Goal: Information Seeking & Learning: Learn about a topic

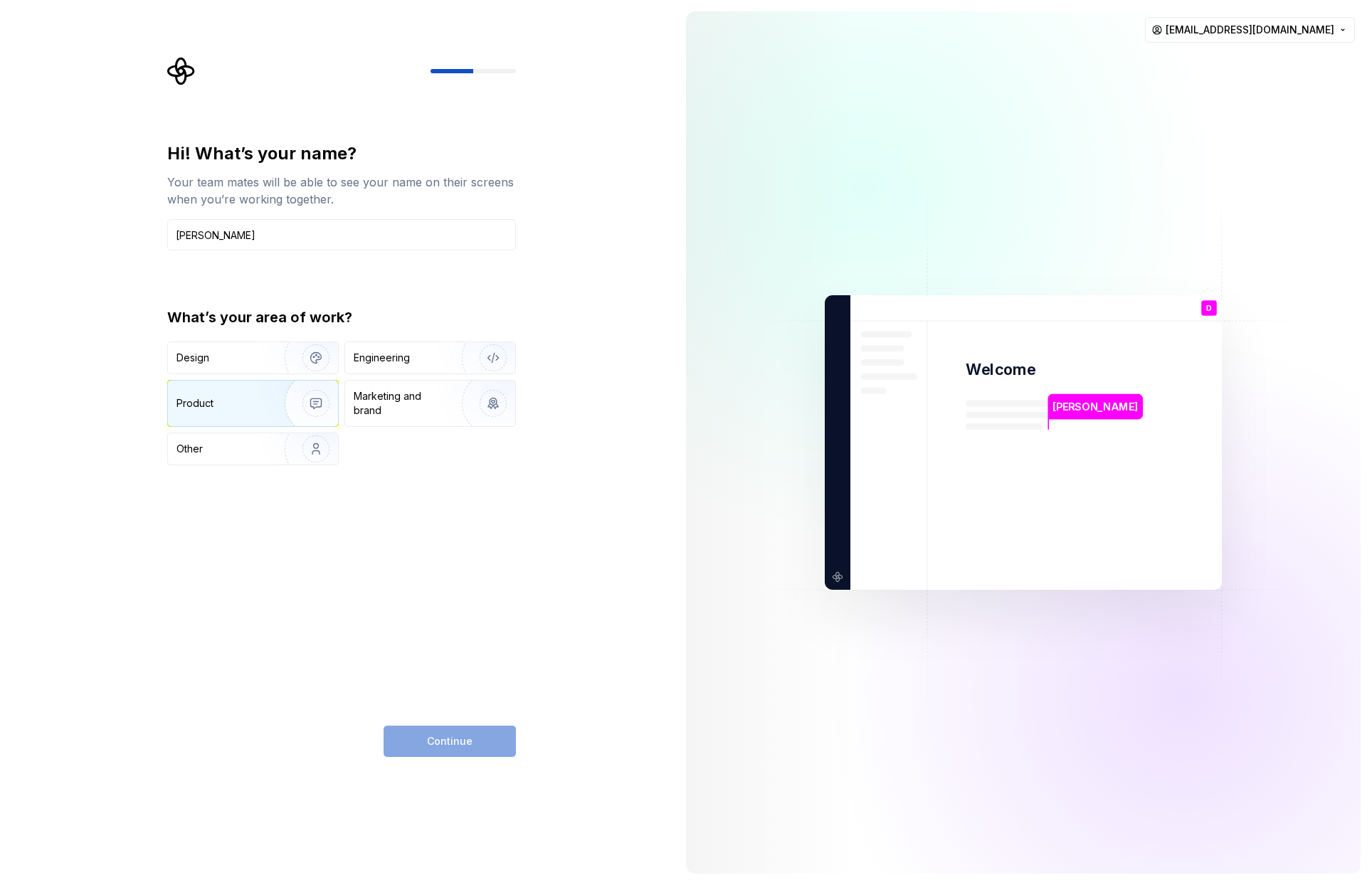
type input "[PERSON_NAME]"
click at [236, 405] on div "Product" at bounding box center [223, 403] width 94 height 14
click at [443, 733] on button "Continue" at bounding box center [450, 741] width 133 height 31
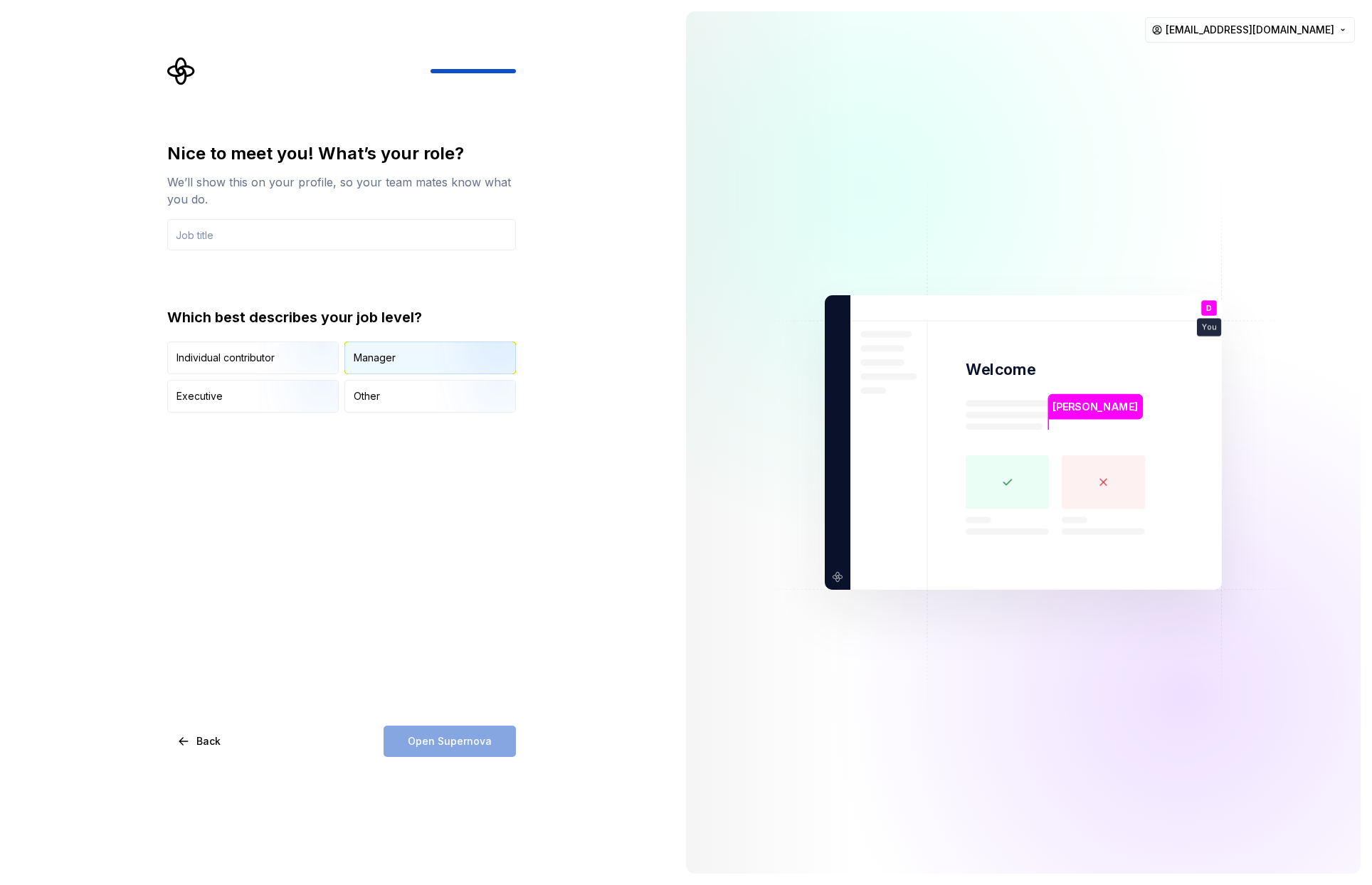
click at [397, 348] on div "Manager" at bounding box center [430, 357] width 170 height 31
click at [349, 221] on input "text" at bounding box center [342, 235] width 349 height 31
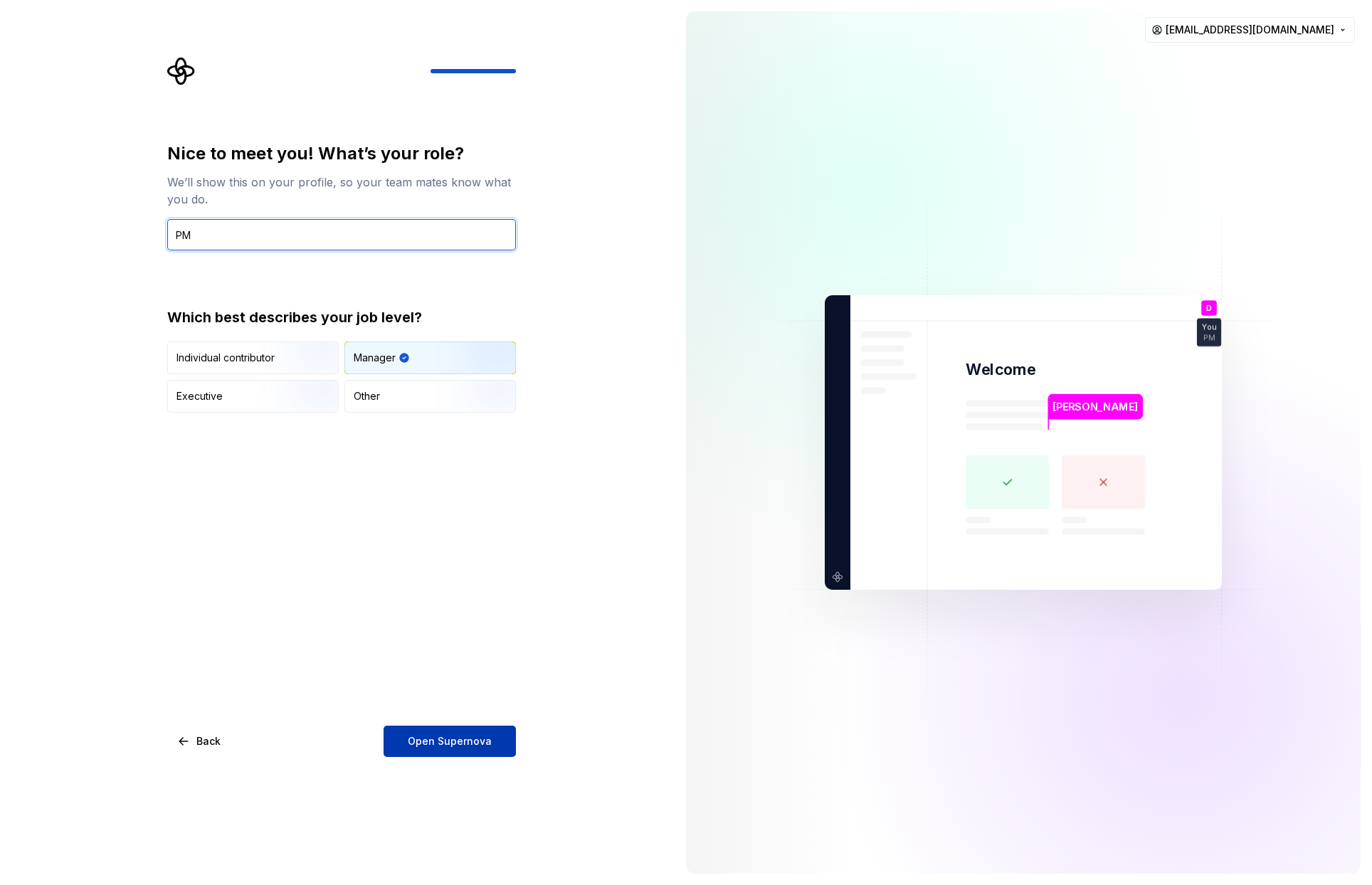
type input "PM"
click at [481, 734] on span "Open Supernova" at bounding box center [449, 741] width 84 height 14
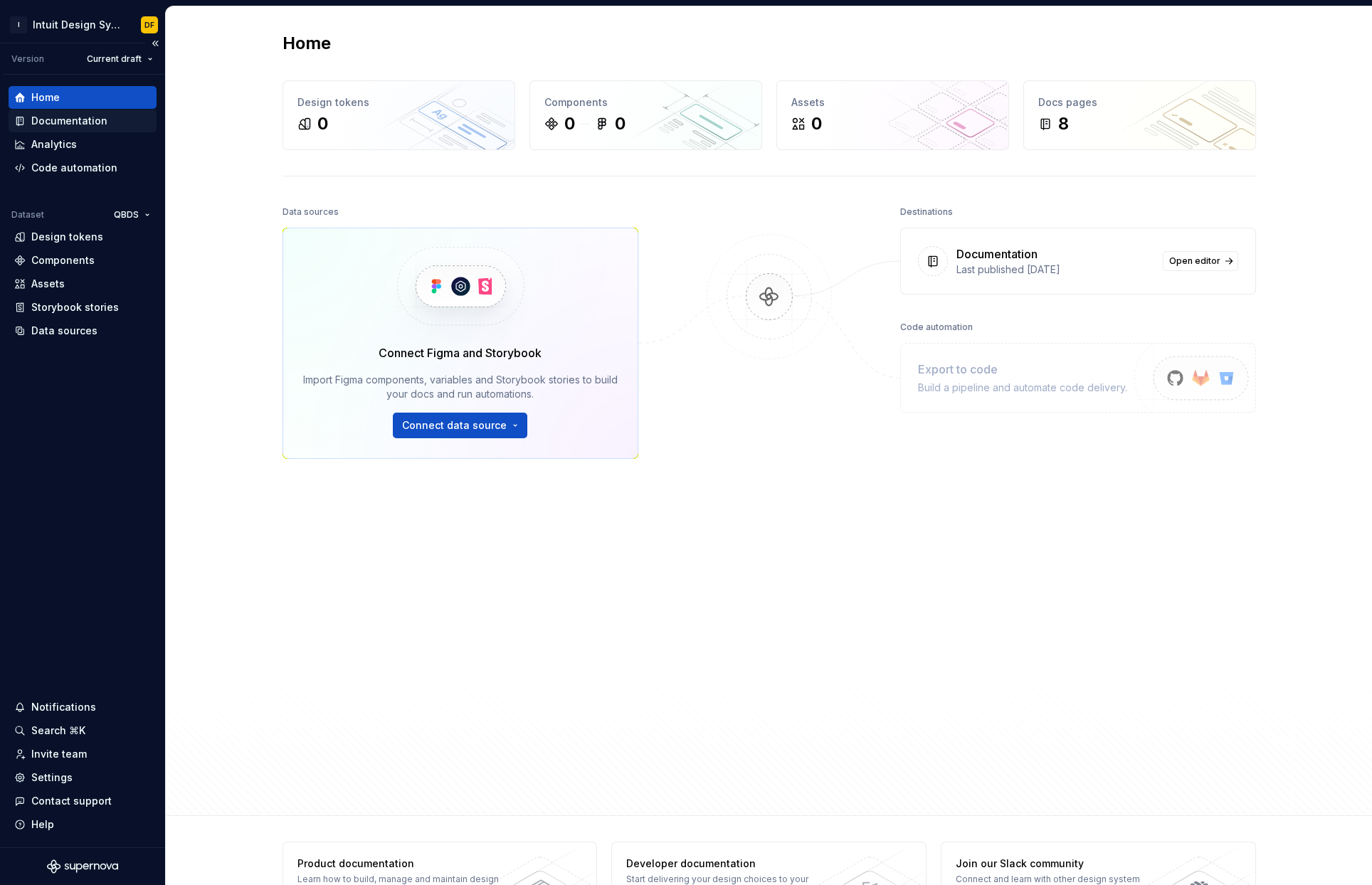
click at [47, 114] on div "Documentation" at bounding box center [69, 120] width 76 height 14
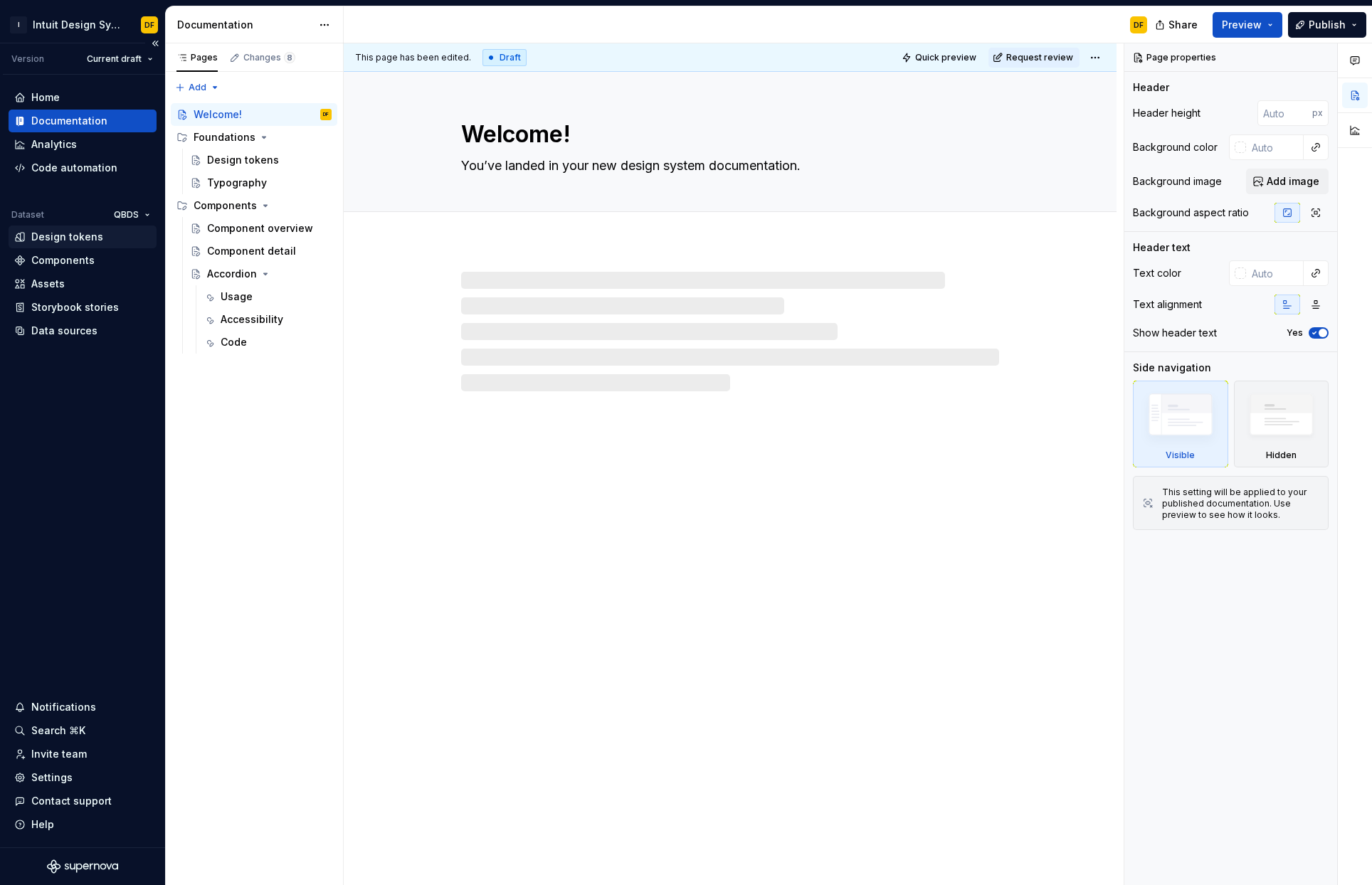
click at [74, 236] on div "Design tokens" at bounding box center [67, 237] width 72 height 14
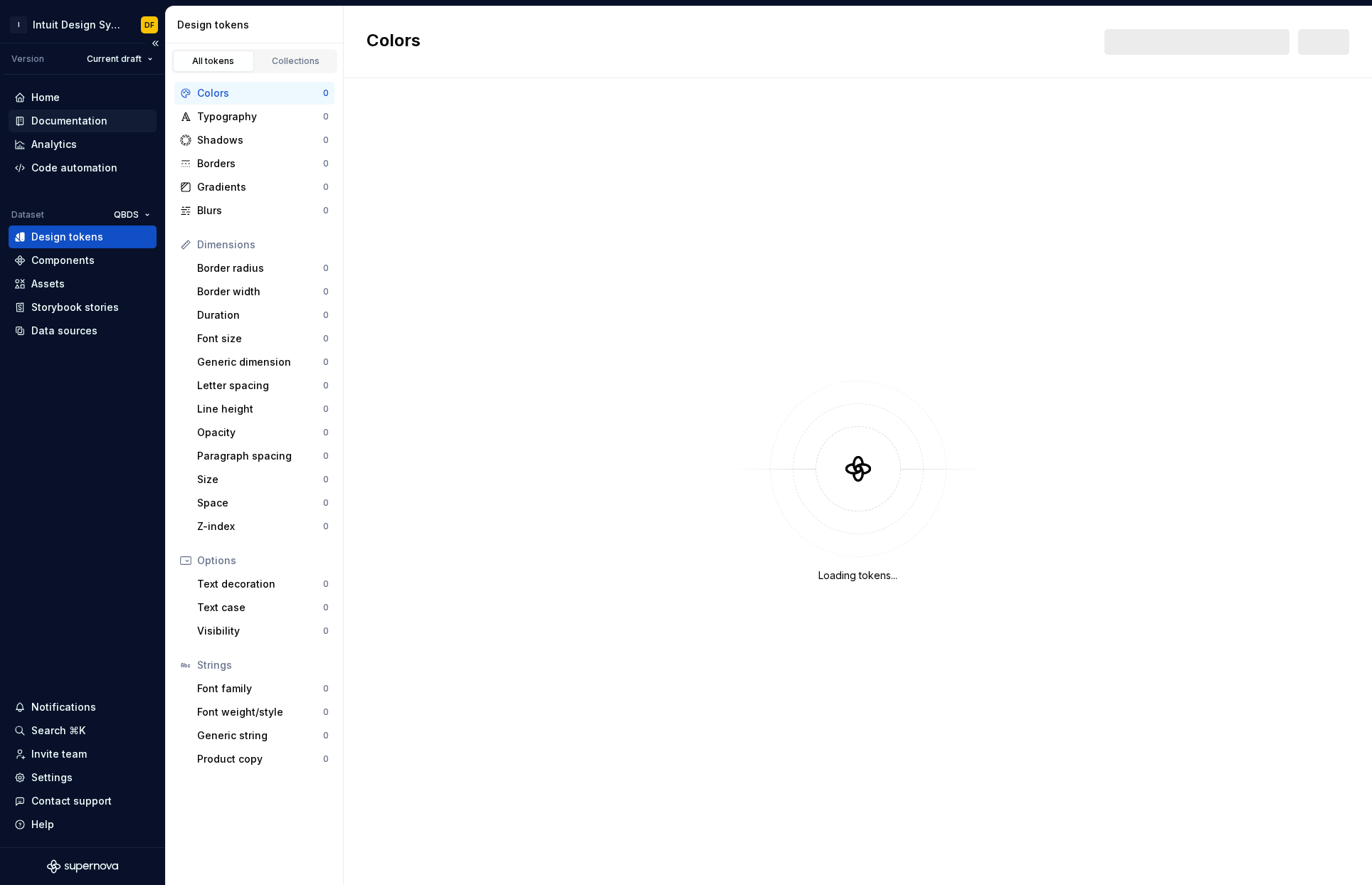
click at [104, 124] on div "Documentation" at bounding box center [82, 120] width 136 height 14
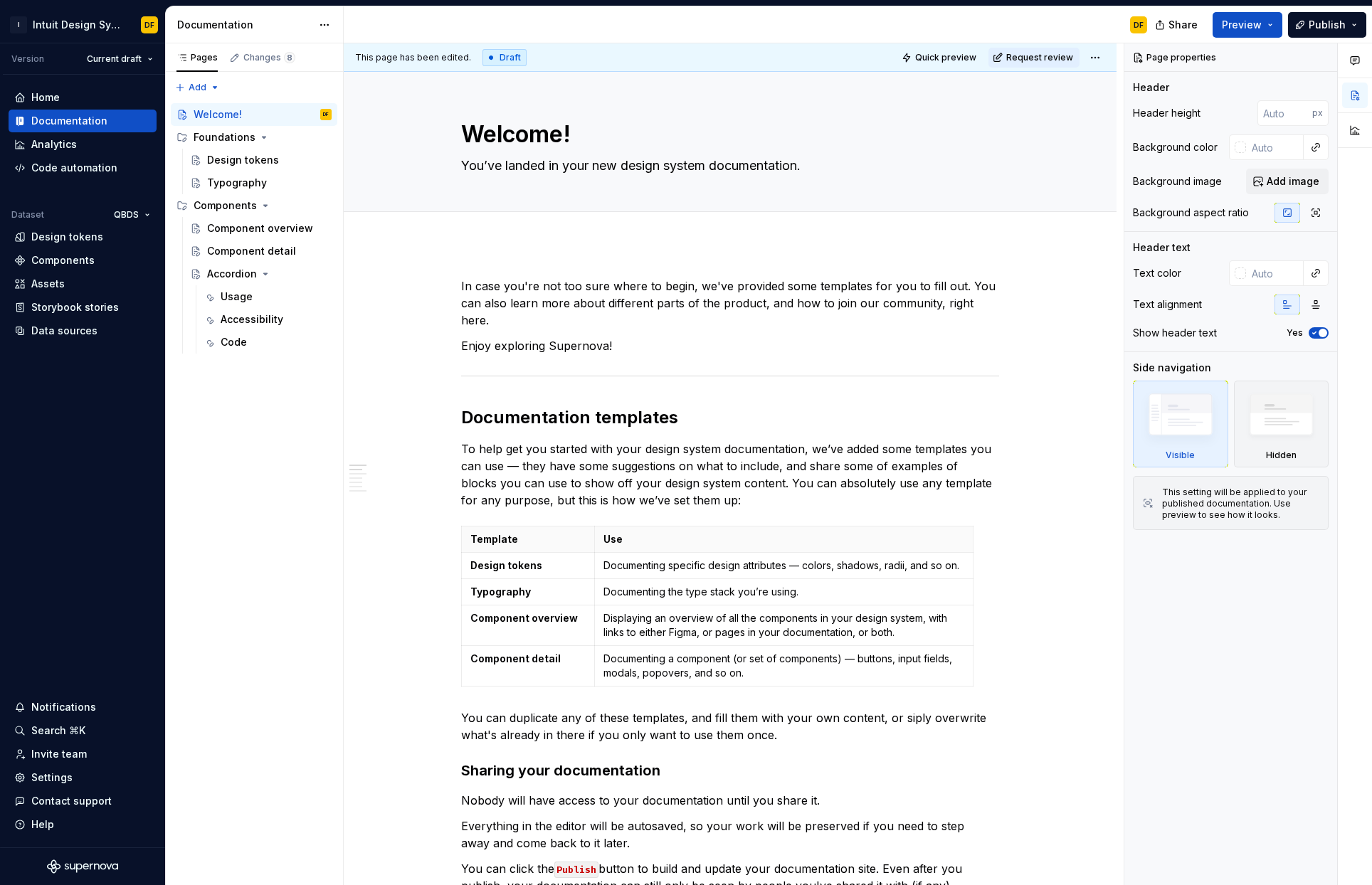
click at [237, 171] on div "Typography" at bounding box center [261, 183] width 153 height 23
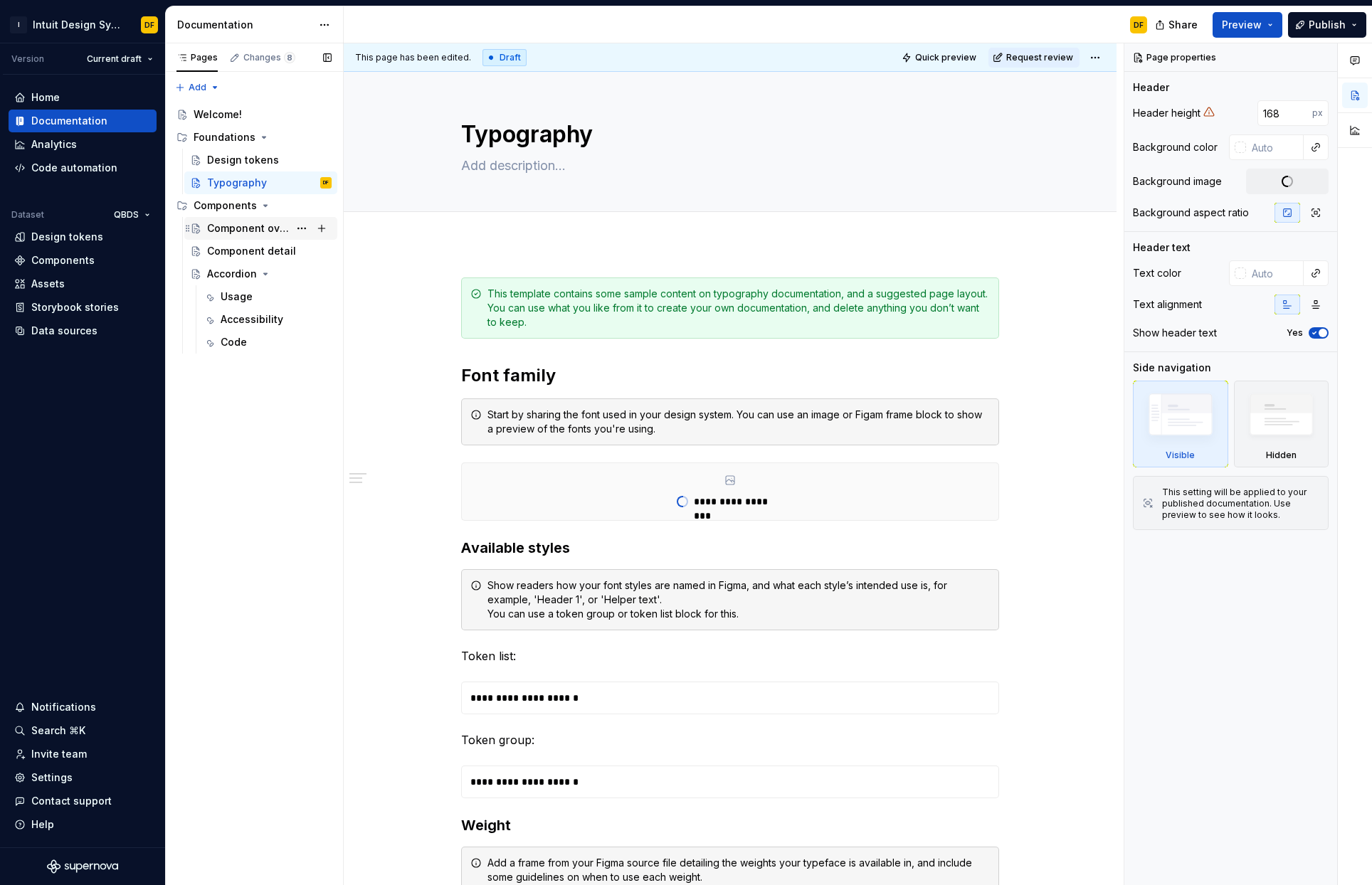
click at [241, 231] on div "Component overview" at bounding box center [248, 228] width 82 height 14
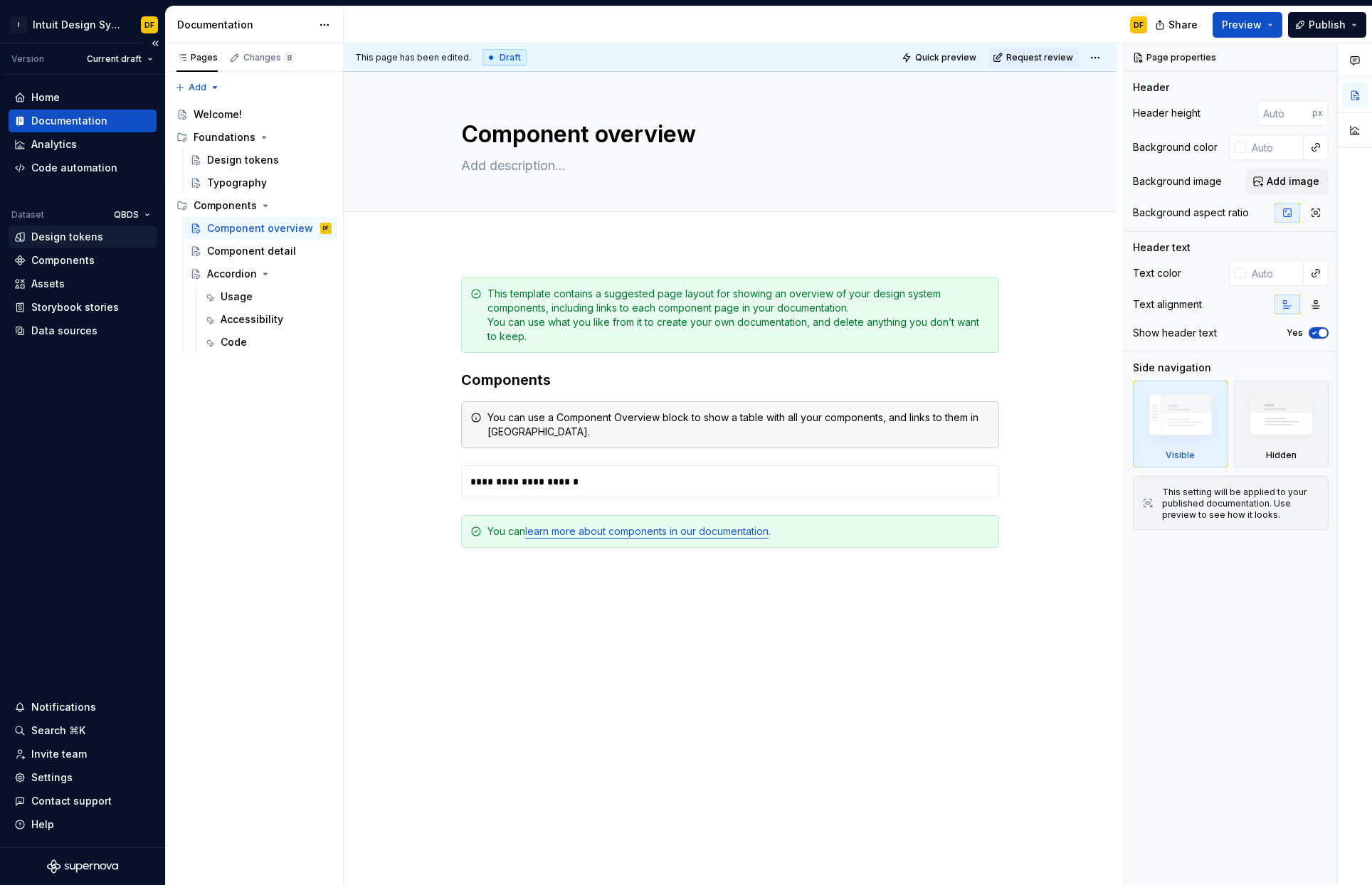
click at [88, 248] on div "Design tokens" at bounding box center [82, 237] width 148 height 23
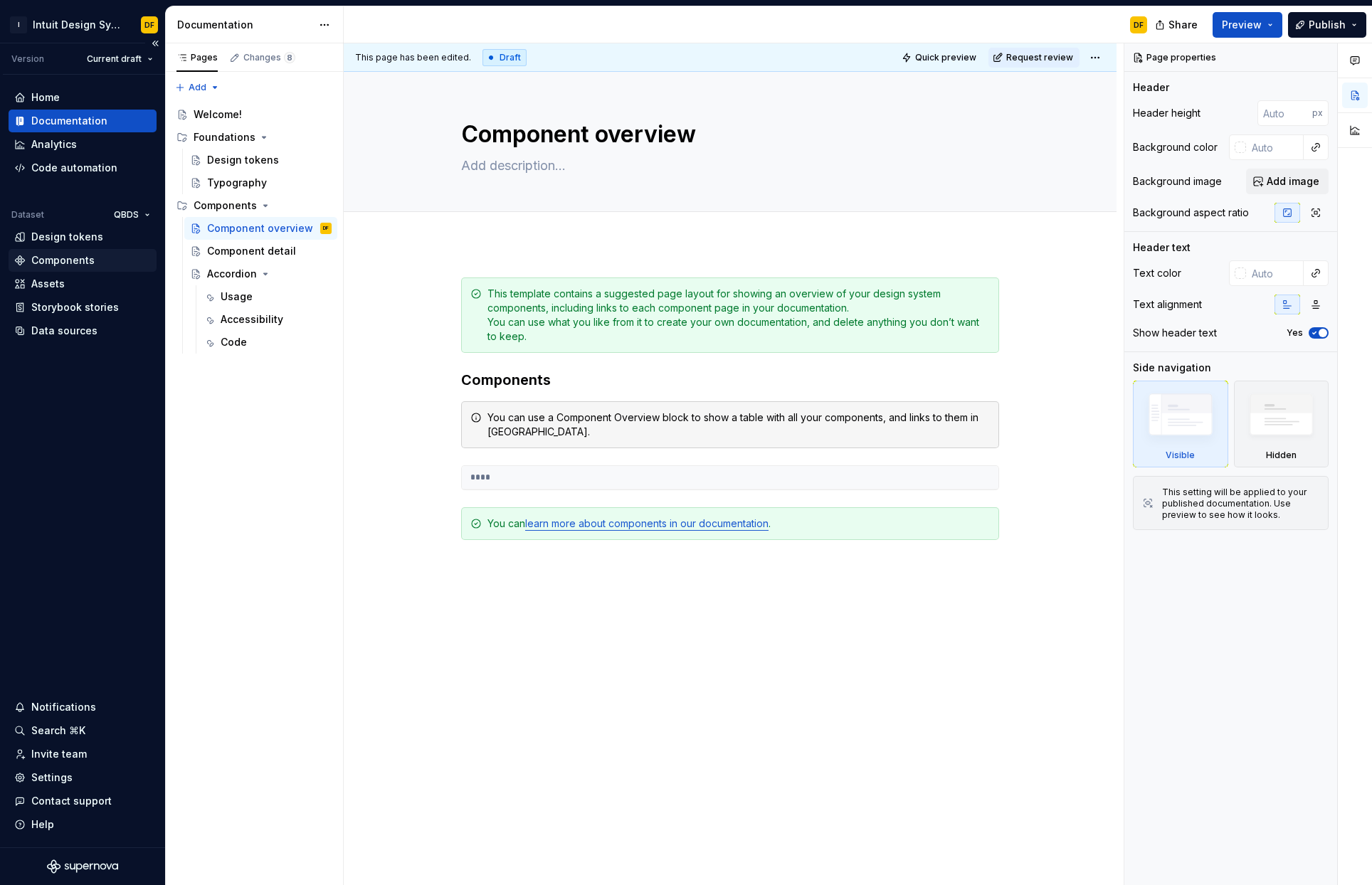
click at [75, 267] on div "Components" at bounding box center [82, 260] width 148 height 23
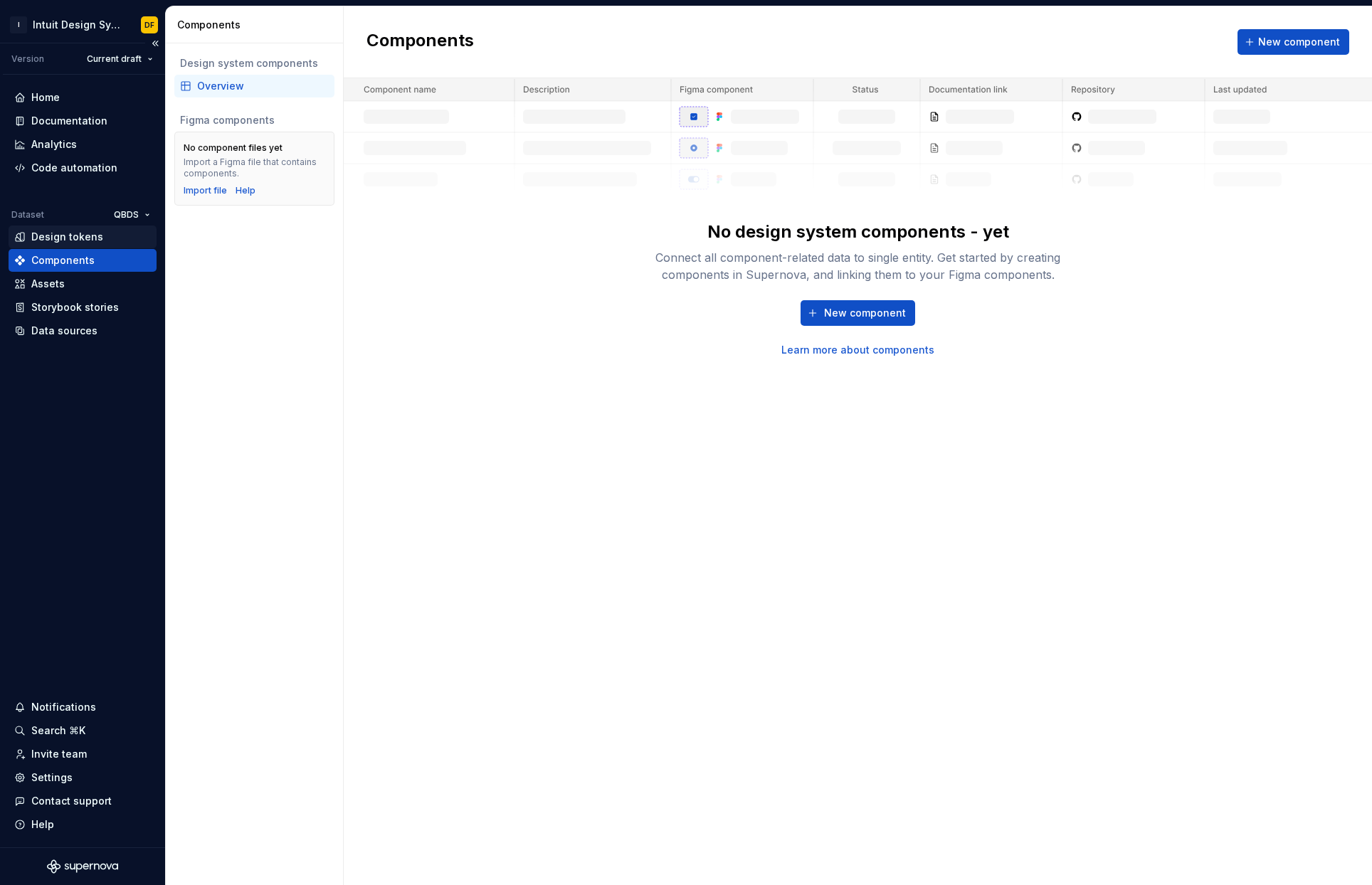
click at [65, 244] on div "Design tokens" at bounding box center [82, 237] width 148 height 23
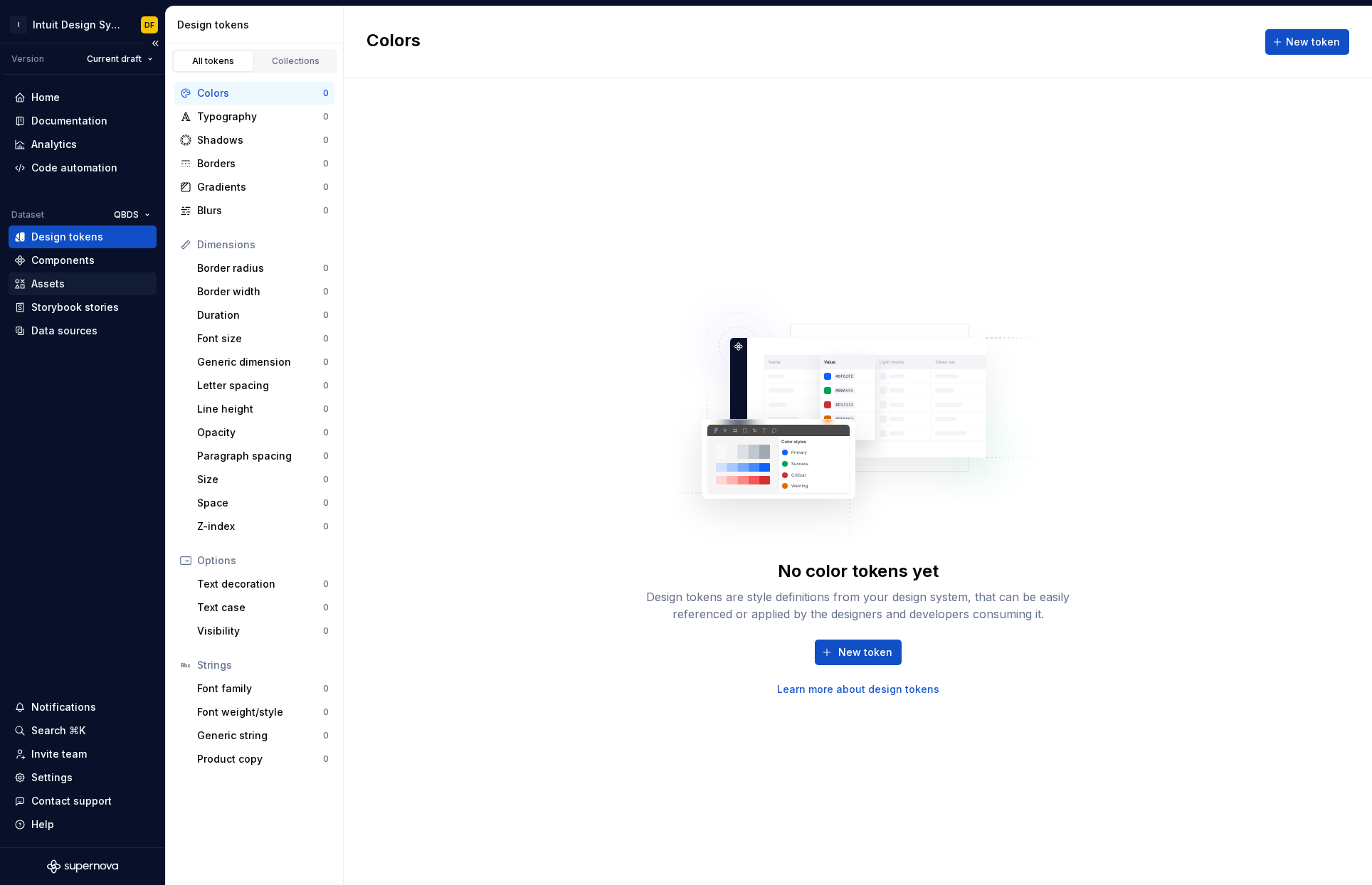
click at [35, 273] on div "Assets" at bounding box center [82, 284] width 148 height 23
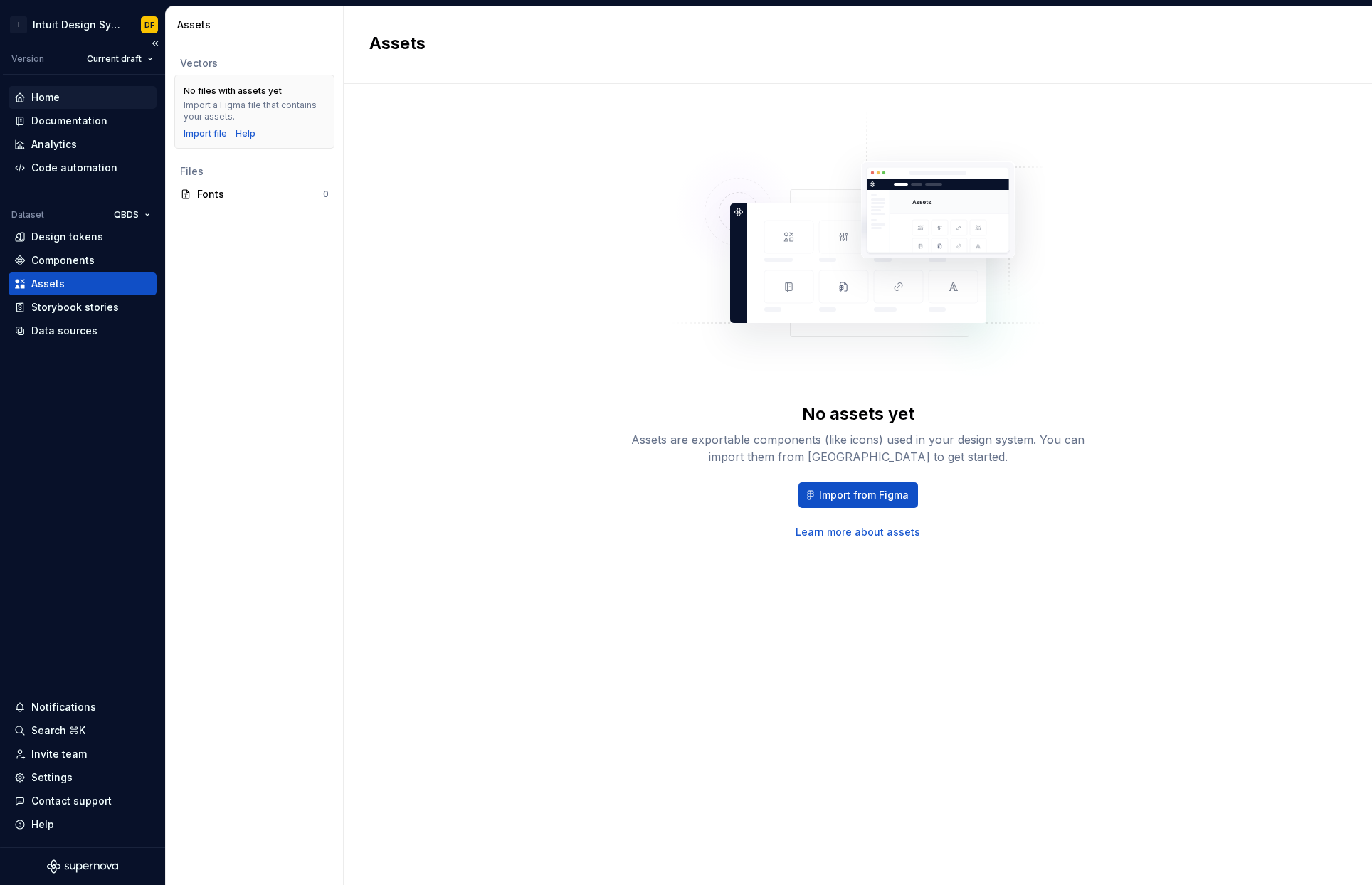
click at [78, 90] on div "Home" at bounding box center [82, 97] width 148 height 23
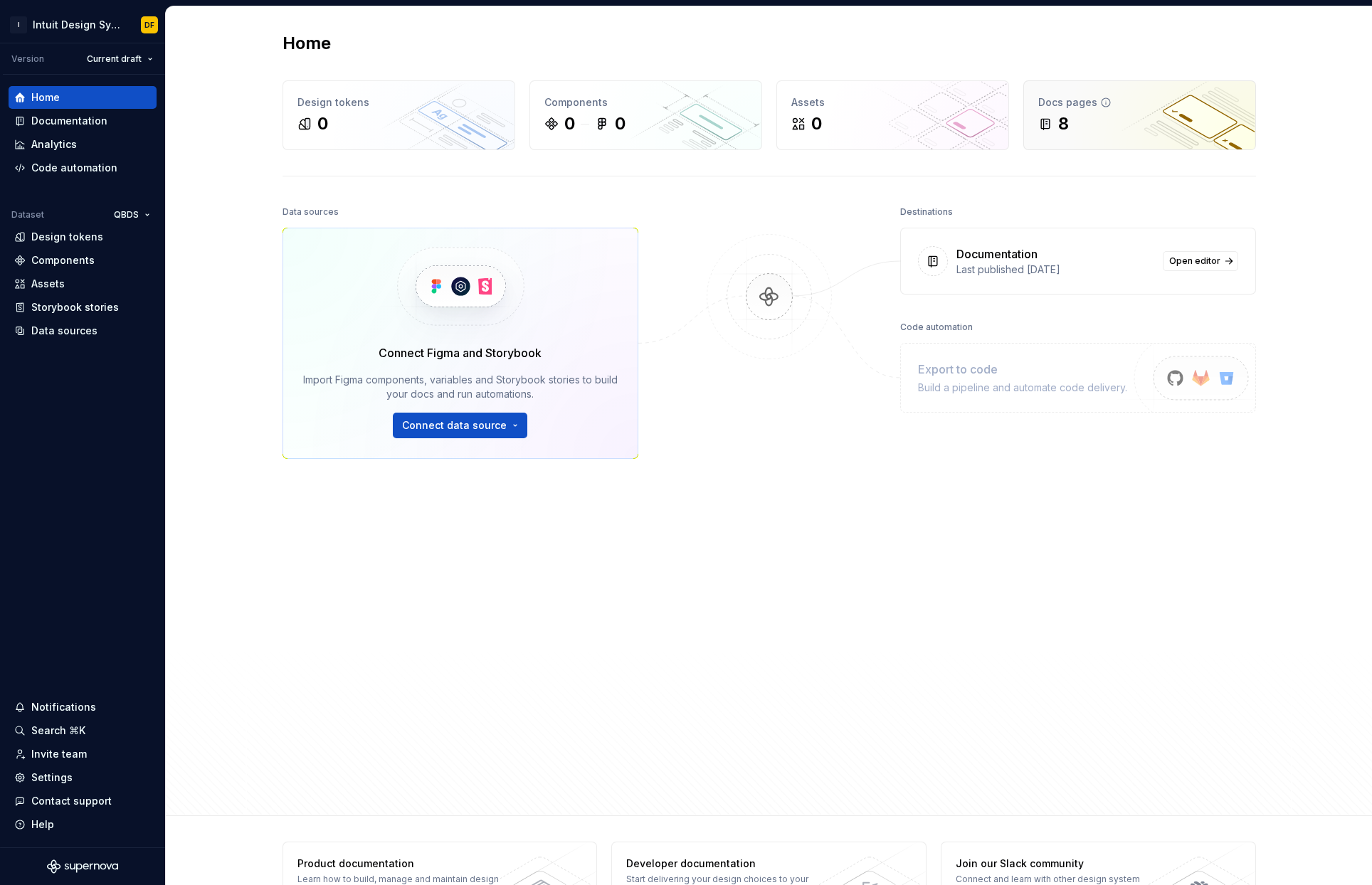
click at [1070, 98] on div "Docs pages" at bounding box center [1140, 102] width 203 height 14
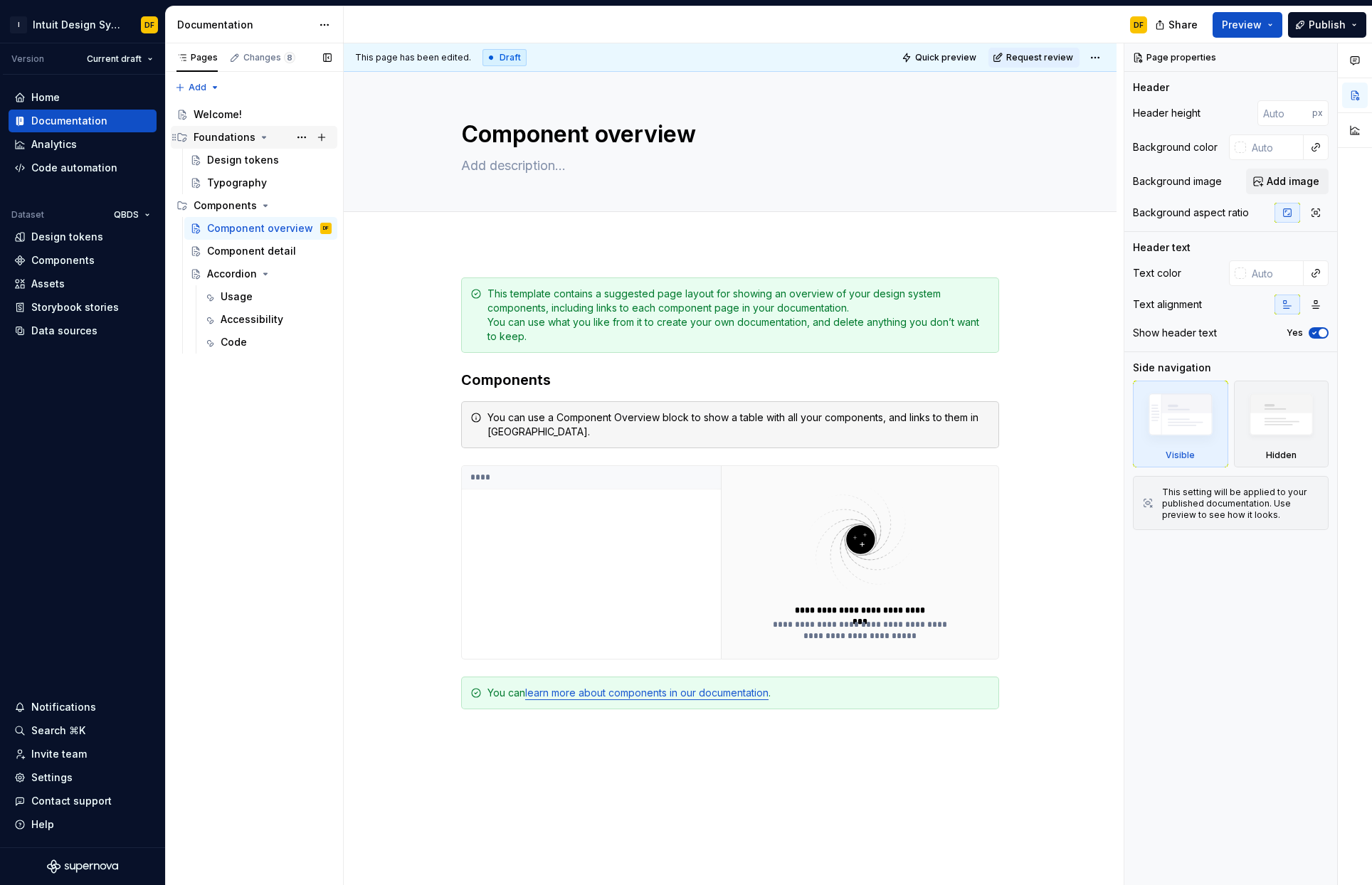
click at [243, 140] on div "Foundations" at bounding box center [224, 137] width 62 height 14
click at [241, 146] on div "Foundations" at bounding box center [262, 137] width 138 height 20
click at [240, 165] on div "Design tokens" at bounding box center [243, 160] width 72 height 14
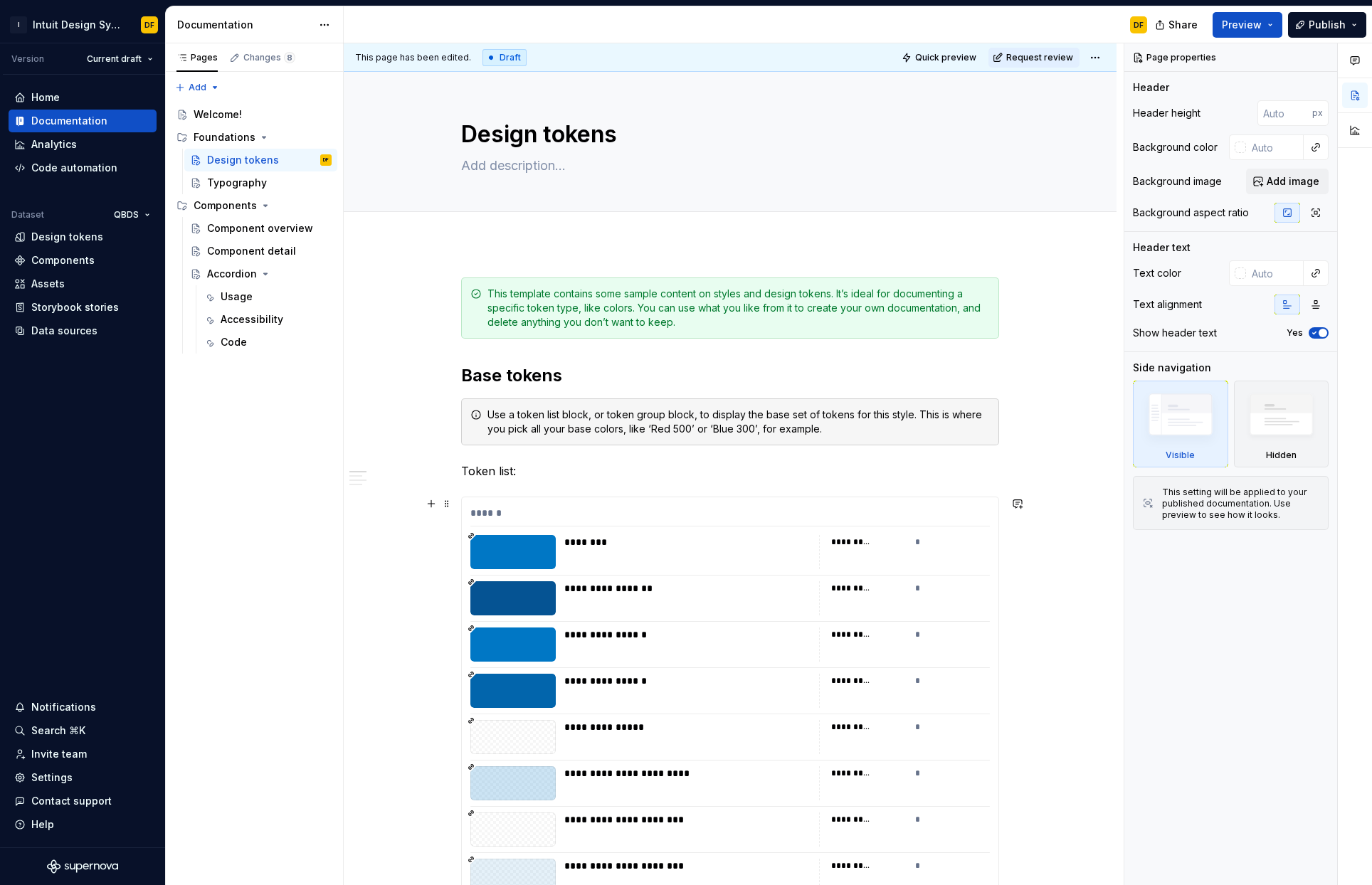
click at [915, 545] on div "*" at bounding box center [952, 542] width 75 height 14
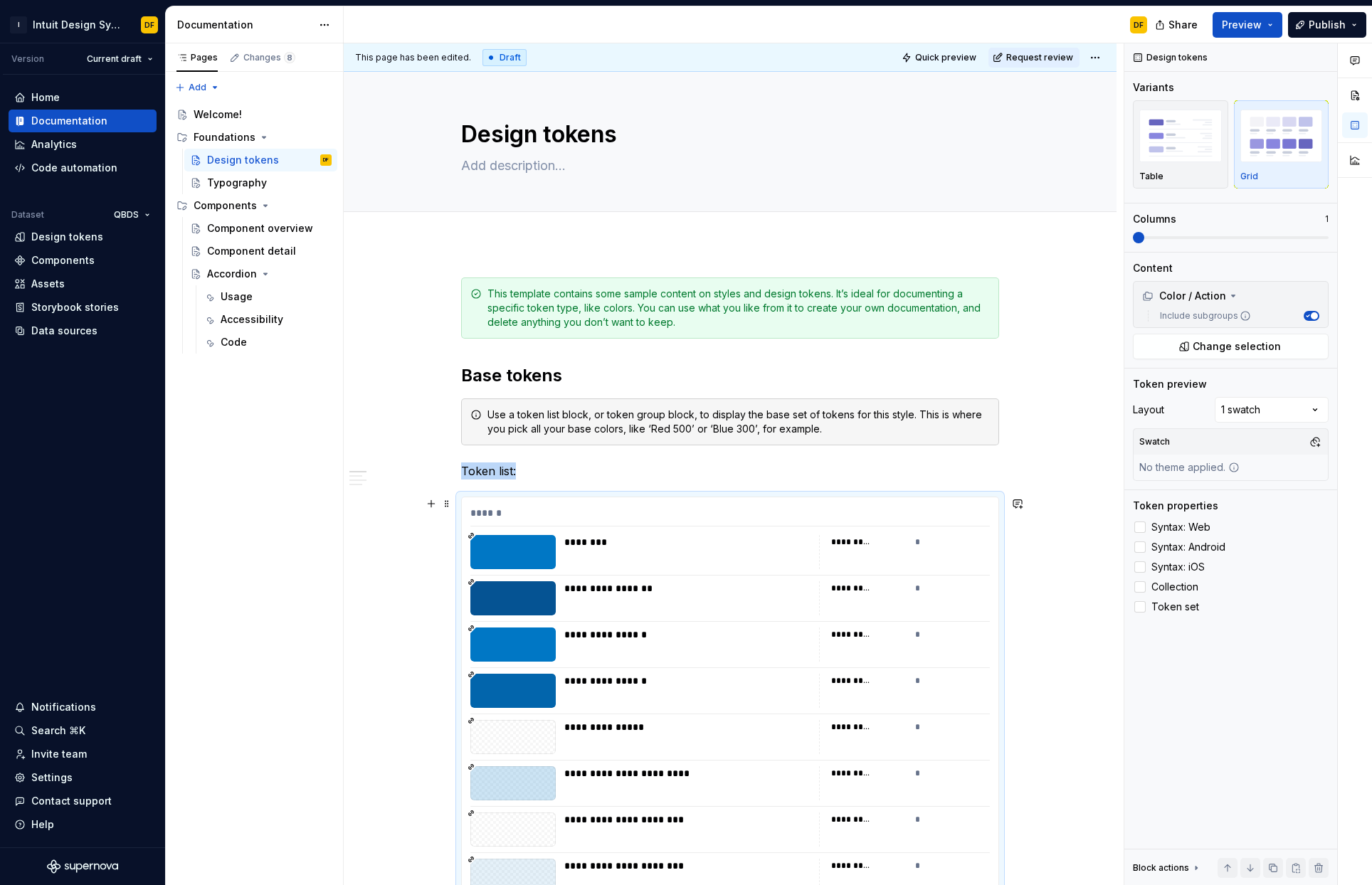
click at [843, 537] on div "*********" at bounding box center [851, 542] width 40 height 11
click at [843, 542] on div "*********" at bounding box center [851, 542] width 40 height 11
click at [253, 63] on div "Changes 8" at bounding box center [262, 58] width 78 height 20
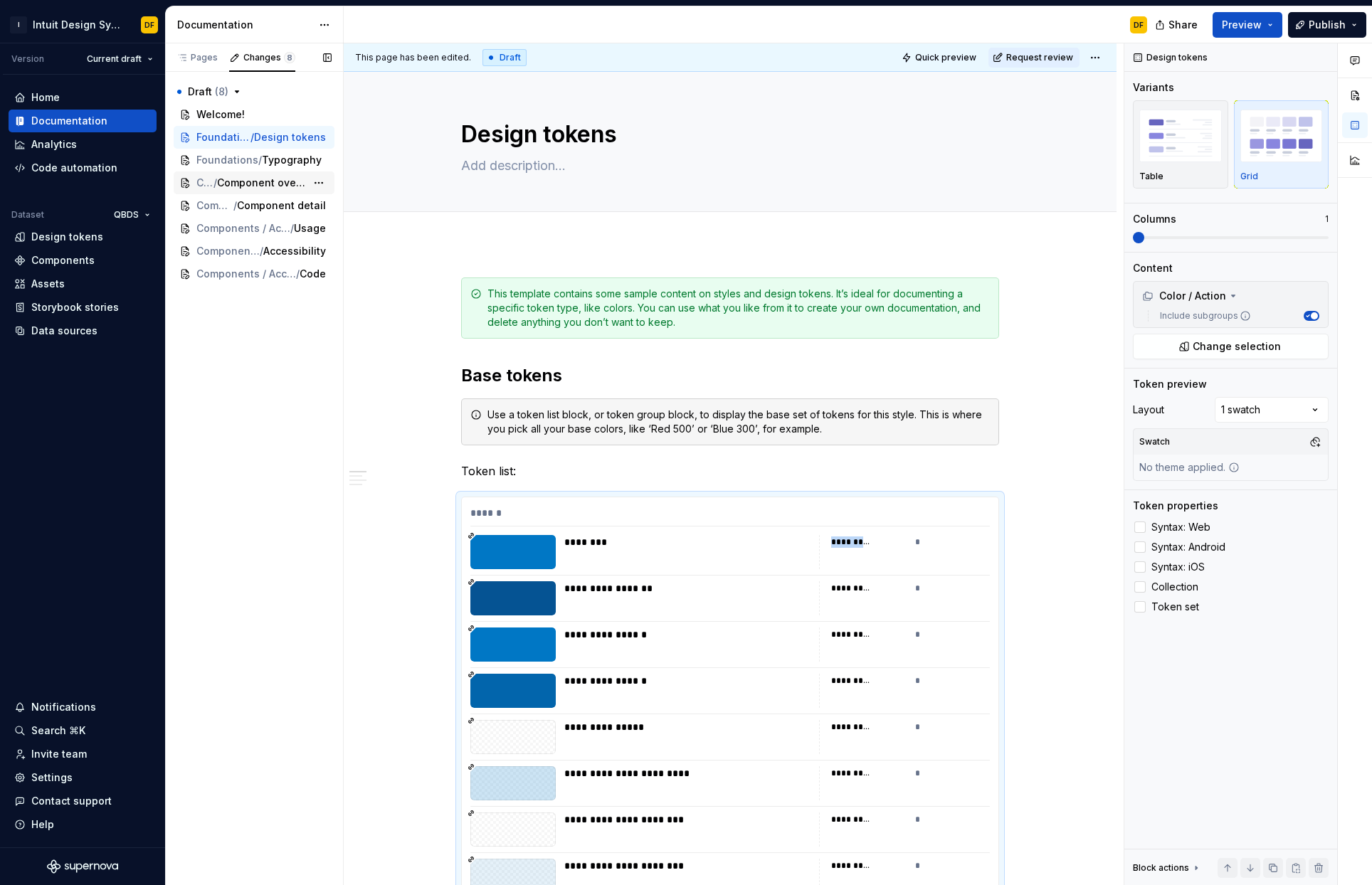
click at [232, 188] on span "Component overview" at bounding box center [261, 183] width 89 height 14
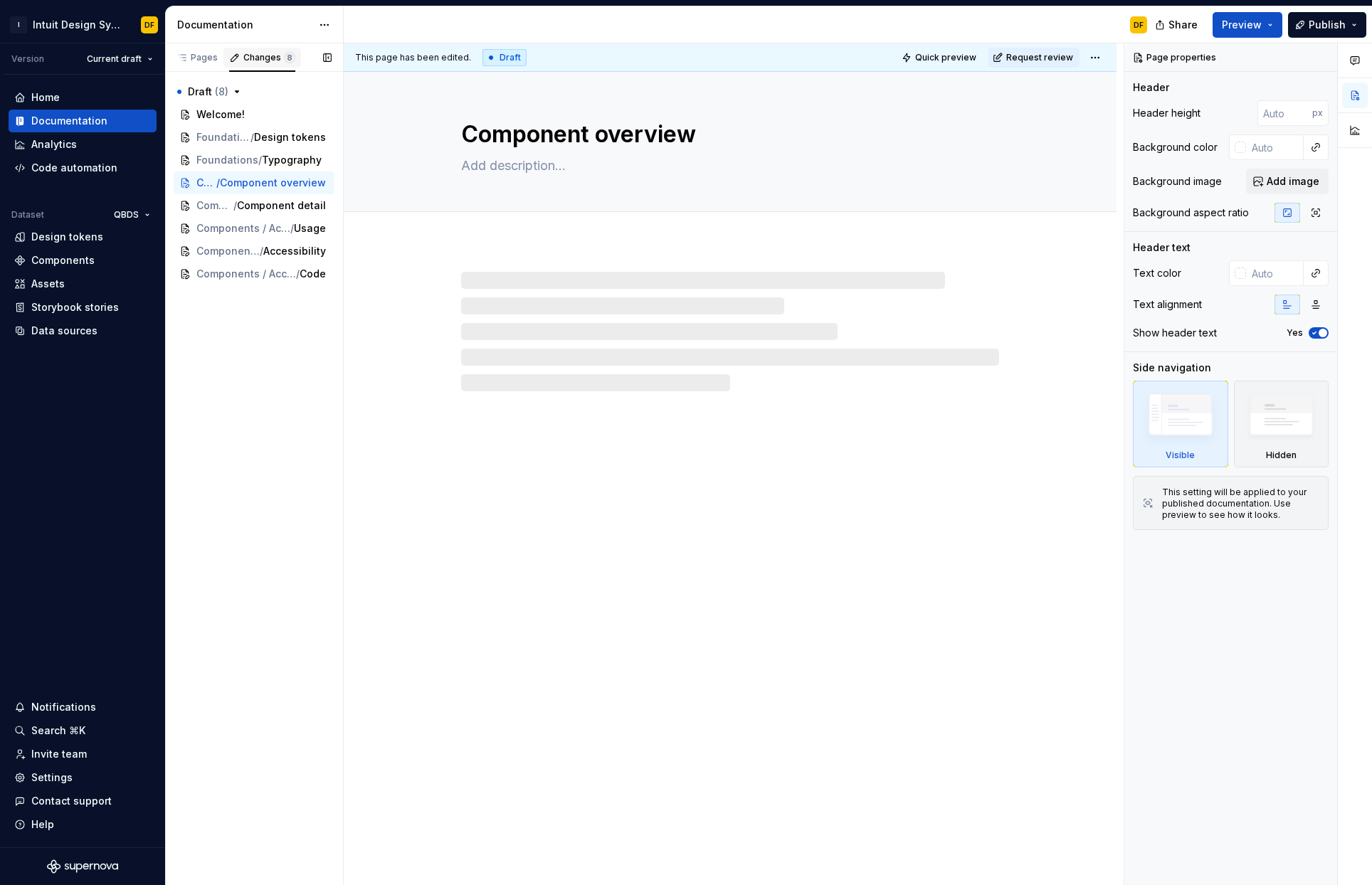
click at [223, 54] on div "Changes 8" at bounding box center [262, 58] width 78 height 20
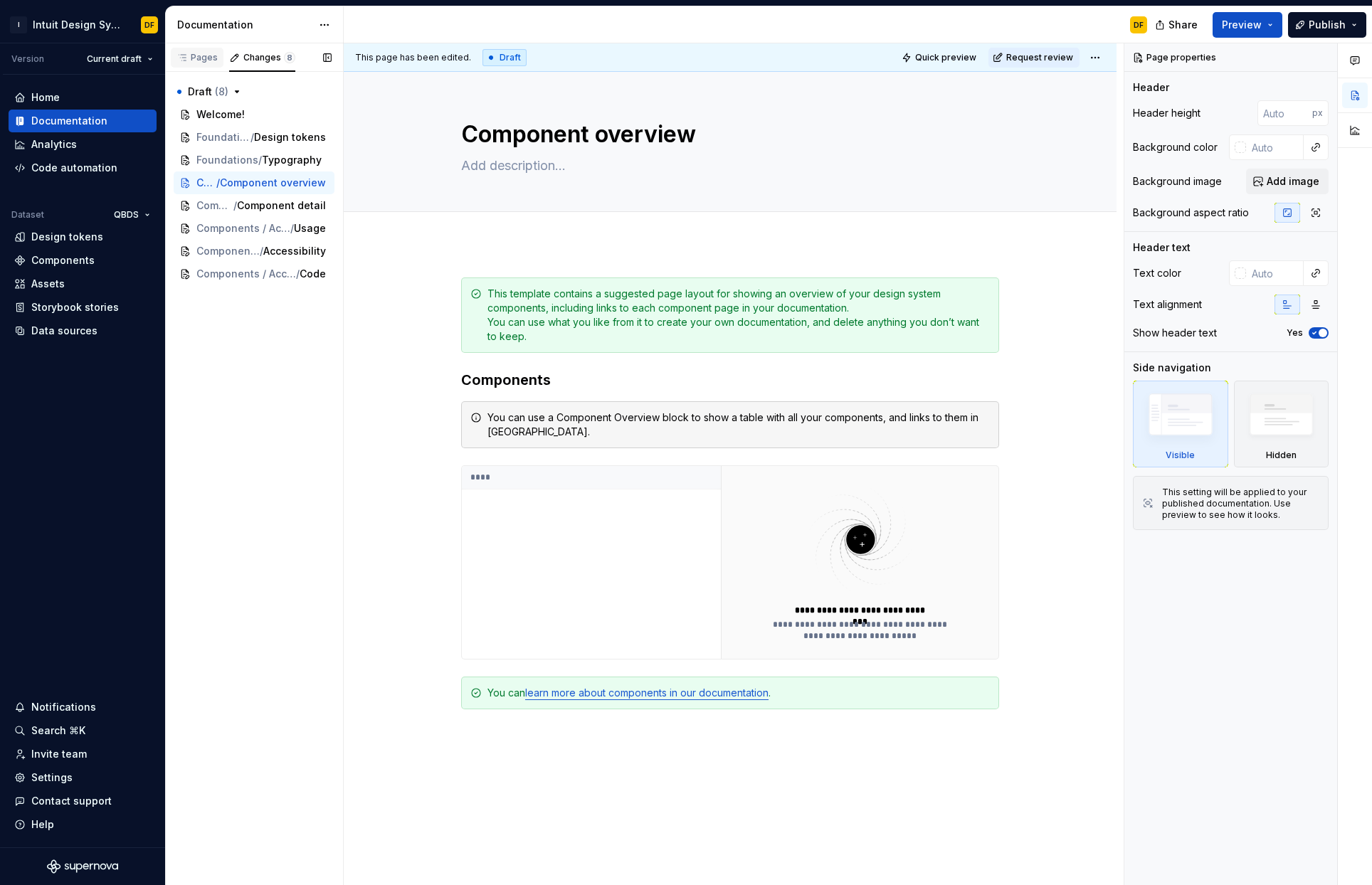
click at [213, 56] on div "Pages" at bounding box center [197, 57] width 41 height 11
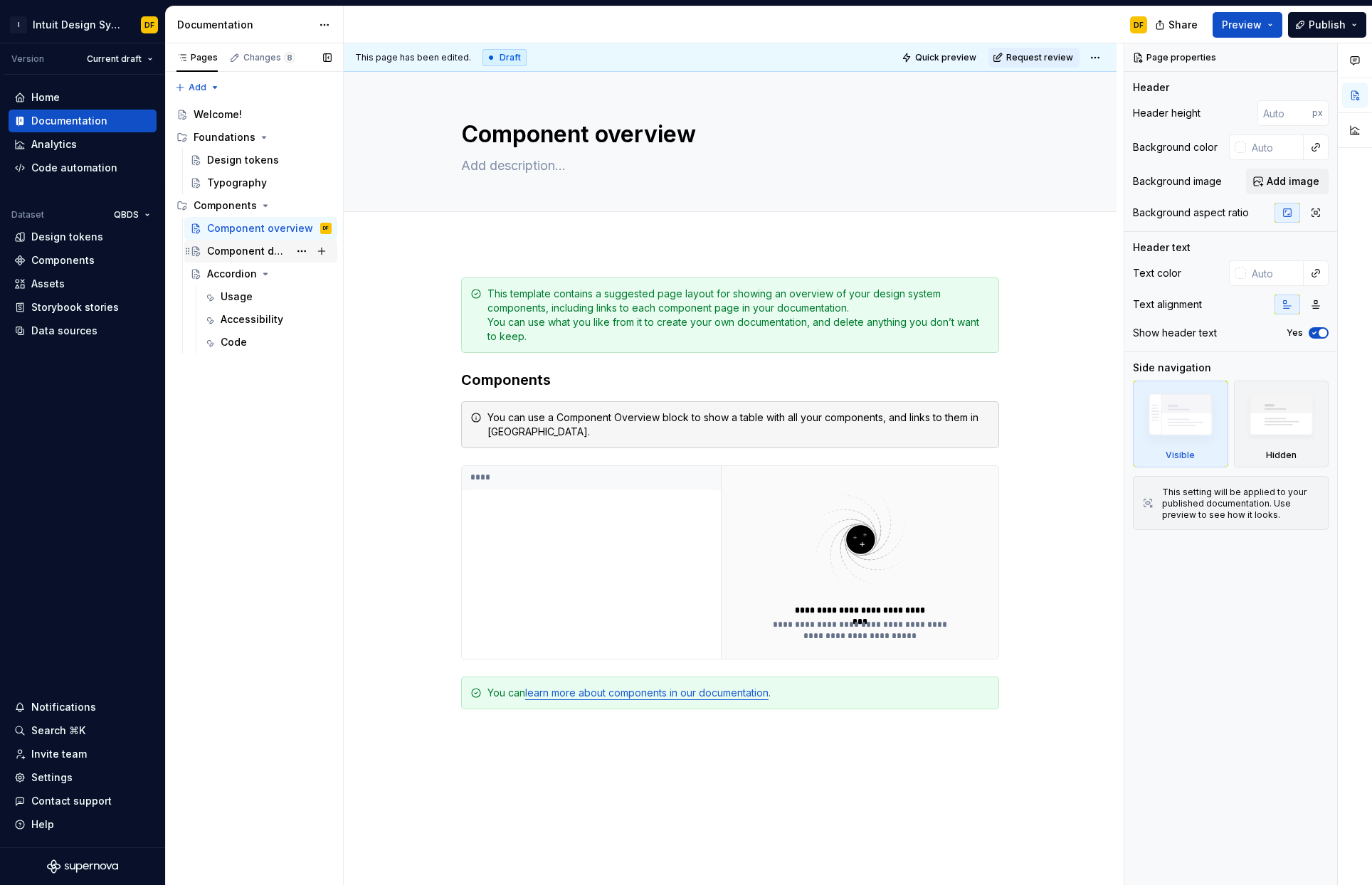
click at [260, 253] on div "Component detail" at bounding box center [248, 251] width 82 height 14
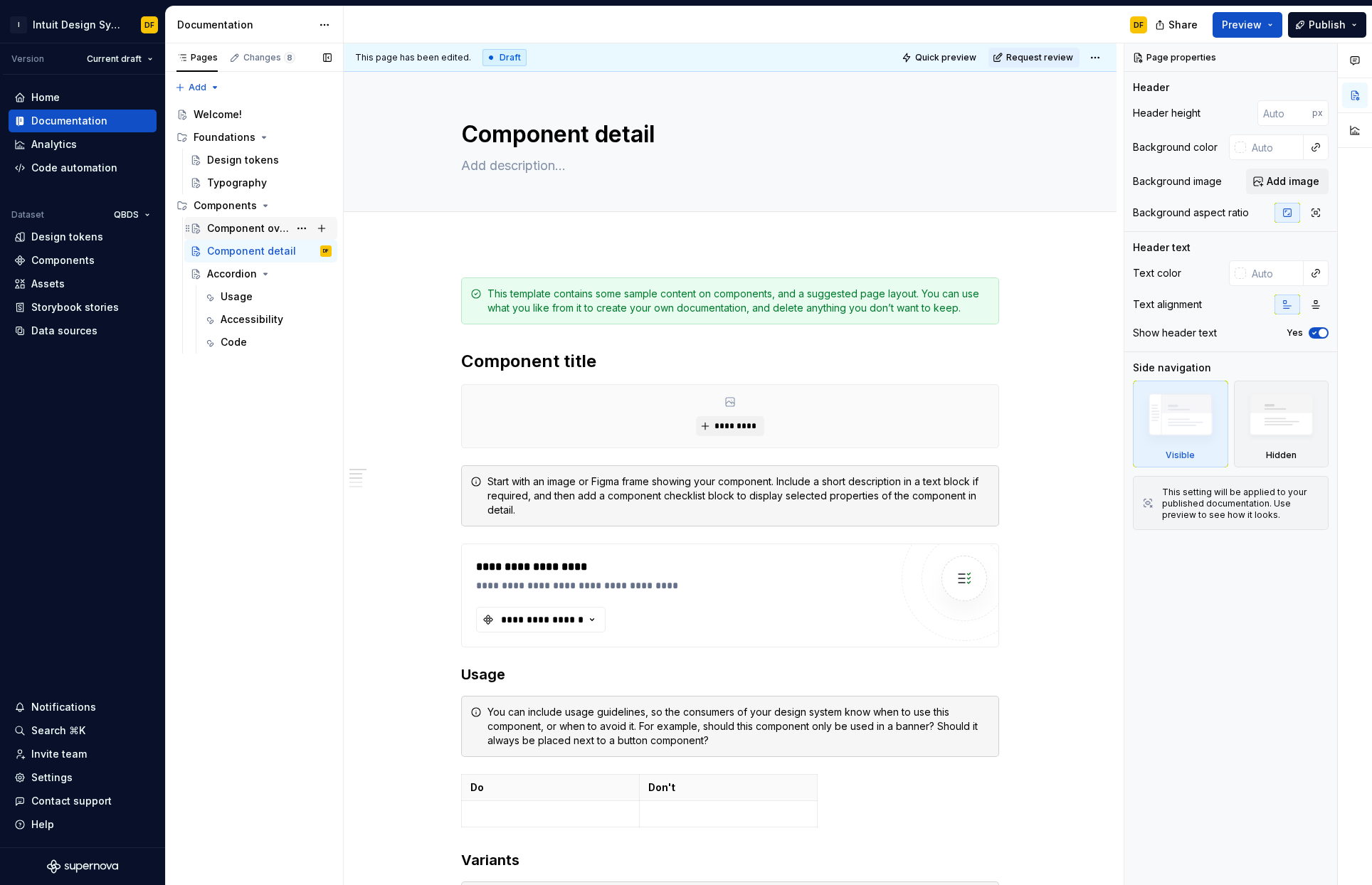
click at [245, 230] on div "Component overview" at bounding box center [248, 228] width 82 height 14
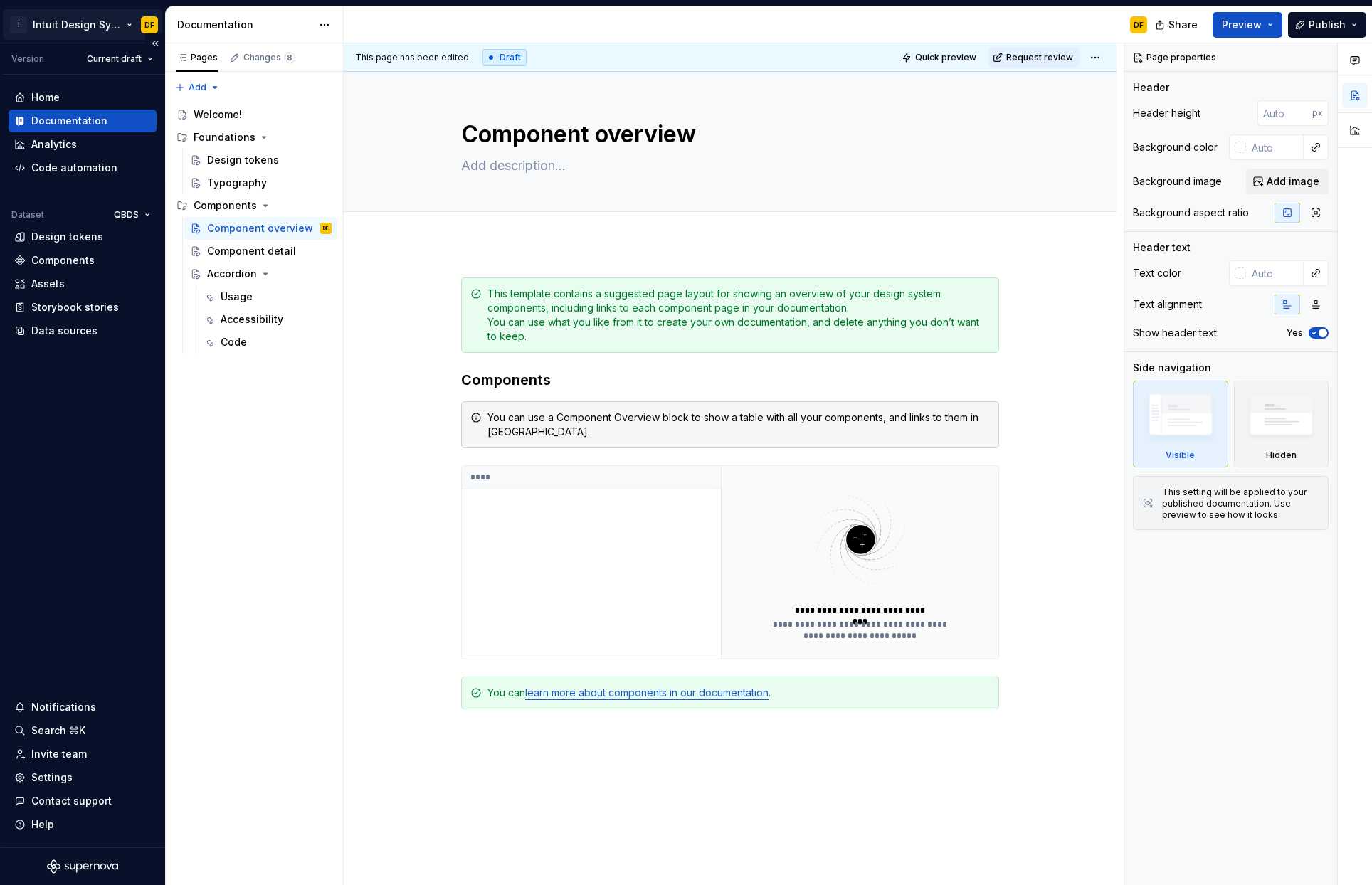
click at [103, 25] on html "I Intuit Design System DF Version Current draft Home Documentation Analytics Co…" at bounding box center [686, 442] width 1372 height 885
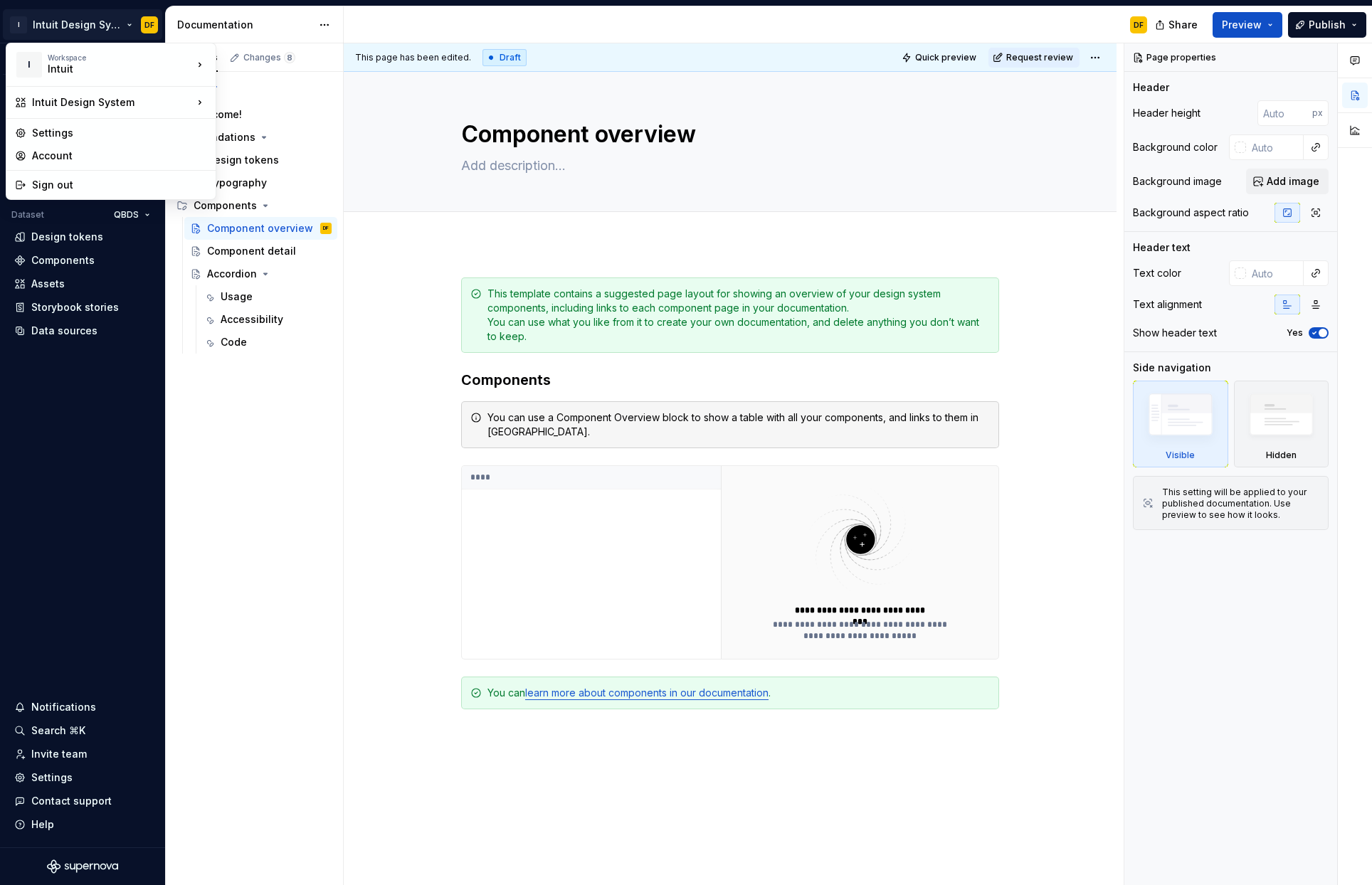
drag, startPoint x: 522, startPoint y: 35, endPoint x: 507, endPoint y: 30, distance: 15.8
click at [522, 35] on html "I Intuit Design System DF Version Current draft Home Documentation Analytics Co…" at bounding box center [686, 442] width 1372 height 885
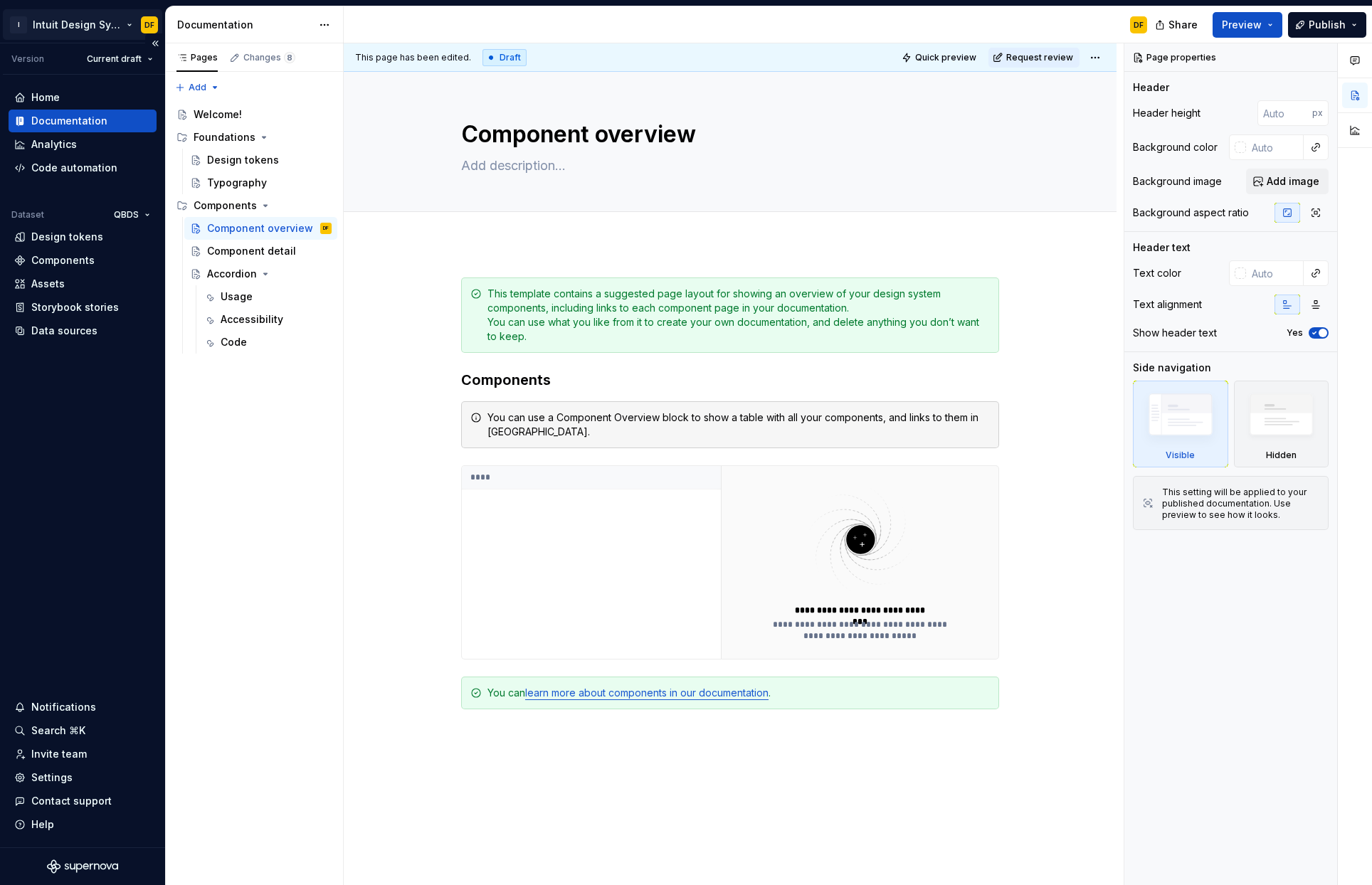
click at [100, 27] on html "I Intuit Design System DF Version Current draft Home Documentation Analytics Co…" at bounding box center [686, 442] width 1372 height 885
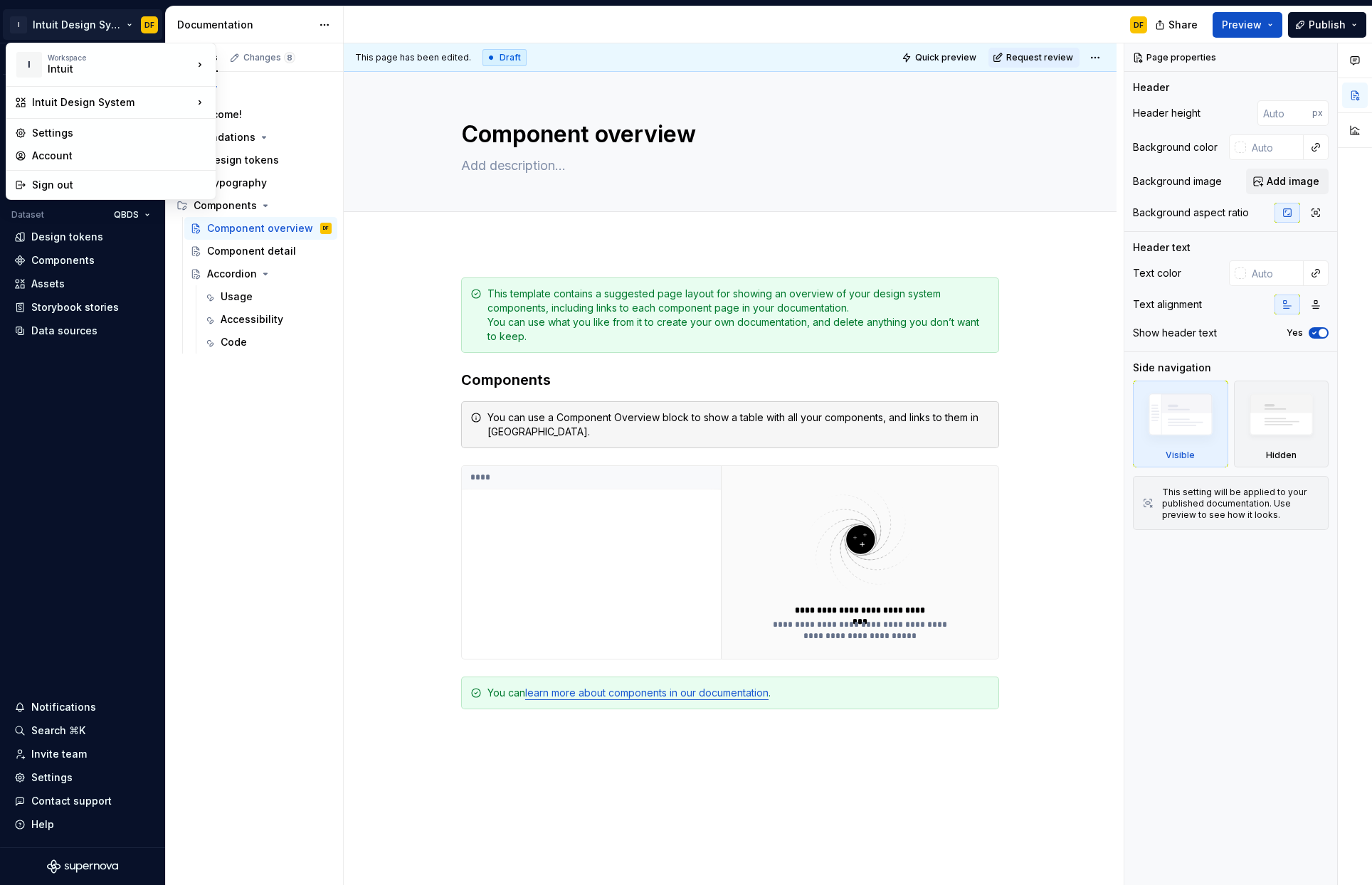
click at [66, 18] on html "I Intuit Design System DF Version Current draft Home Documentation Analytics Co…" at bounding box center [686, 442] width 1372 height 885
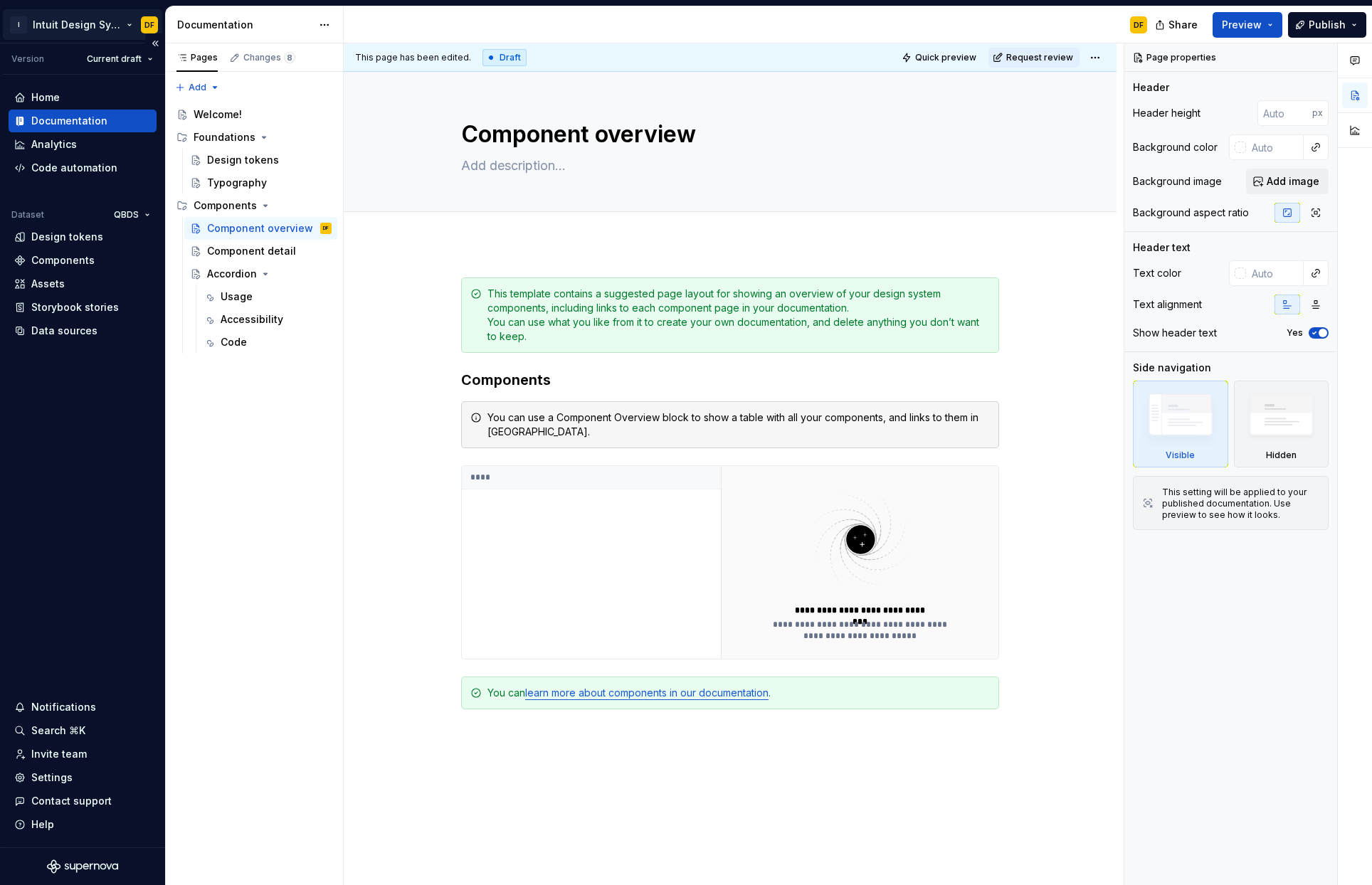
click at [101, 34] on html "I Intuit Design System DF Version Current draft Home Documentation Analytics Co…" at bounding box center [686, 442] width 1372 height 885
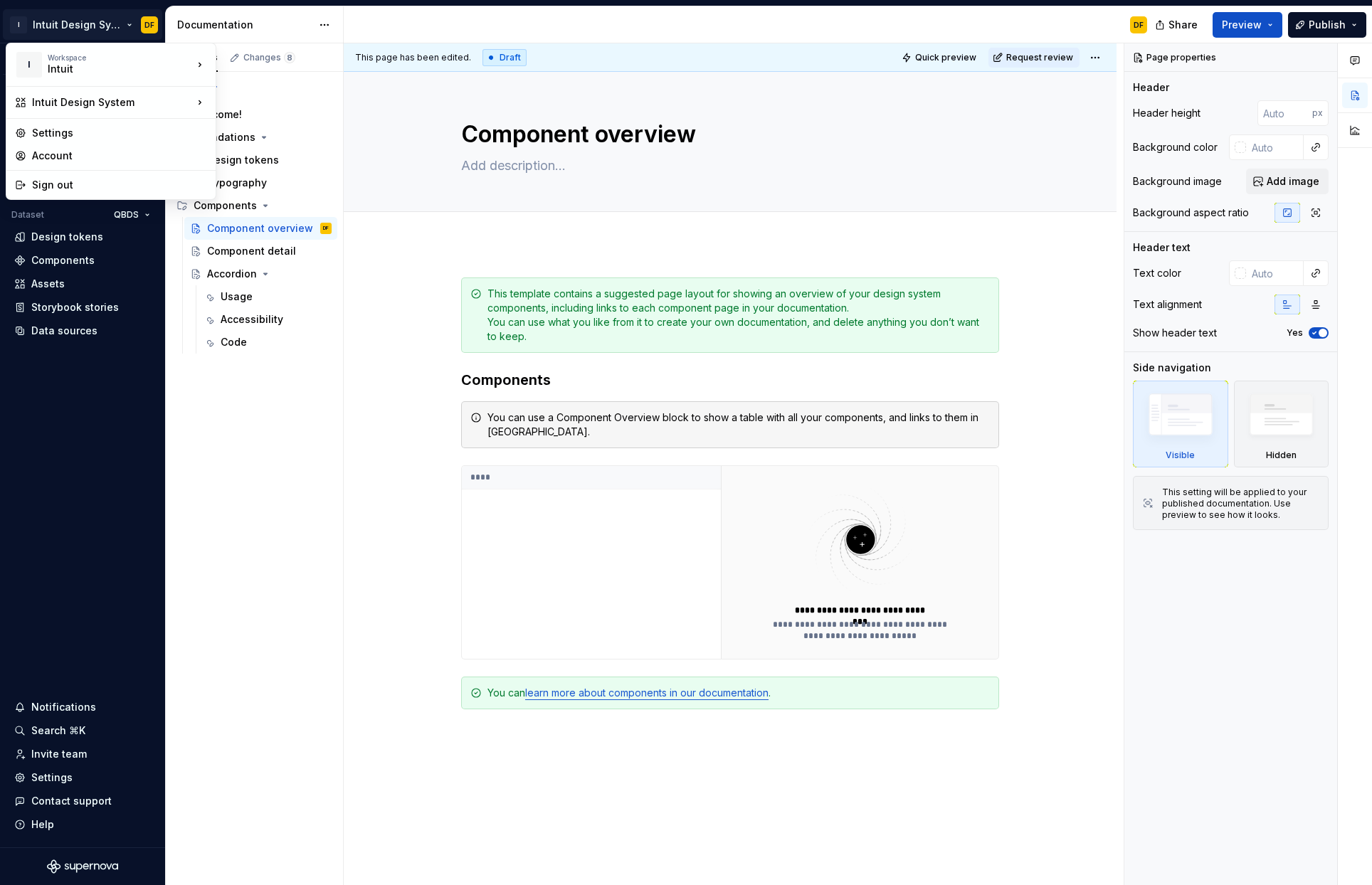
click at [128, 407] on html "I Intuit Design System DF Version Current draft Home Documentation Analytics Co…" at bounding box center [686, 442] width 1372 height 885
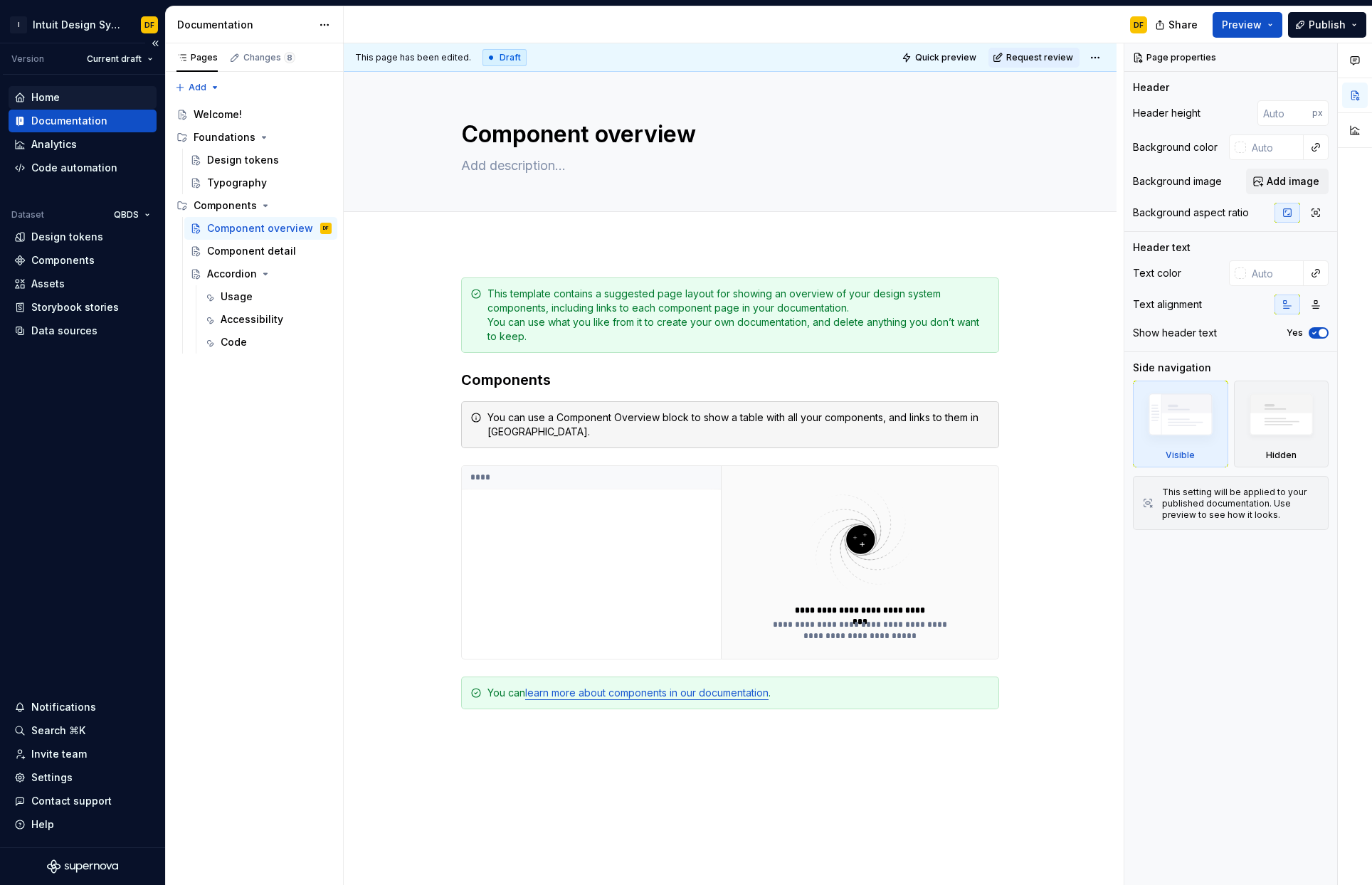
click at [47, 94] on div "Home" at bounding box center [45, 97] width 28 height 14
type textarea "*"
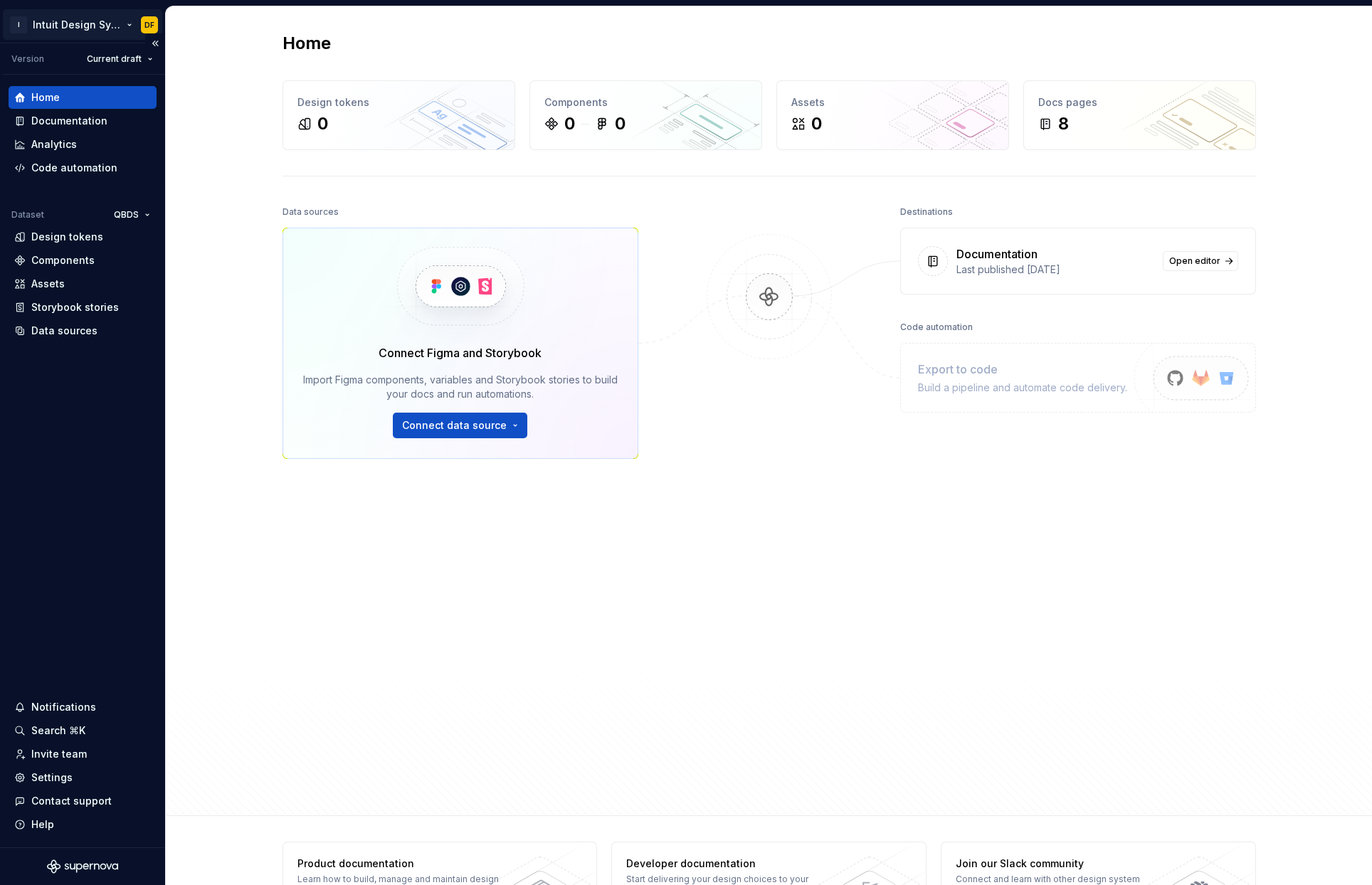
click at [106, 24] on html "I Intuit Design System DF Version Current draft Home Documentation Analytics Co…" at bounding box center [686, 442] width 1372 height 885
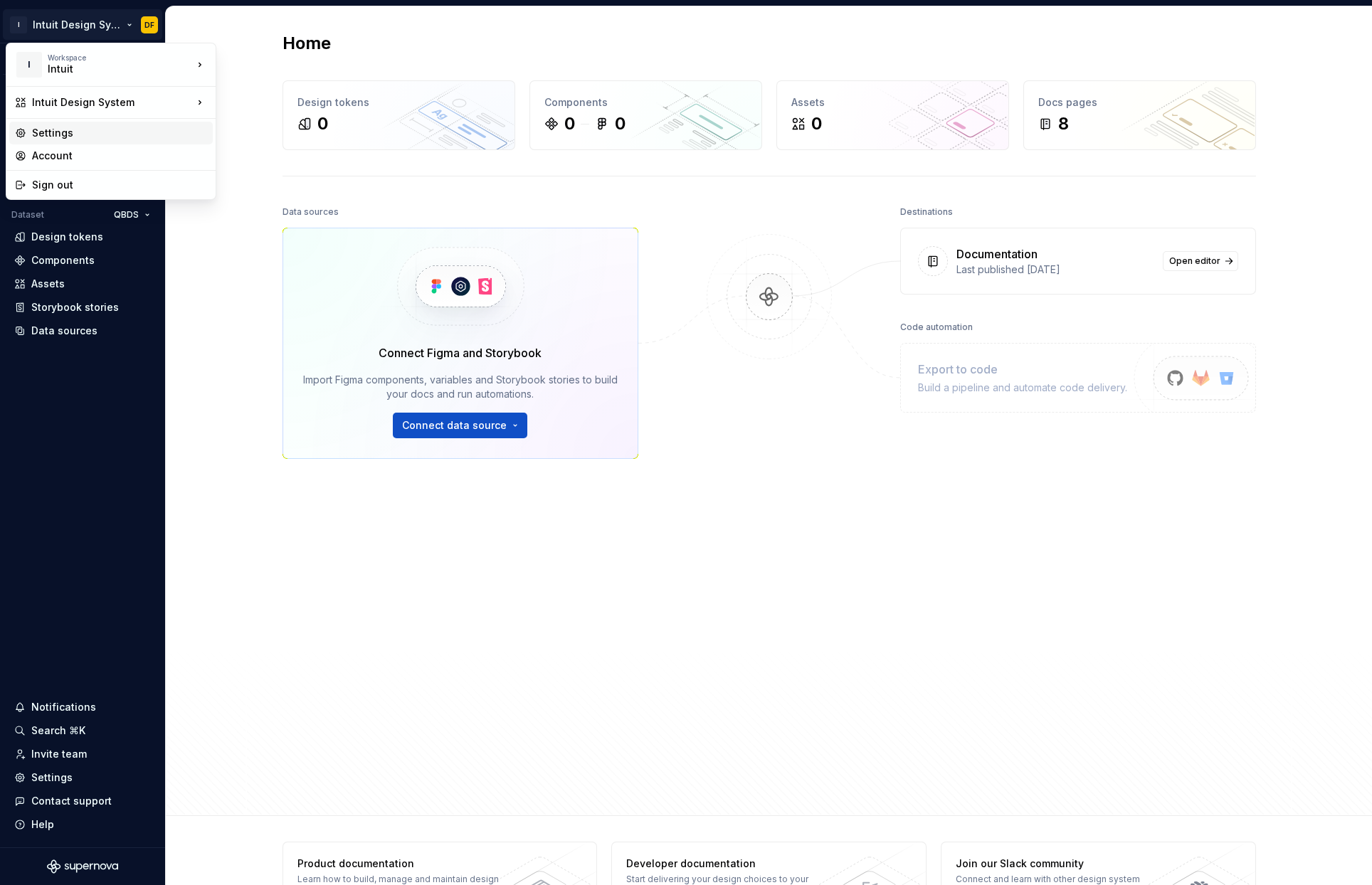
click at [136, 137] on div "Settings" at bounding box center [120, 133] width 175 height 14
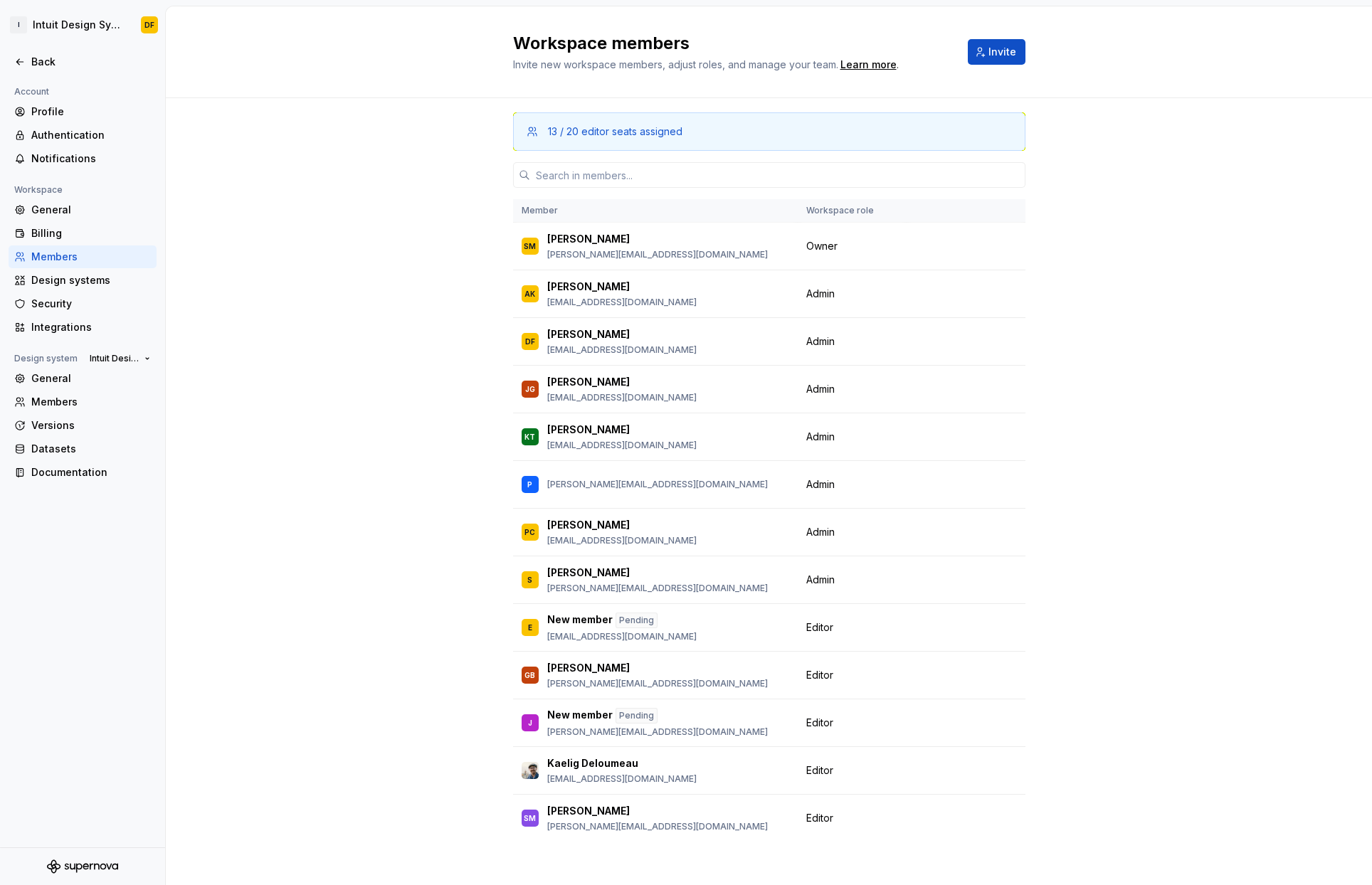
scroll to position [11, 0]
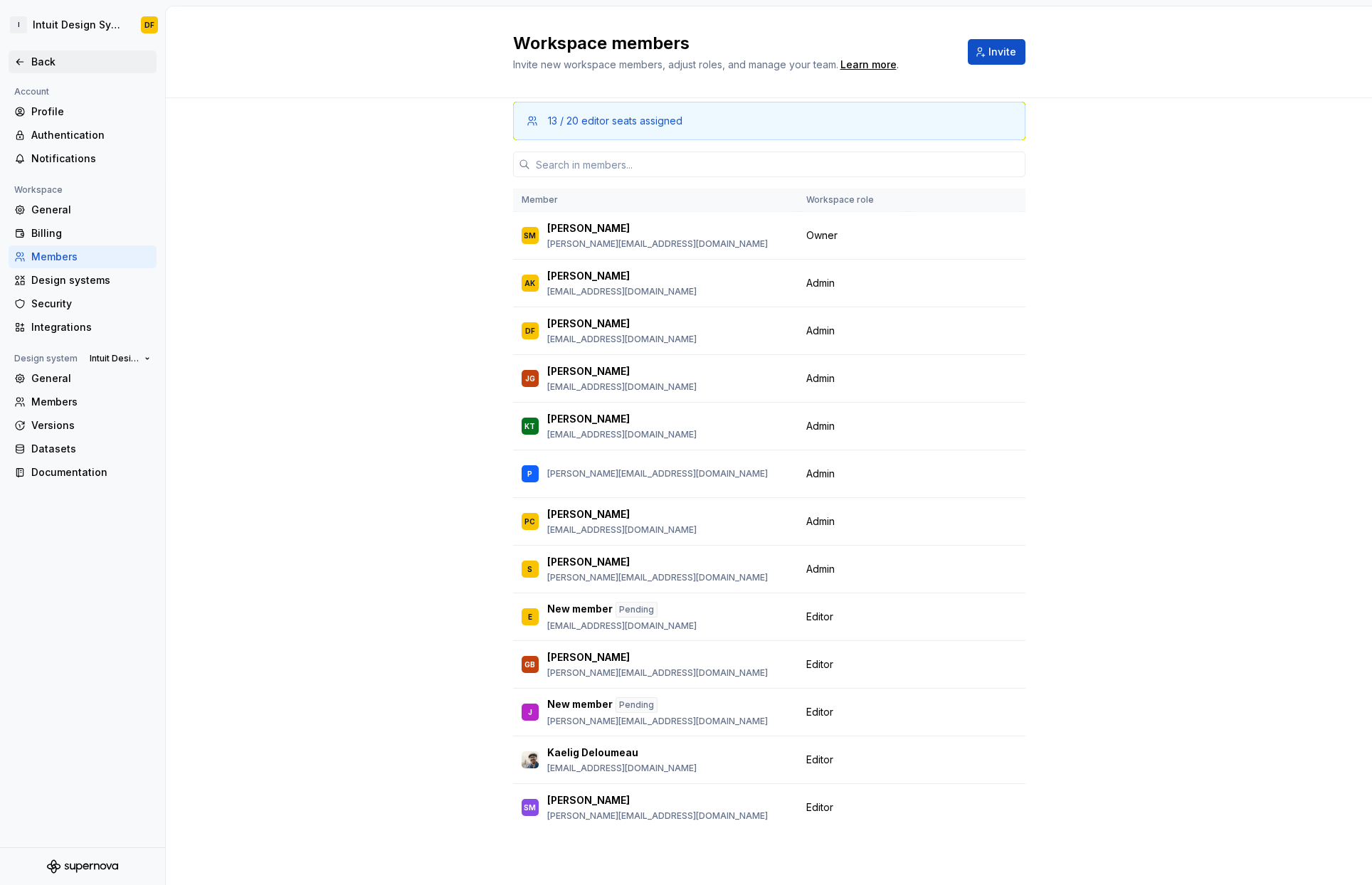
click at [33, 52] on div "Back" at bounding box center [82, 62] width 148 height 23
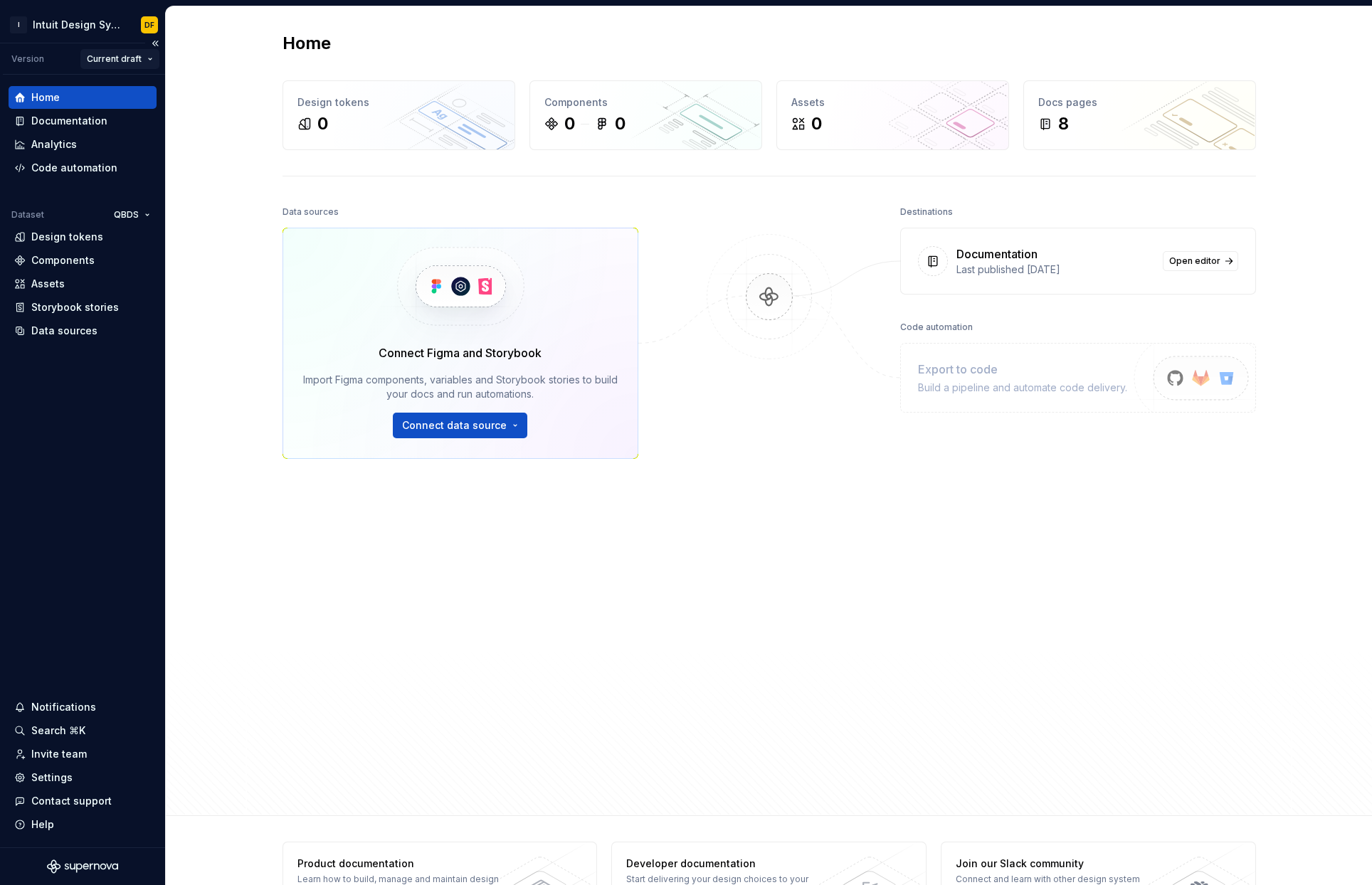
click at [136, 57] on html "I Intuit Design System DF Version Current draft Home Documentation Analytics Co…" at bounding box center [686, 442] width 1372 height 885
click at [144, 103] on div "v 0.01 - Test Version v0.01" at bounding box center [174, 110] width 130 height 14
click at [139, 58] on html "I Intuit Design System DF Version Current draft Home Documentation Analytics Co…" at bounding box center [686, 442] width 1372 height 885
click at [137, 109] on div "v 0.01 - Test Version v0.01" at bounding box center [174, 110] width 130 height 14
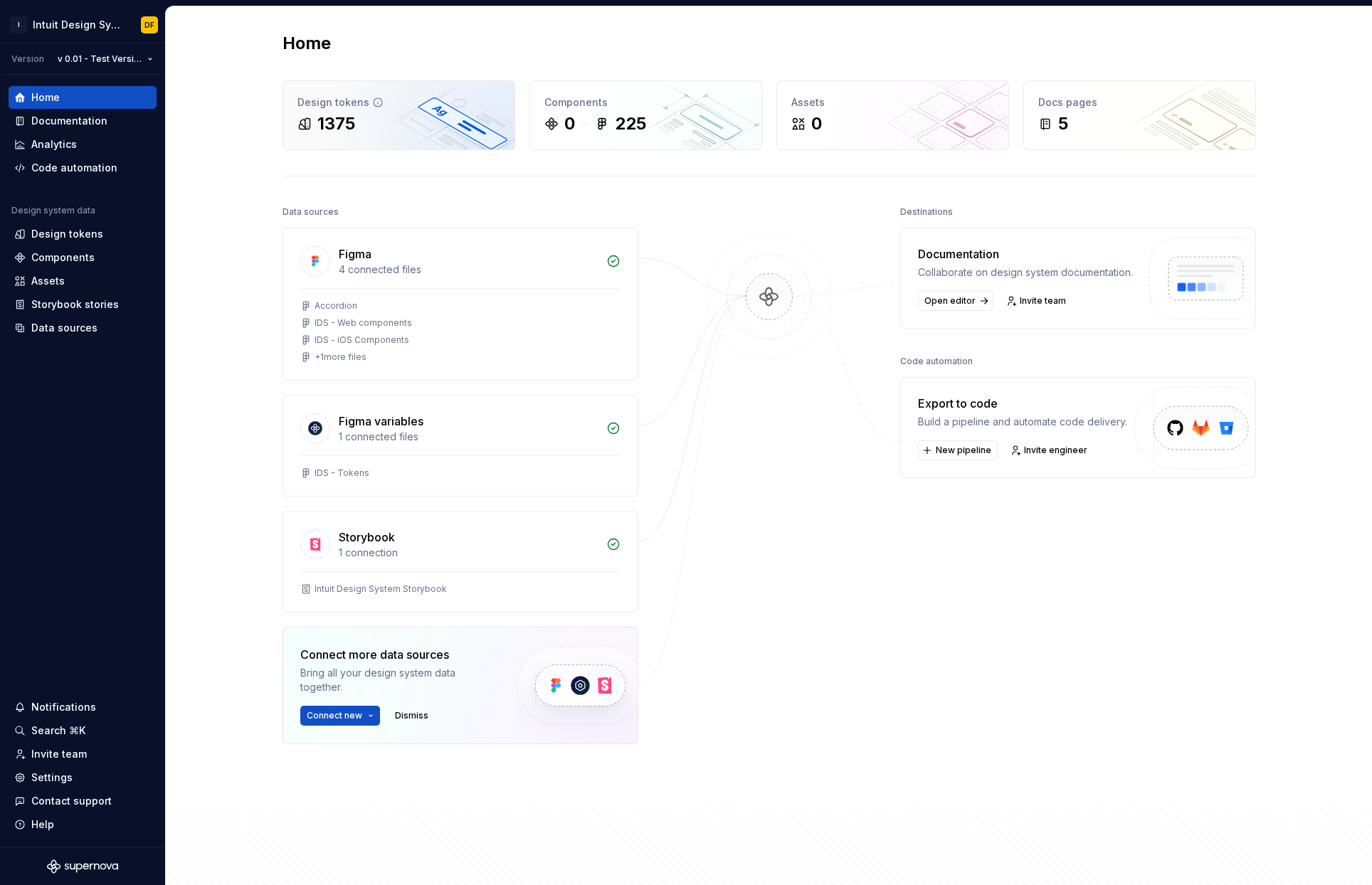
click at [394, 131] on div "1375" at bounding box center [398, 124] width 203 height 23
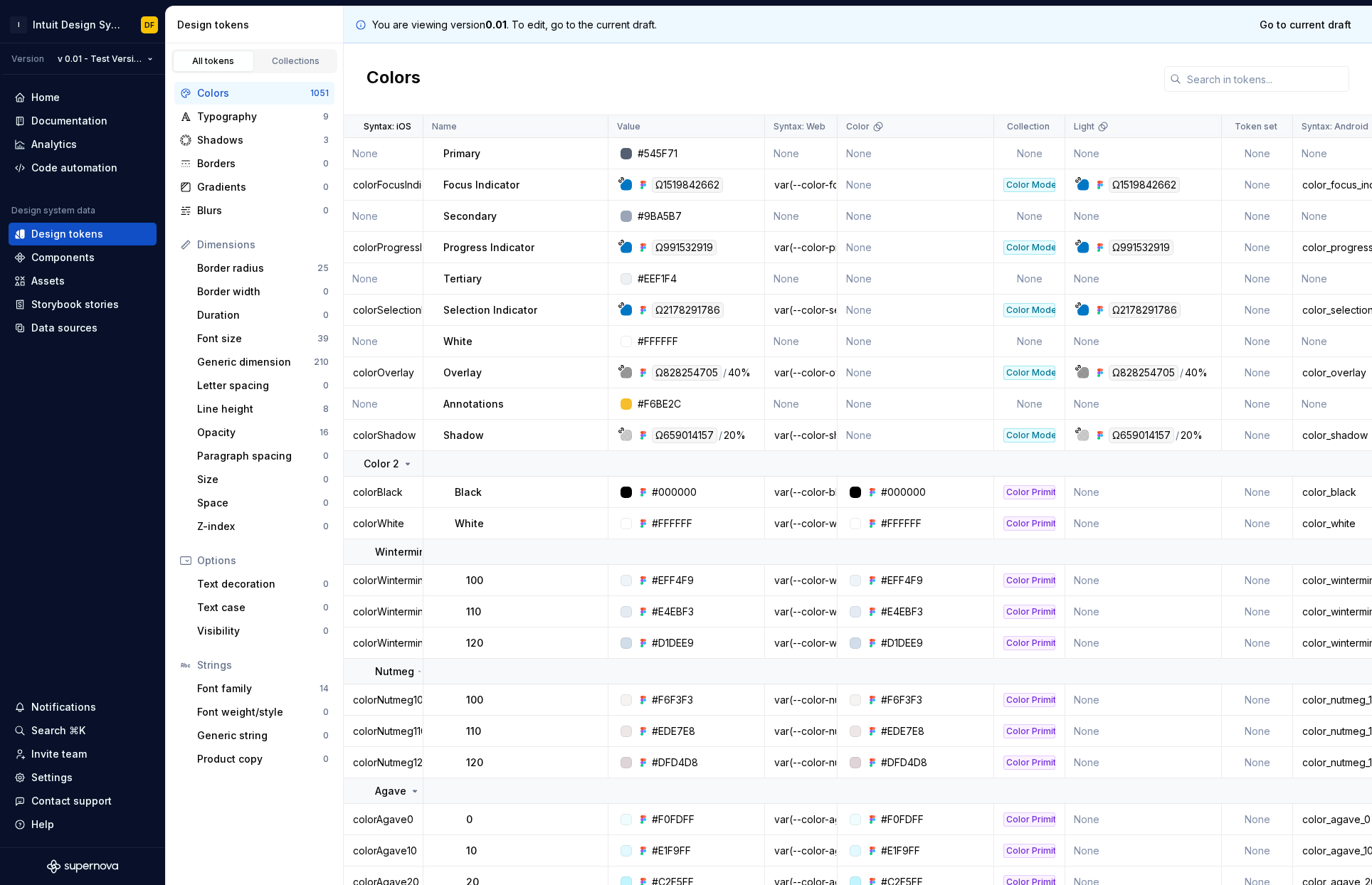
scroll to position [85, 11]
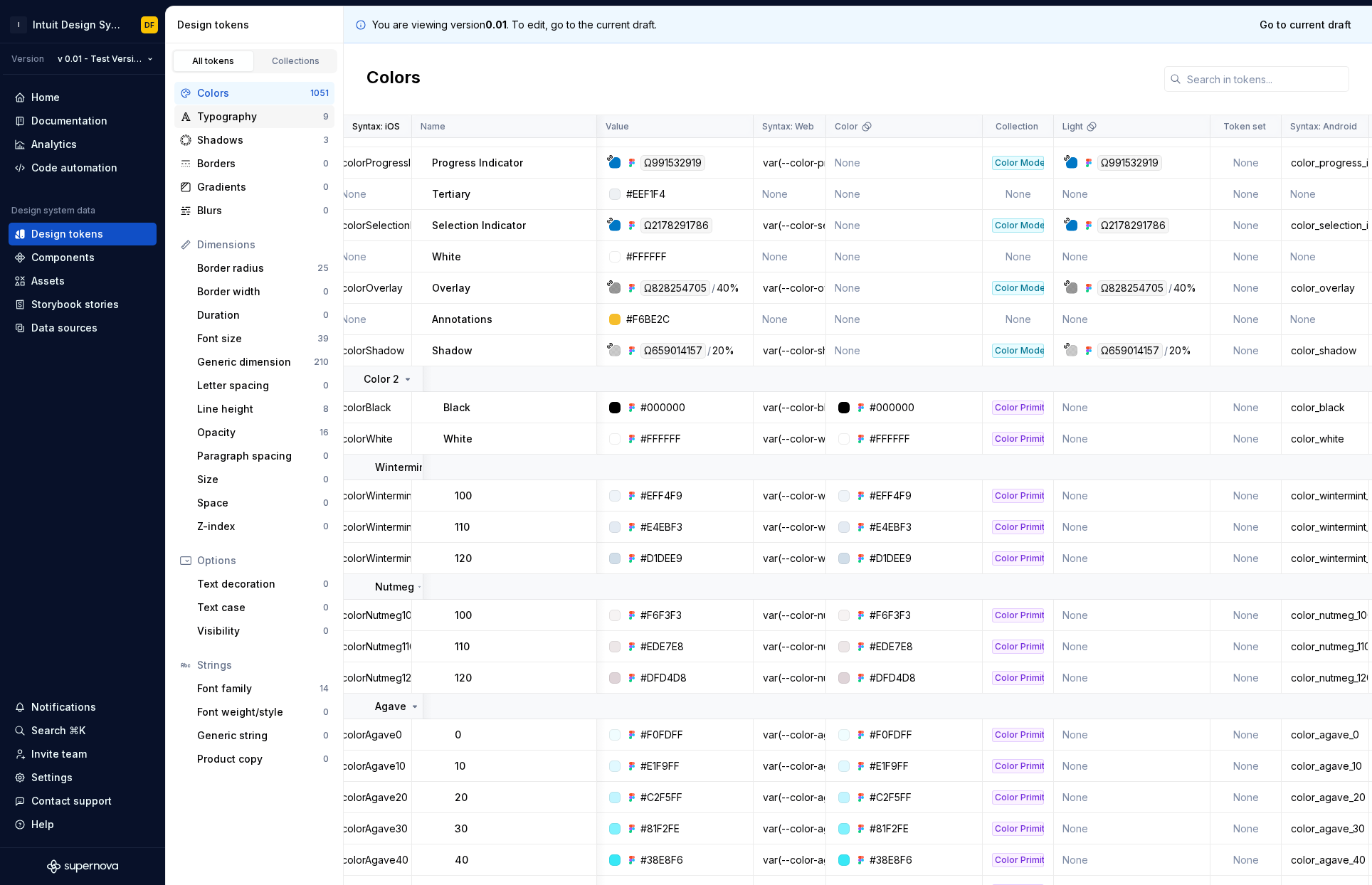
click at [283, 126] on div "Typography 9" at bounding box center [254, 117] width 160 height 23
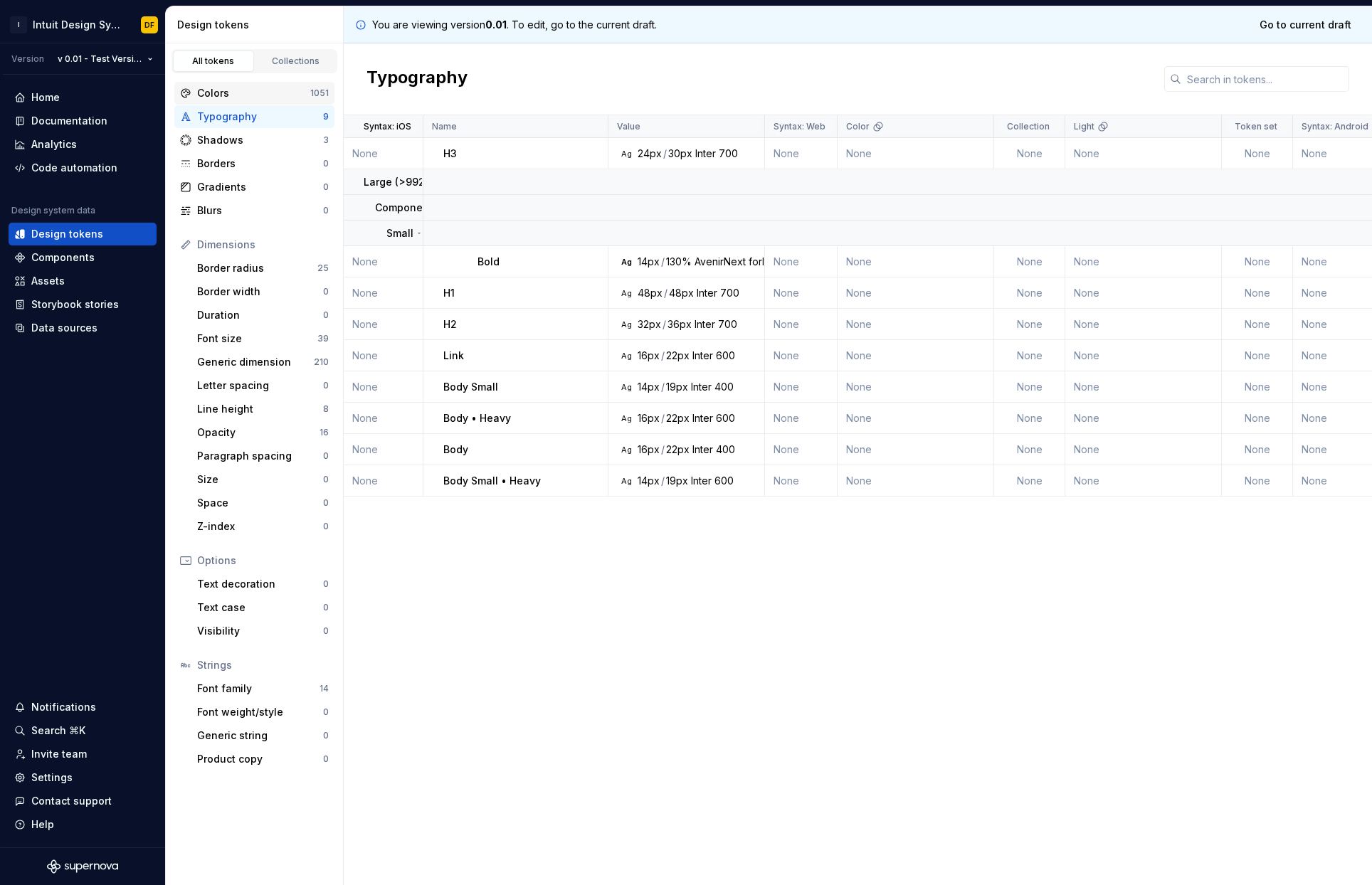
click at [251, 85] on div "Colors 1051" at bounding box center [254, 93] width 160 height 23
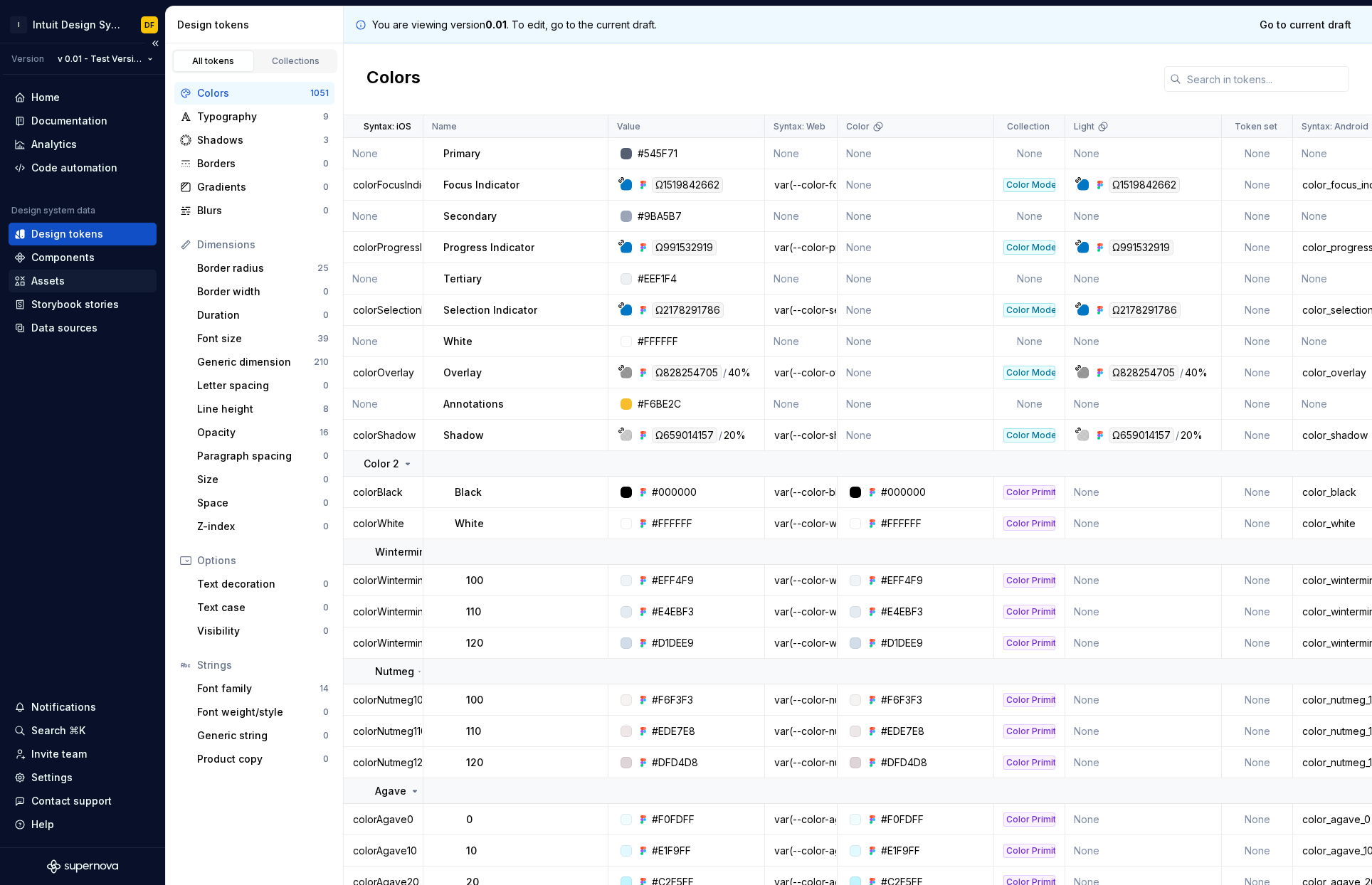
click at [99, 272] on div "Assets" at bounding box center [82, 281] width 148 height 23
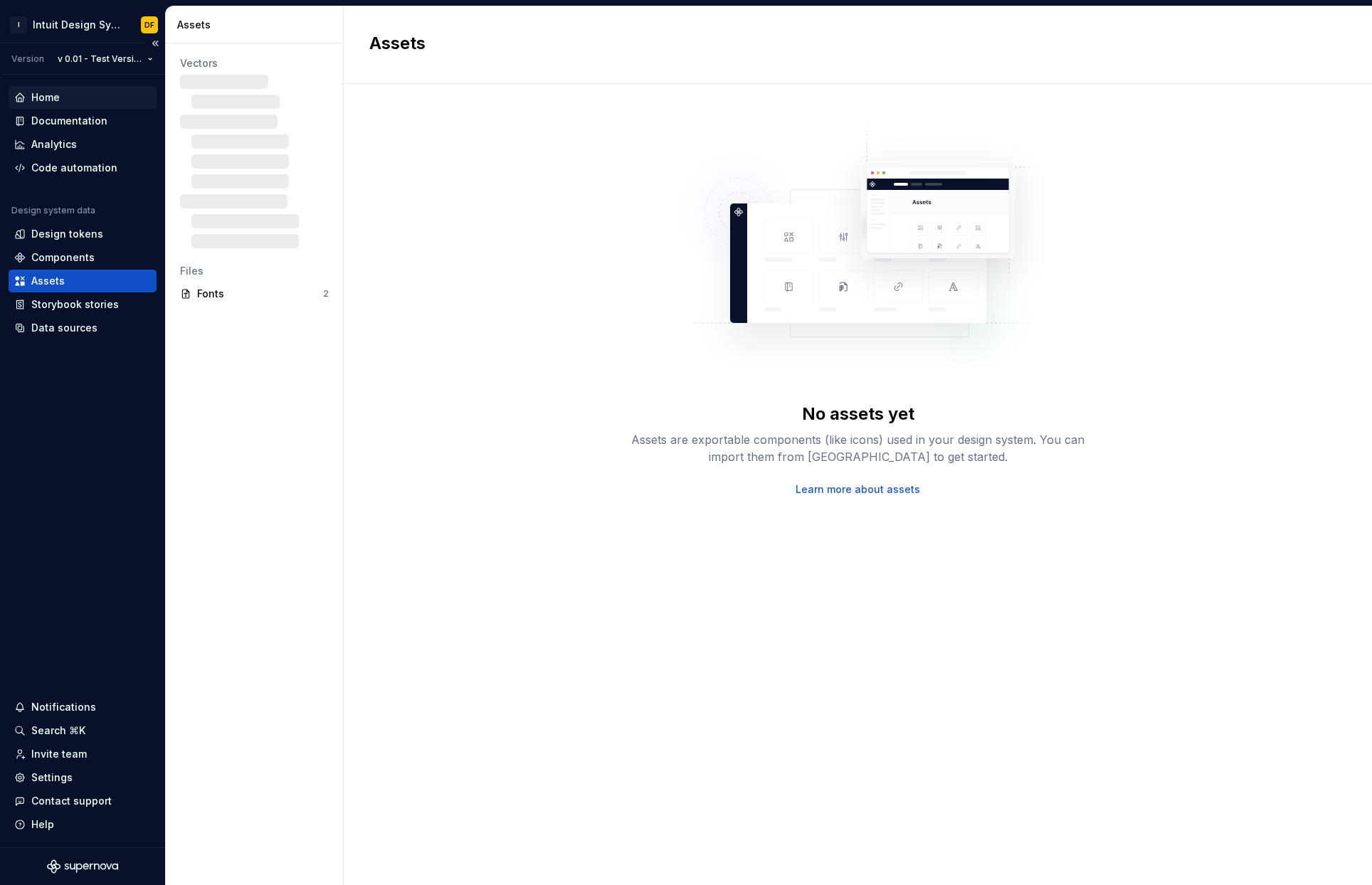
click at [91, 94] on div "Home" at bounding box center [82, 97] width 136 height 14
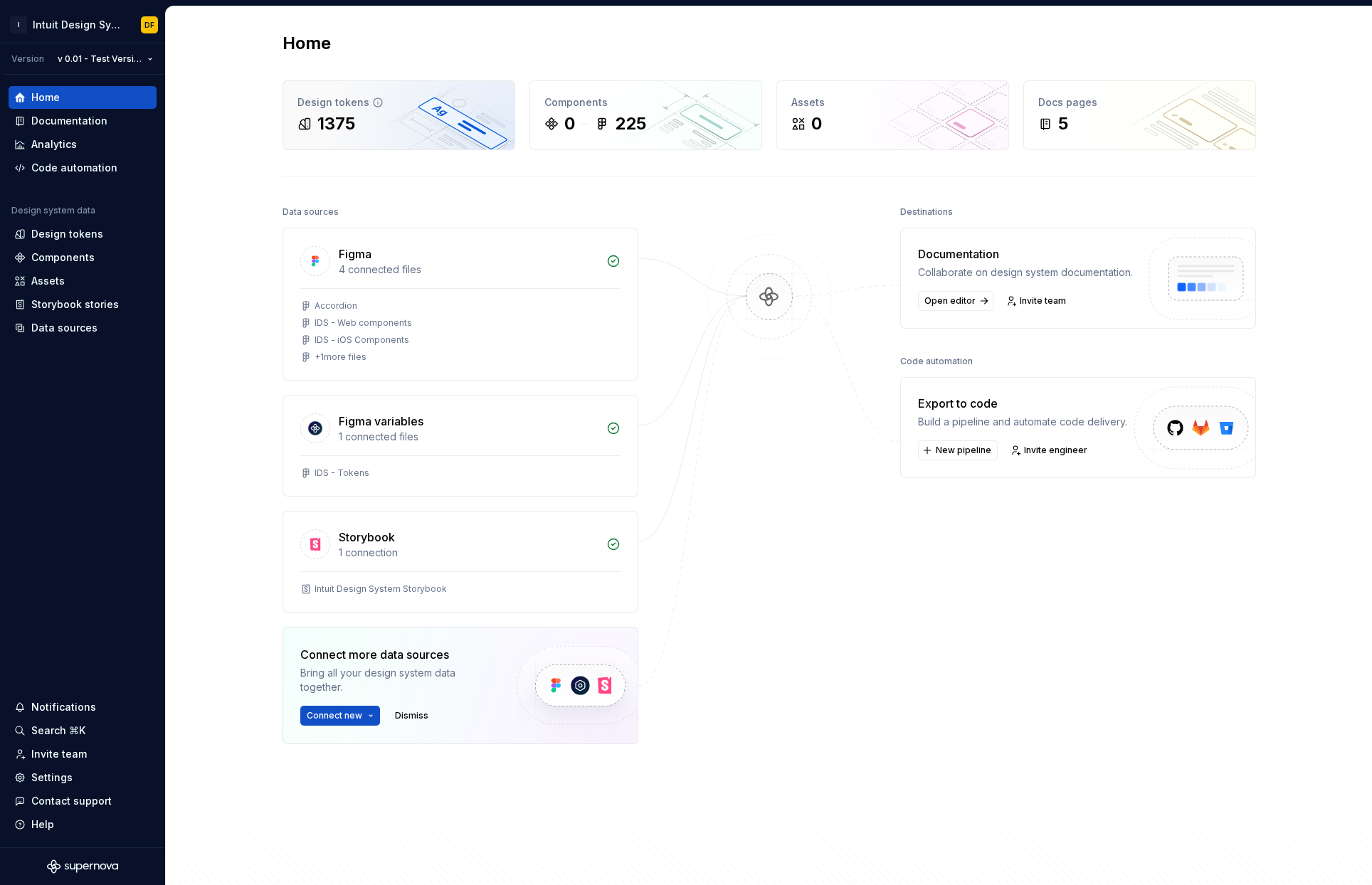
click at [438, 131] on div "1375" at bounding box center [398, 124] width 203 height 23
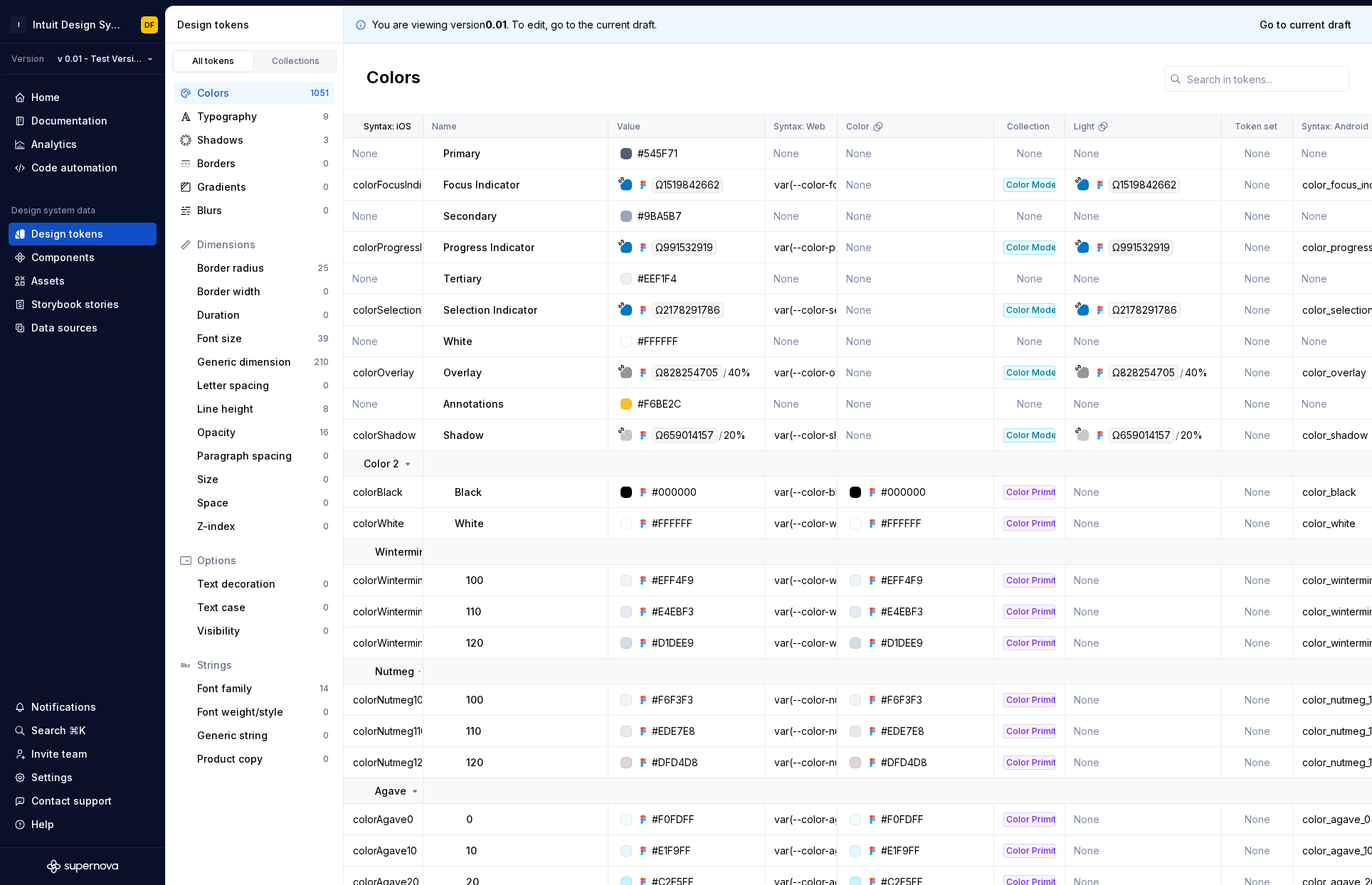
click at [395, 124] on p "Syntax: iOS" at bounding box center [387, 126] width 48 height 11
click at [265, 264] on div "Border radius" at bounding box center [257, 268] width 120 height 14
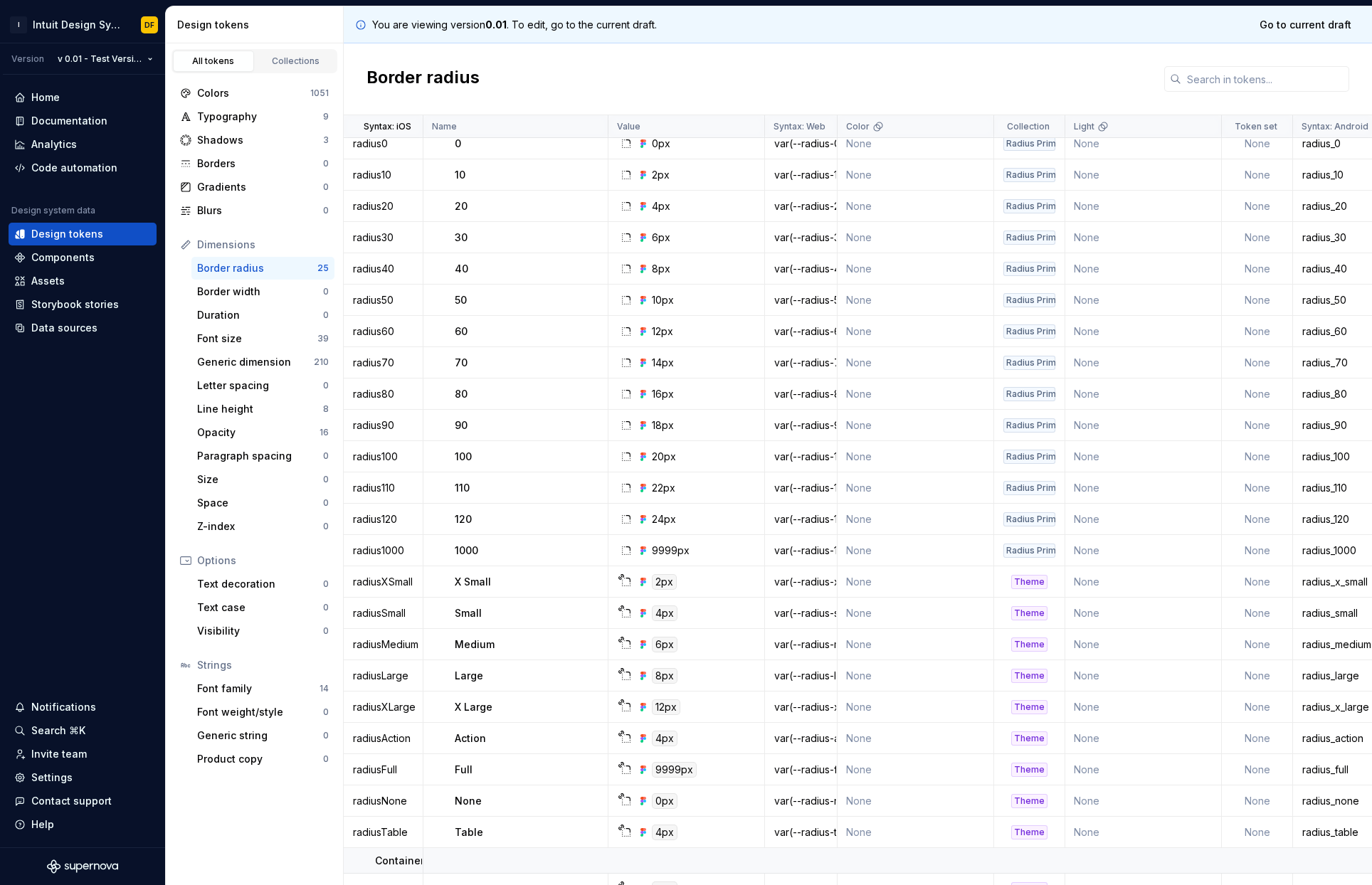
scroll to position [120, 0]
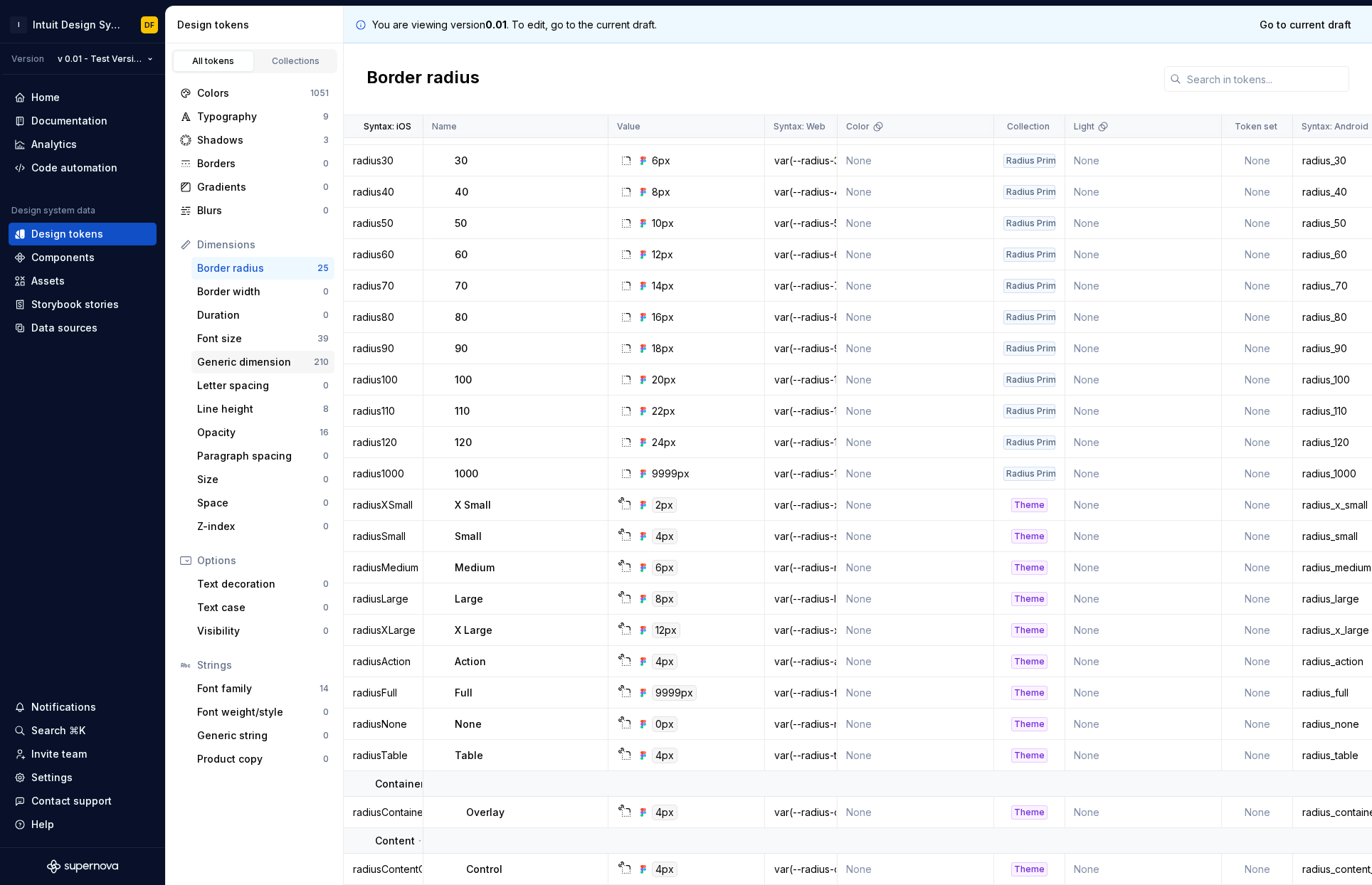
click at [258, 362] on div "Generic dimension" at bounding box center [255, 362] width 117 height 14
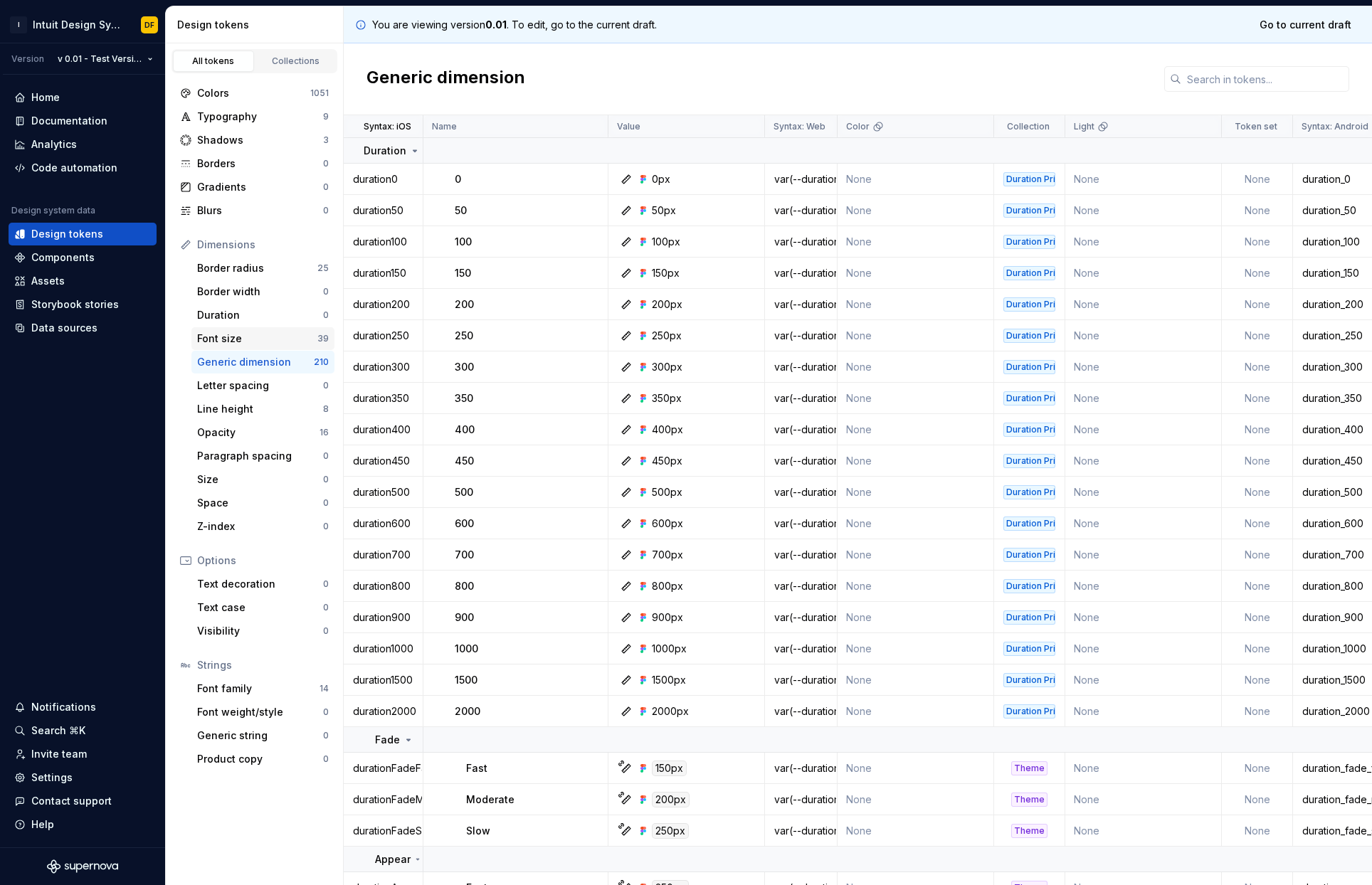
click at [239, 336] on div "Font size" at bounding box center [257, 338] width 120 height 14
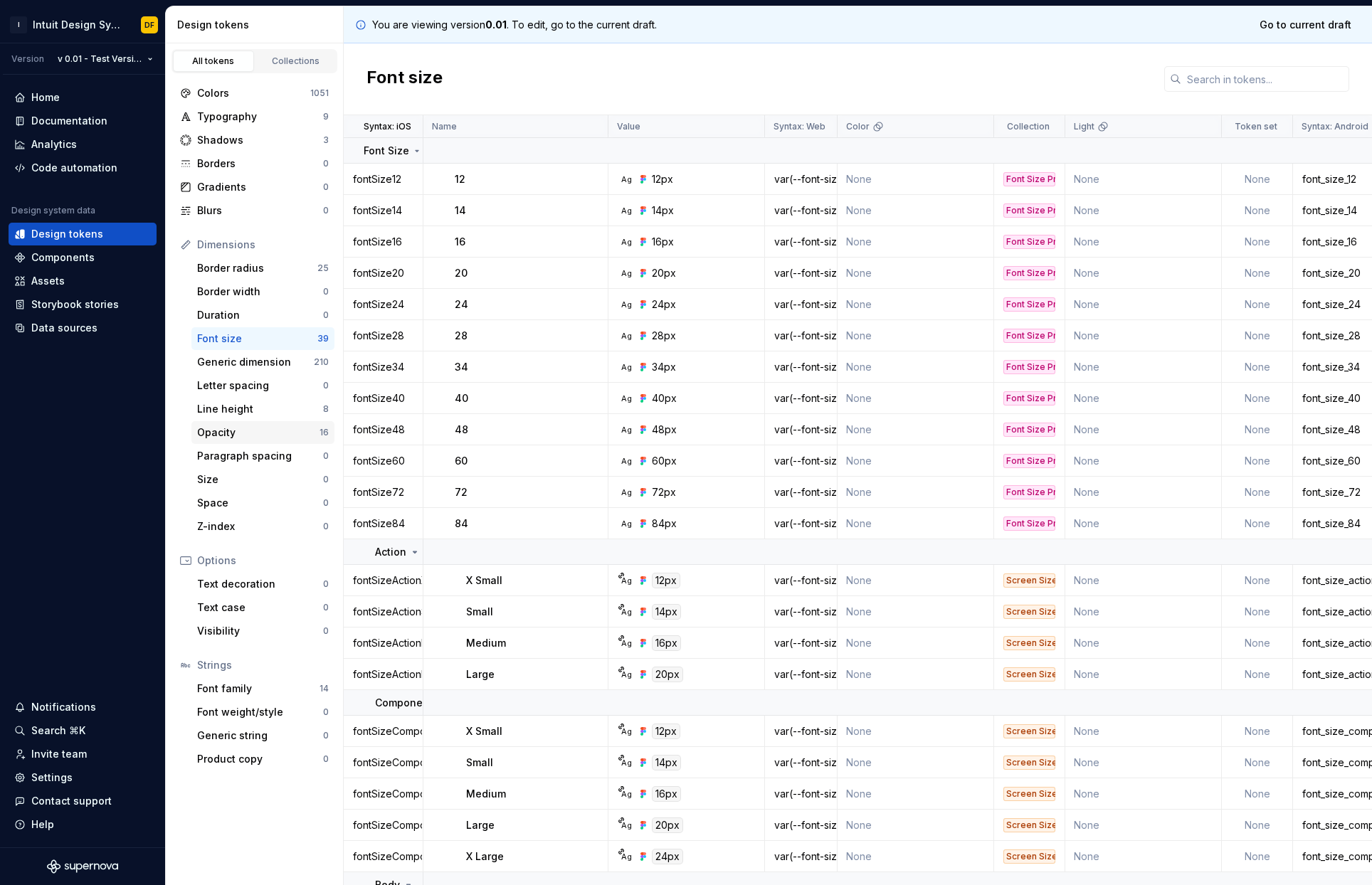
click at [244, 439] on div "Opacity" at bounding box center [258, 433] width 123 height 14
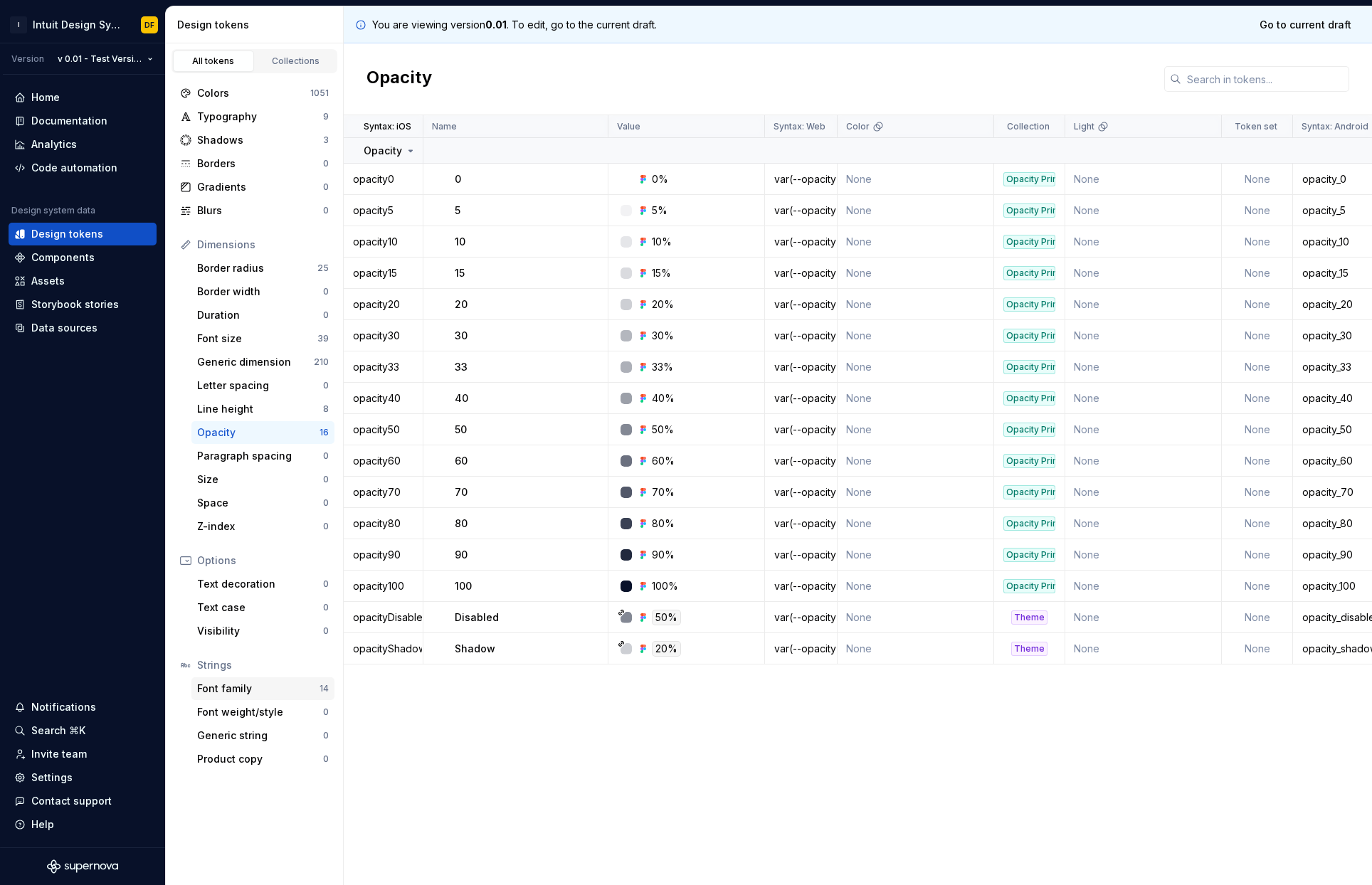
click at [303, 691] on div "Font family" at bounding box center [258, 689] width 123 height 14
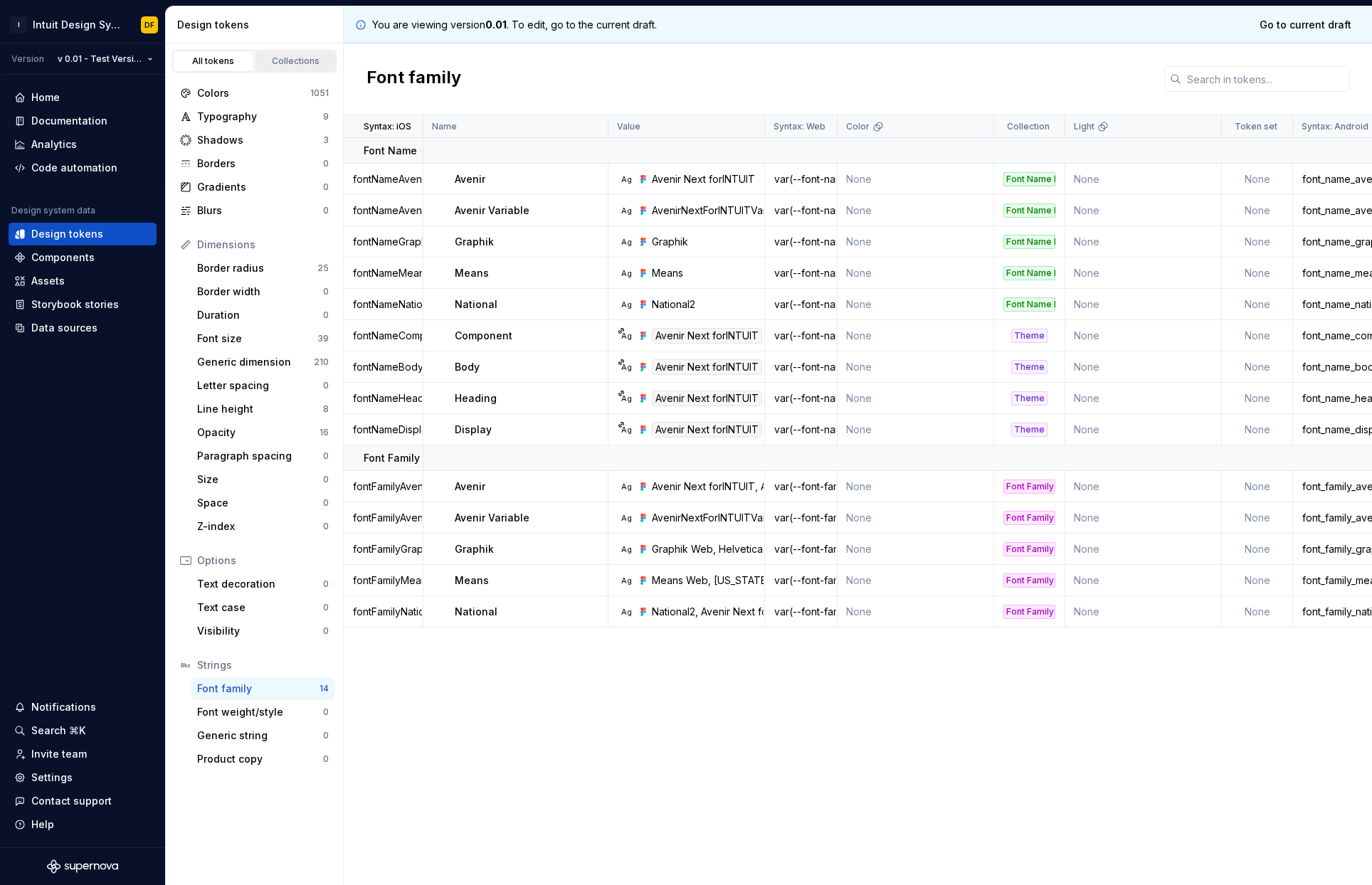
click at [278, 60] on div "Collections" at bounding box center [296, 61] width 71 height 11
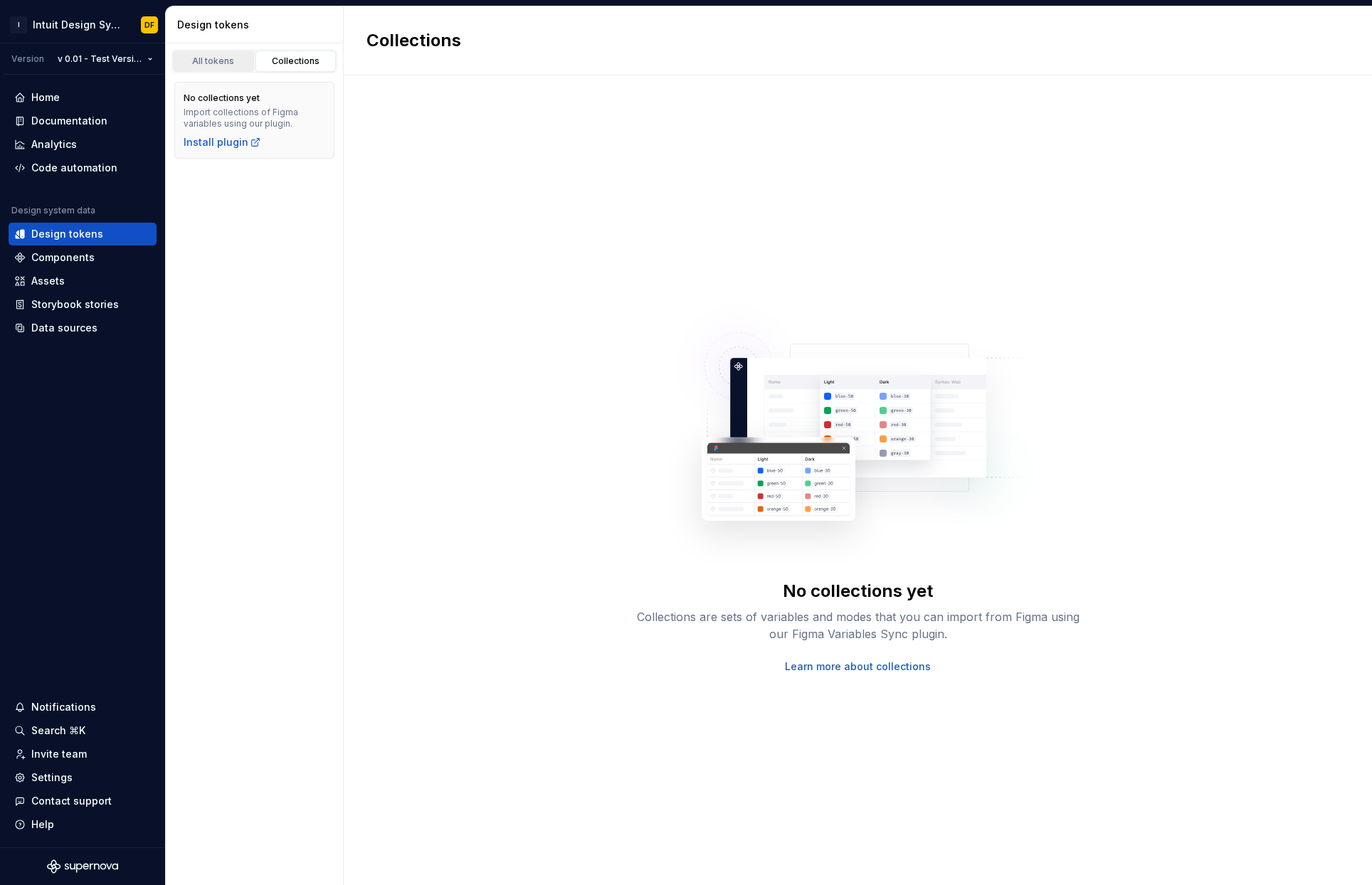
click at [197, 57] on div "All tokens" at bounding box center [213, 61] width 71 height 11
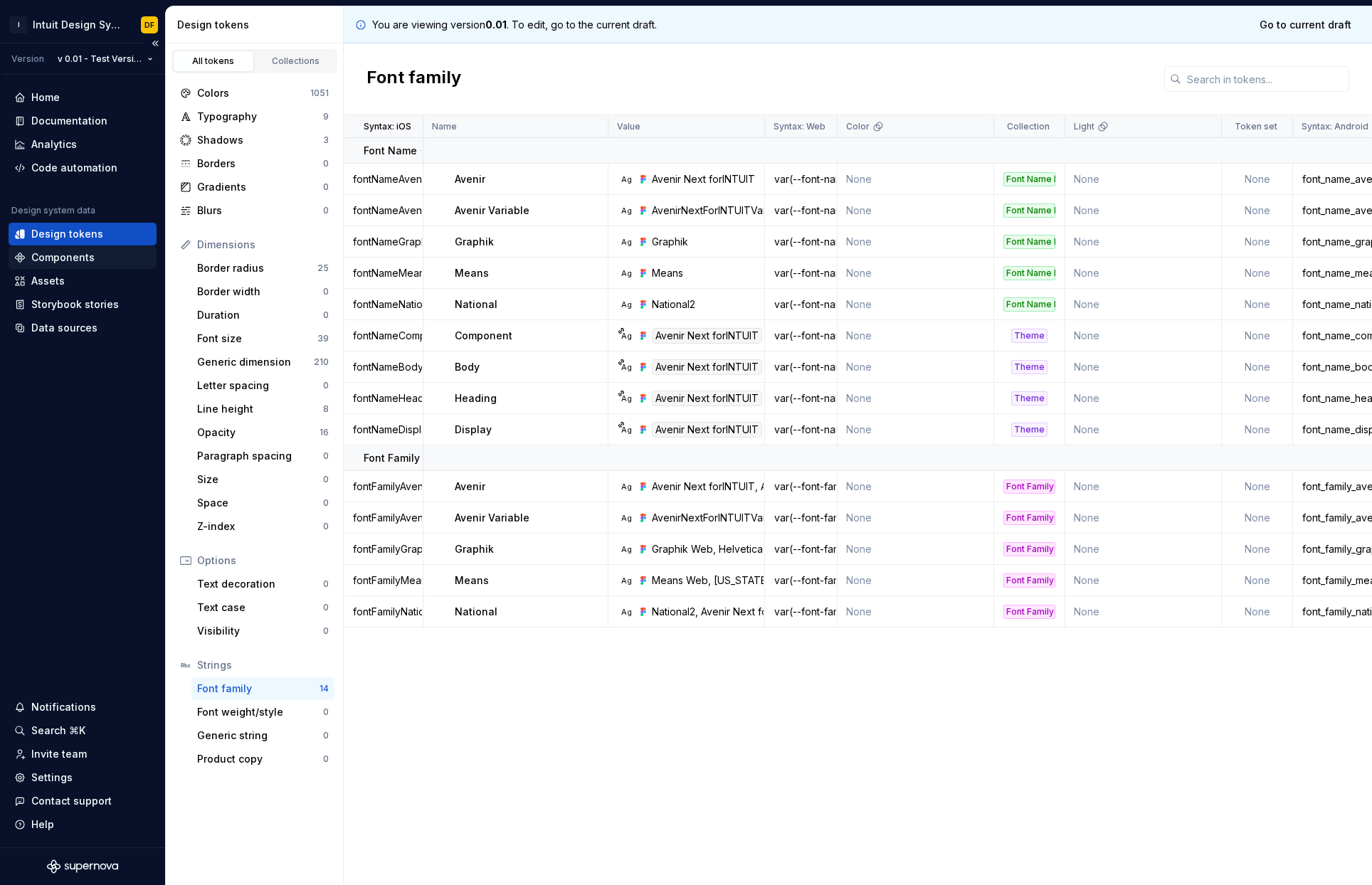
click at [104, 260] on div "Components" at bounding box center [82, 257] width 136 height 14
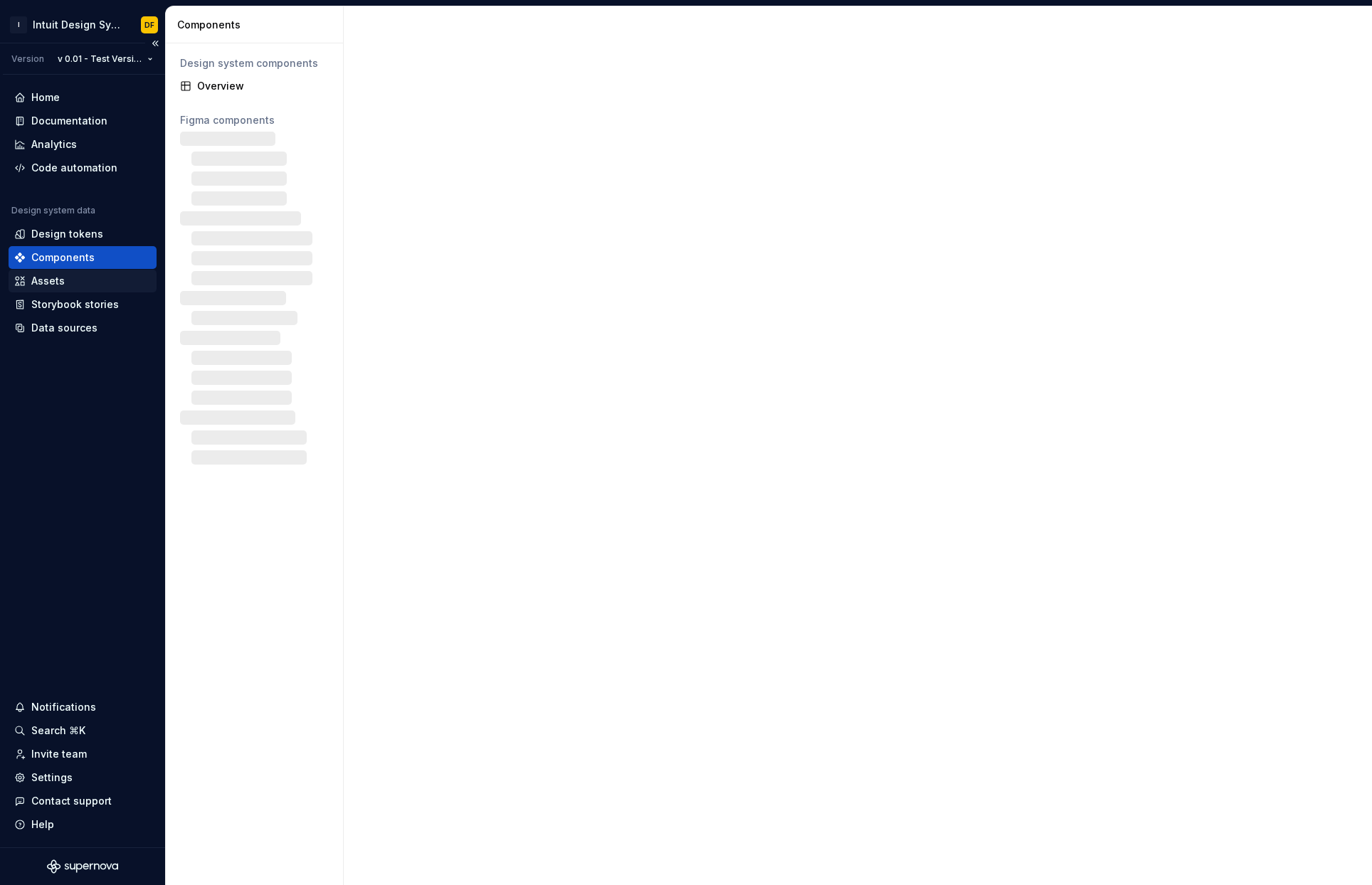
click at [94, 288] on div "Assets" at bounding box center [82, 281] width 148 height 23
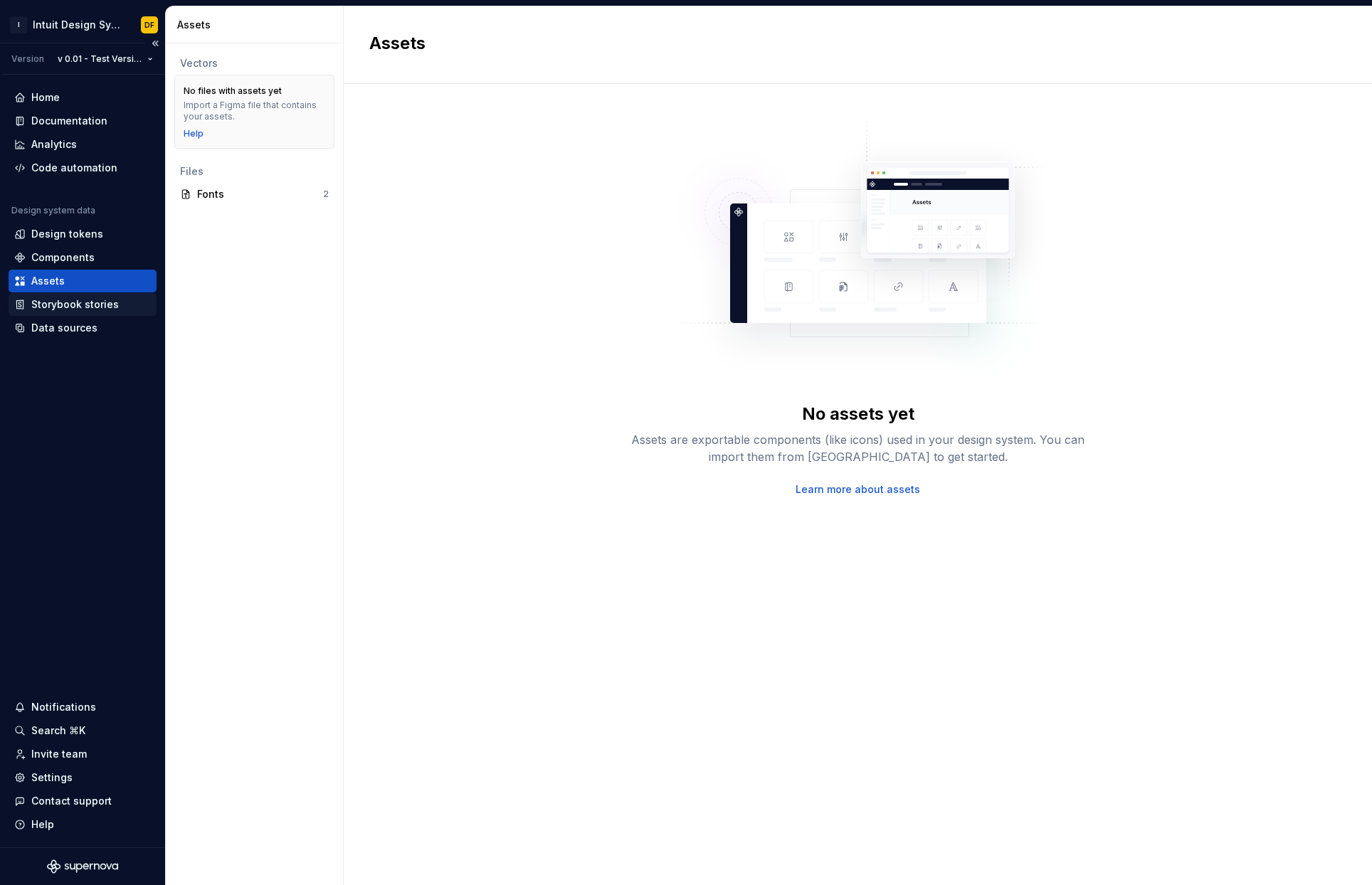
click at [94, 311] on div "Storybook stories" at bounding box center [75, 304] width 88 height 14
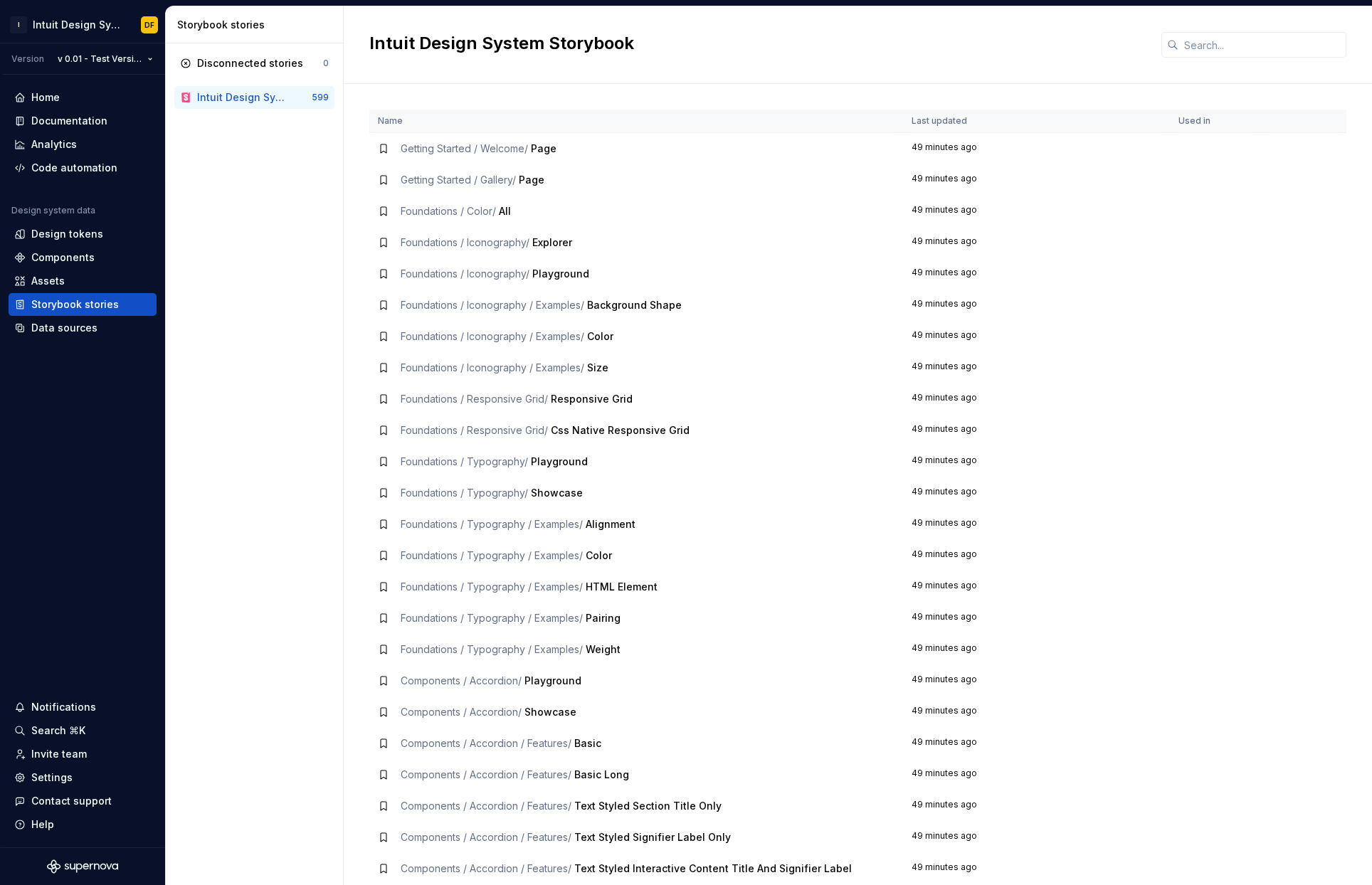
click at [466, 131] on th "Name" at bounding box center [636, 121] width 534 height 24
click at [548, 489] on span "Showcase" at bounding box center [557, 493] width 52 height 12
click at [443, 500] on td "Foundations / Typography / Showcase" at bounding box center [636, 493] width 534 height 31
click at [72, 225] on div "Design tokens" at bounding box center [82, 234] width 148 height 23
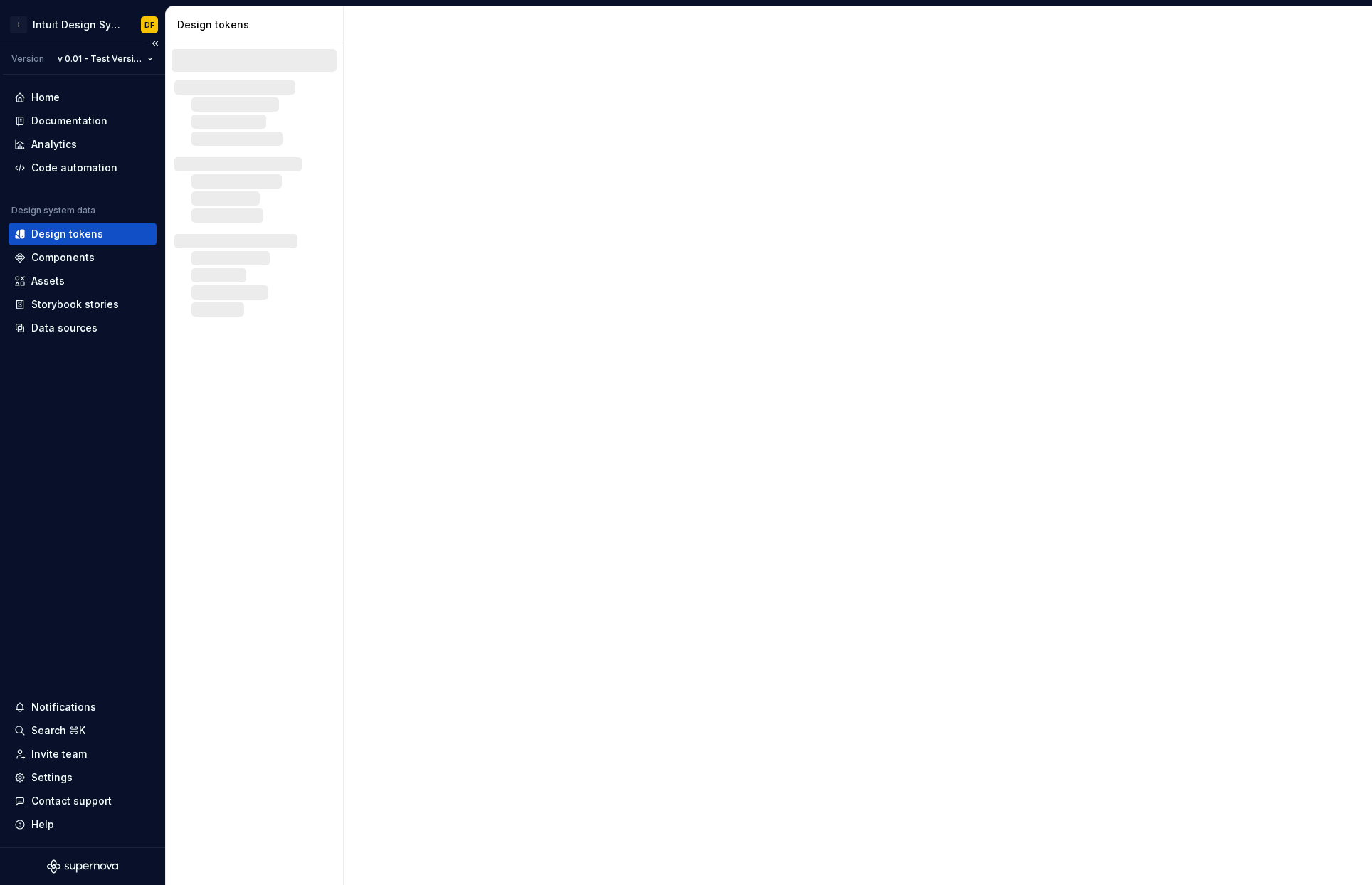
click at [52, 81] on div "Home Documentation Analytics Code automation Design system data Design tokens C…" at bounding box center [82, 461] width 165 height 772
click at [53, 106] on div "Home" at bounding box center [82, 97] width 148 height 23
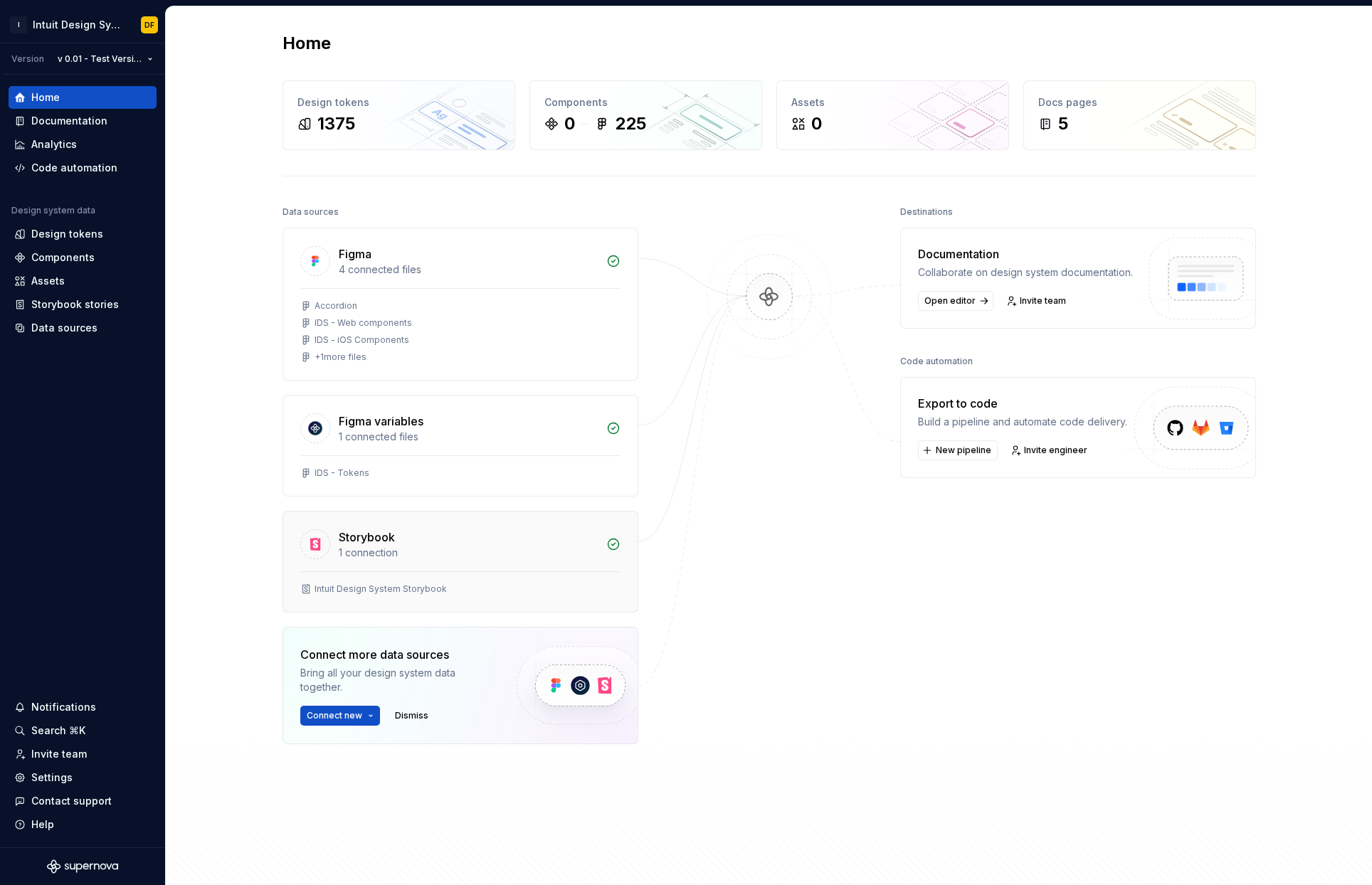
click at [522, 532] on div "Storybook" at bounding box center [469, 537] width 259 height 17
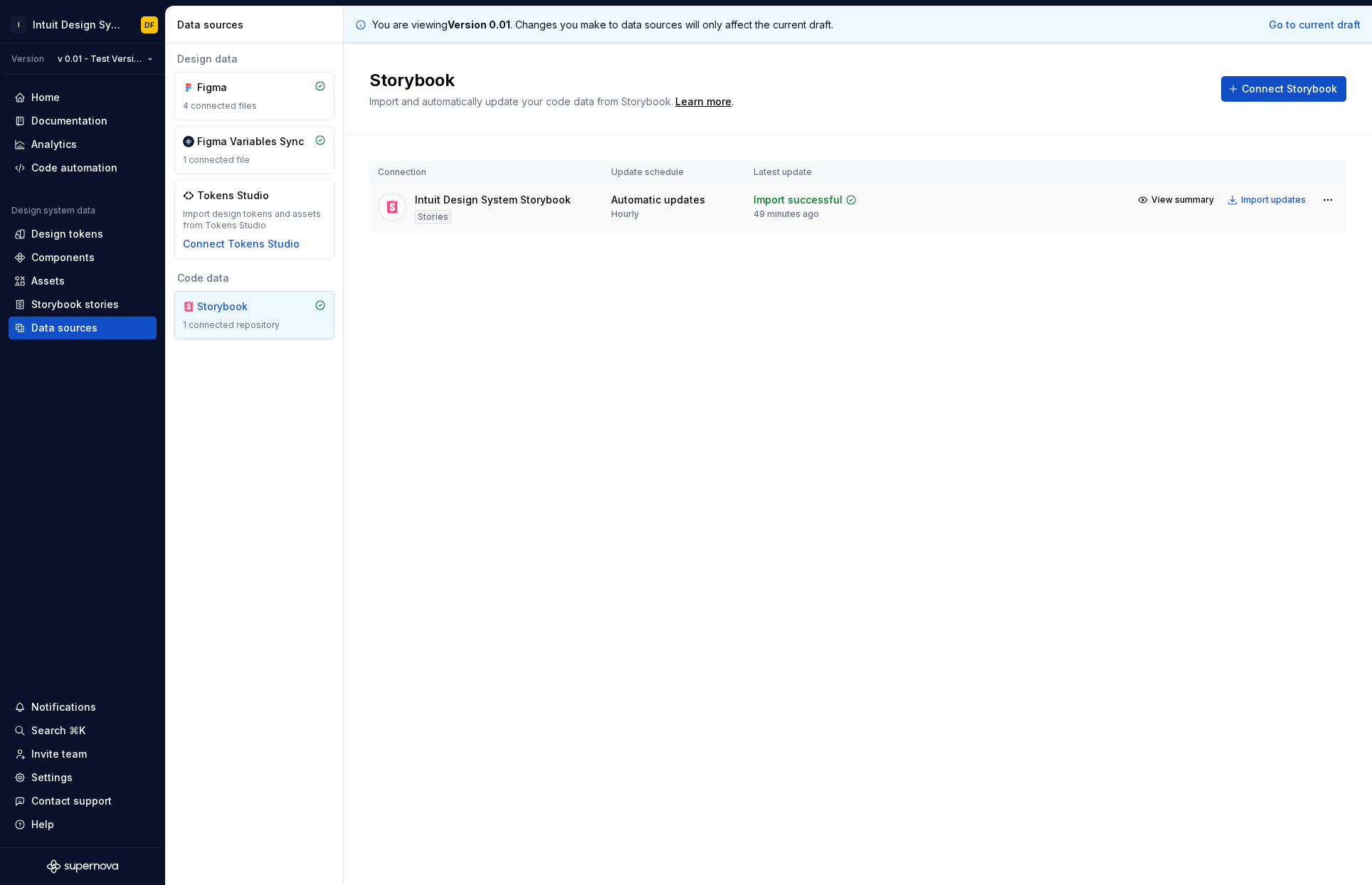
click at [532, 198] on div "Intuit Design System Storybook" at bounding box center [493, 200] width 156 height 14
click at [1190, 196] on span "View summary" at bounding box center [1182, 200] width 62 height 11
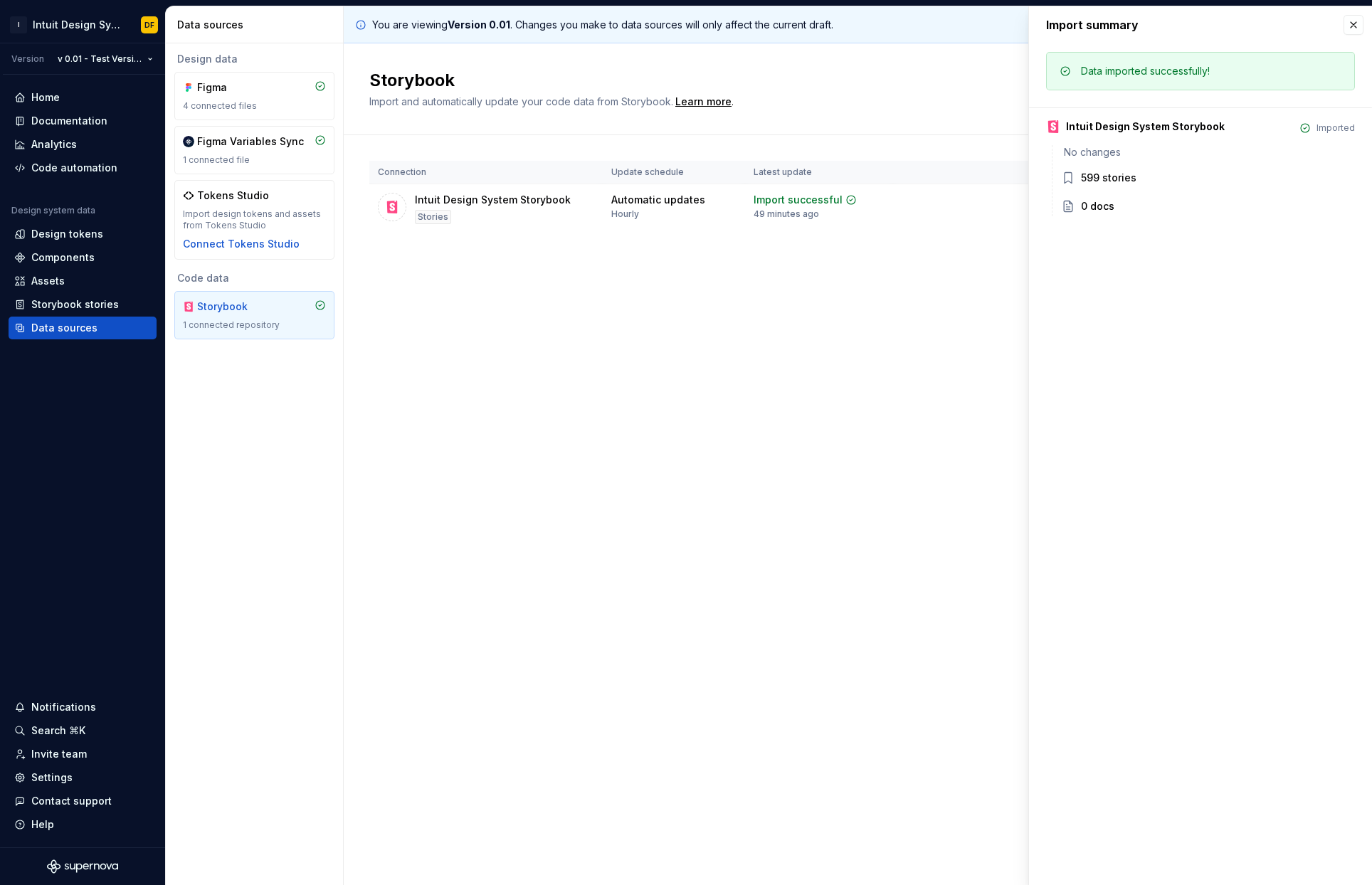
click at [1113, 181] on div "599 stories" at bounding box center [1108, 177] width 56 height 14
click at [1348, 28] on button "button" at bounding box center [1354, 25] width 20 height 20
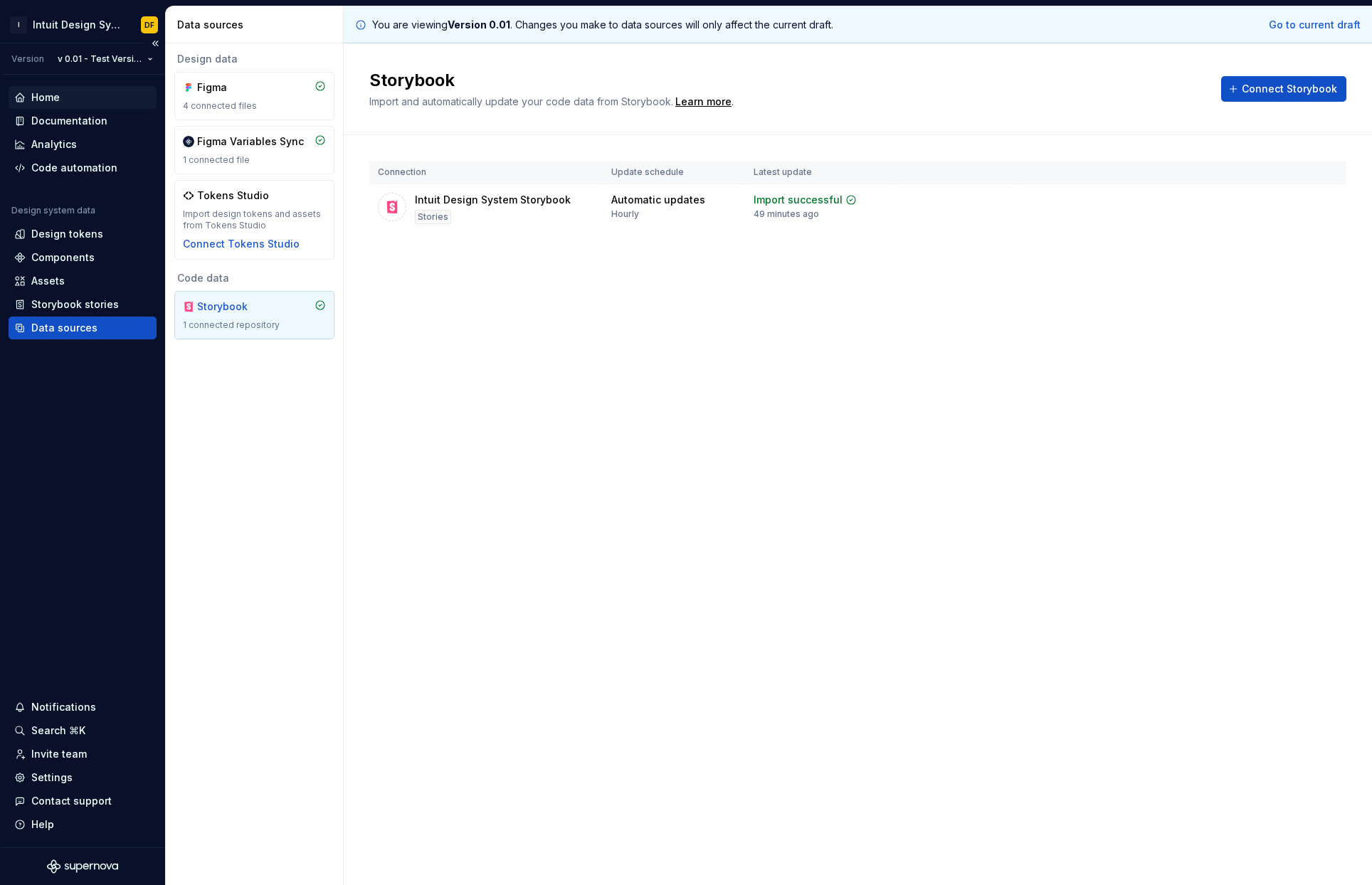
click at [62, 97] on div "Home" at bounding box center [82, 97] width 136 height 14
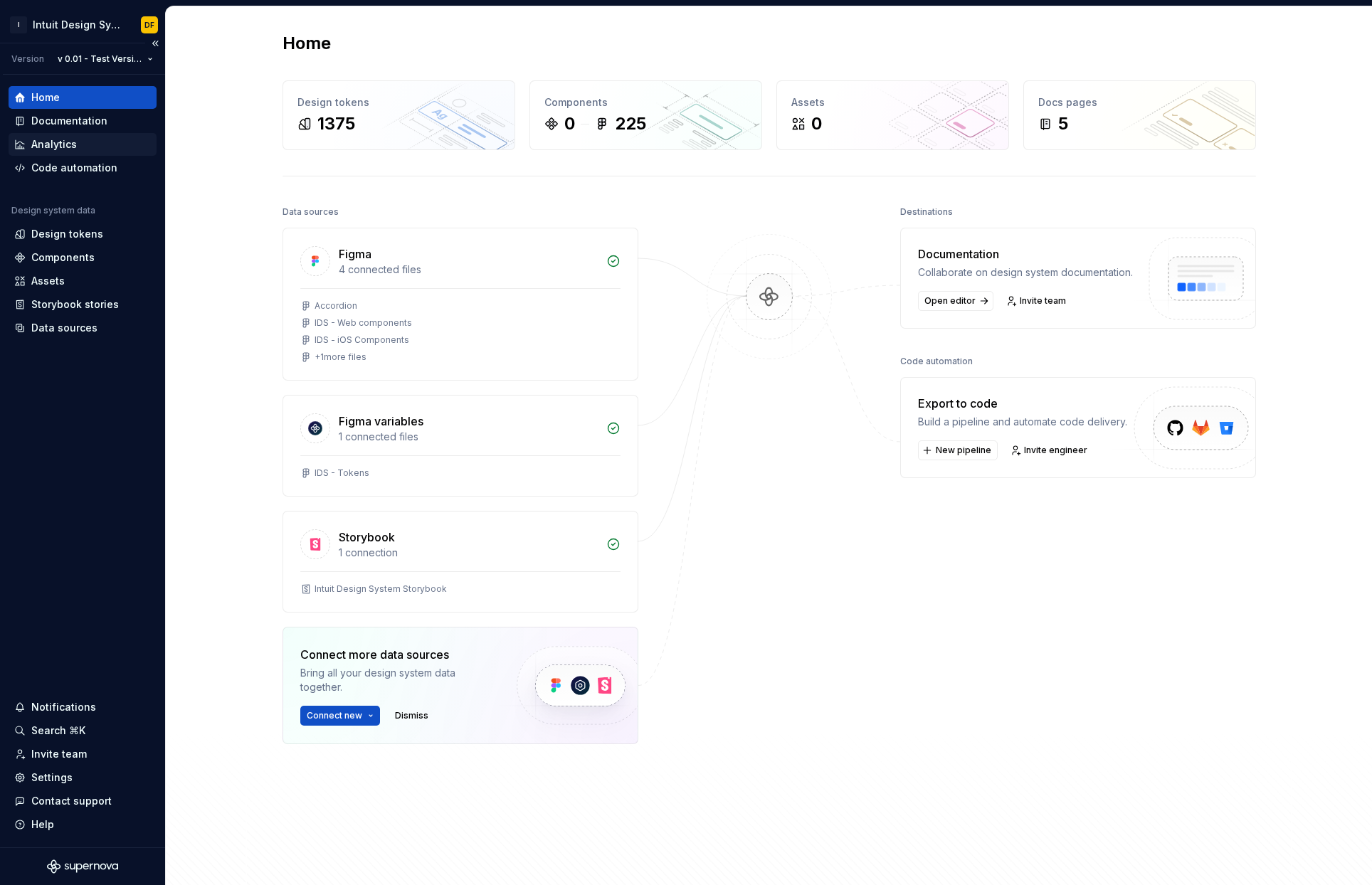
click at [83, 146] on div "Analytics" at bounding box center [82, 144] width 136 height 14
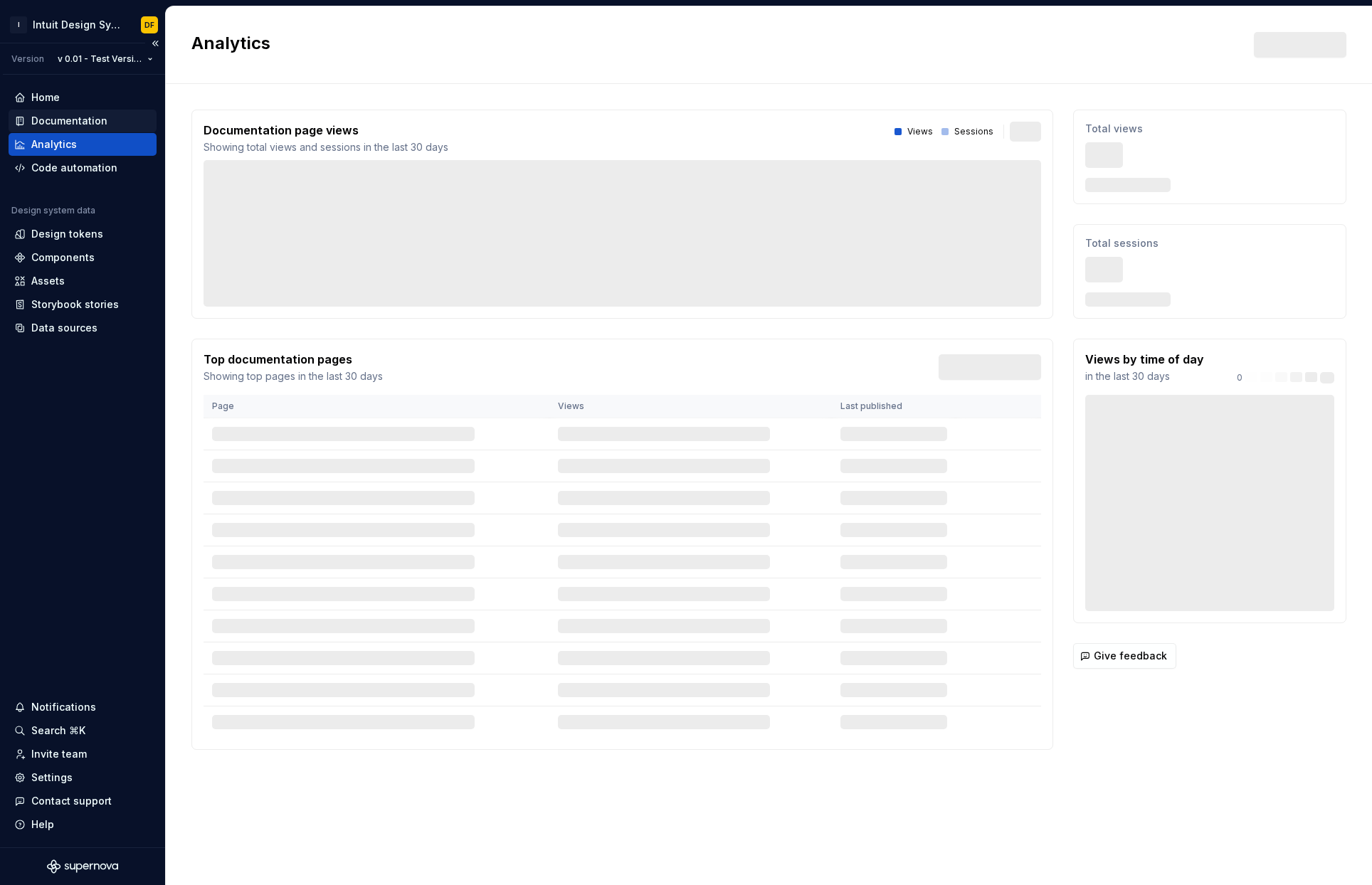
click at [76, 126] on div "Documentation" at bounding box center [69, 120] width 76 height 14
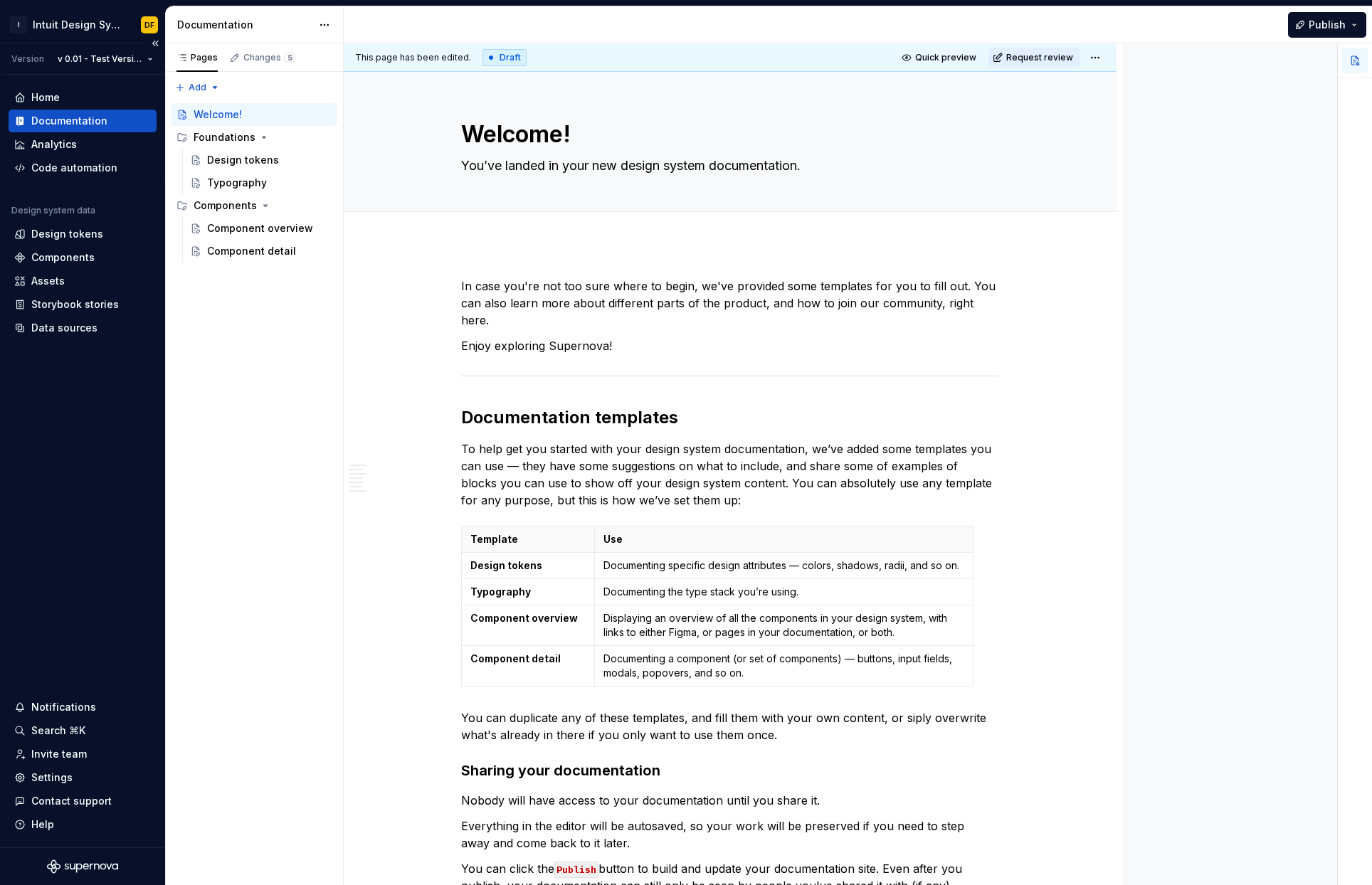
type textarea "*"
